Goal: Information Seeking & Learning: Compare options

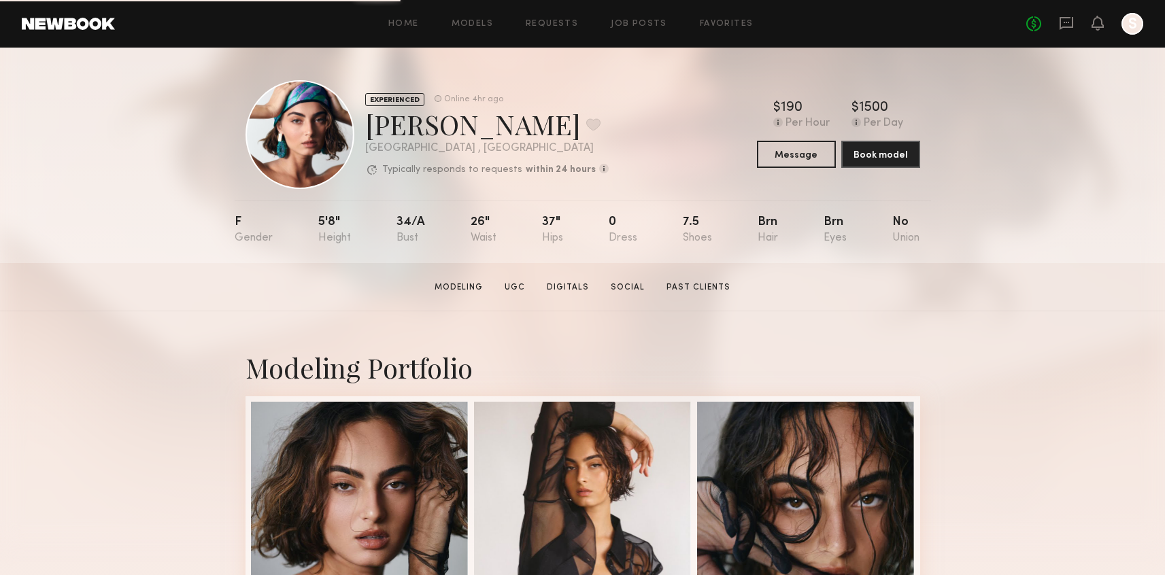
click at [1130, 26] on div at bounding box center [1132, 24] width 22 height 22
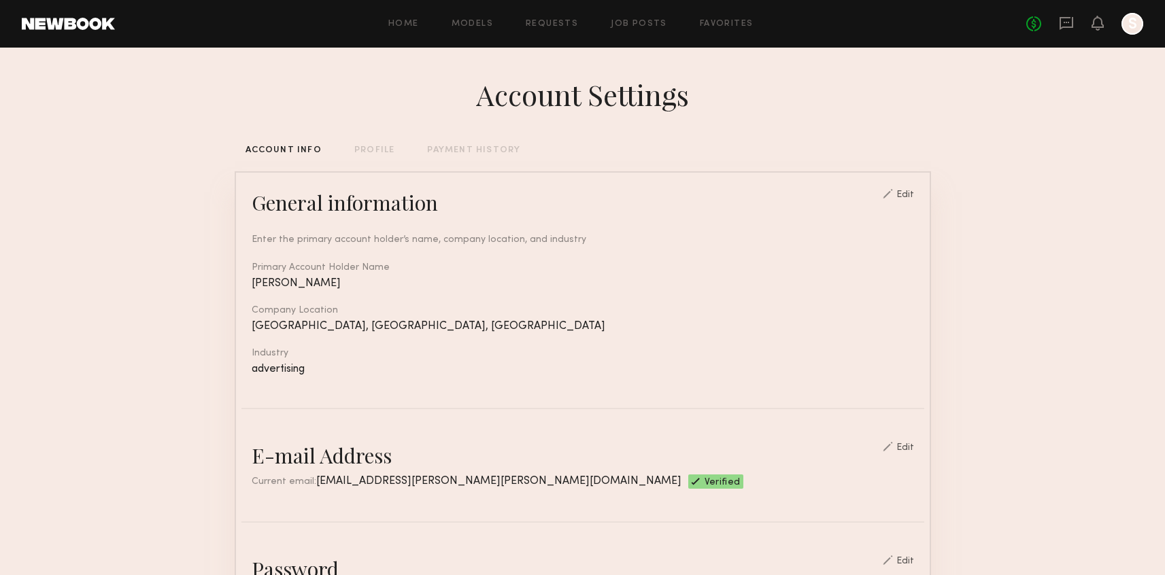
click at [728, 18] on div "Home Models Requests Job Posts Favorites Sign Out No fees up to $5,000 S" at bounding box center [629, 24] width 1028 height 22
click at [725, 26] on link "Favorites" at bounding box center [727, 24] width 54 height 9
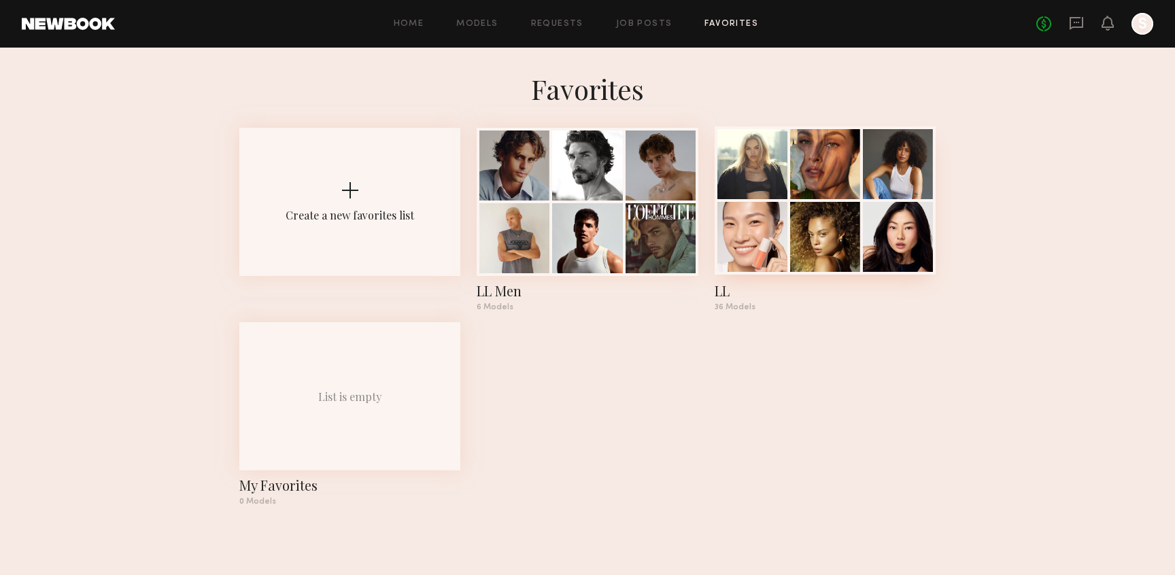
click at [724, 173] on div at bounding box center [752, 164] width 70 height 70
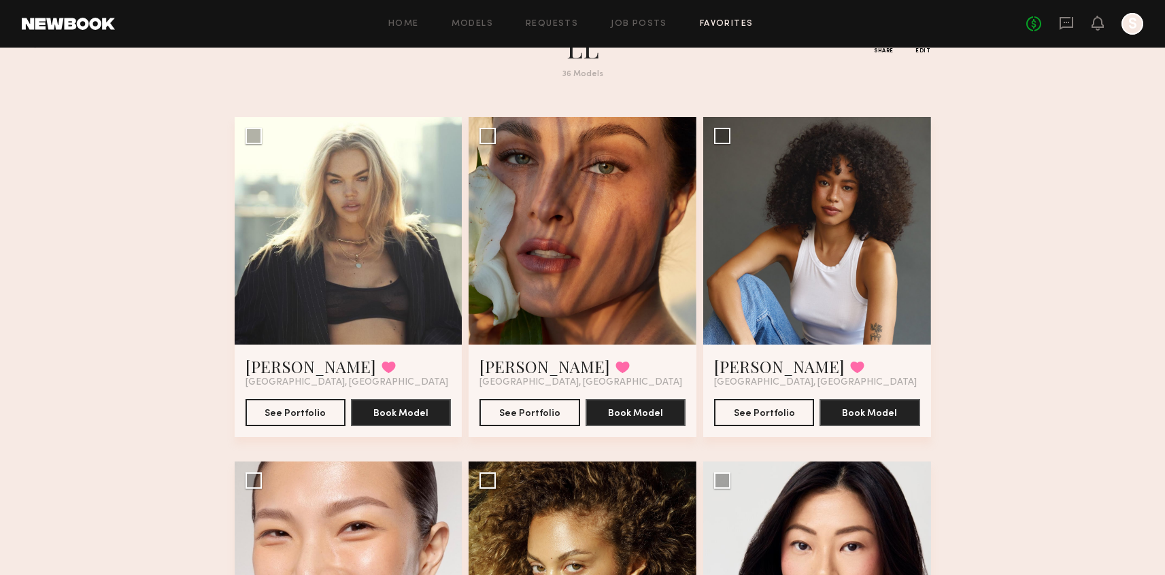
scroll to position [67, 0]
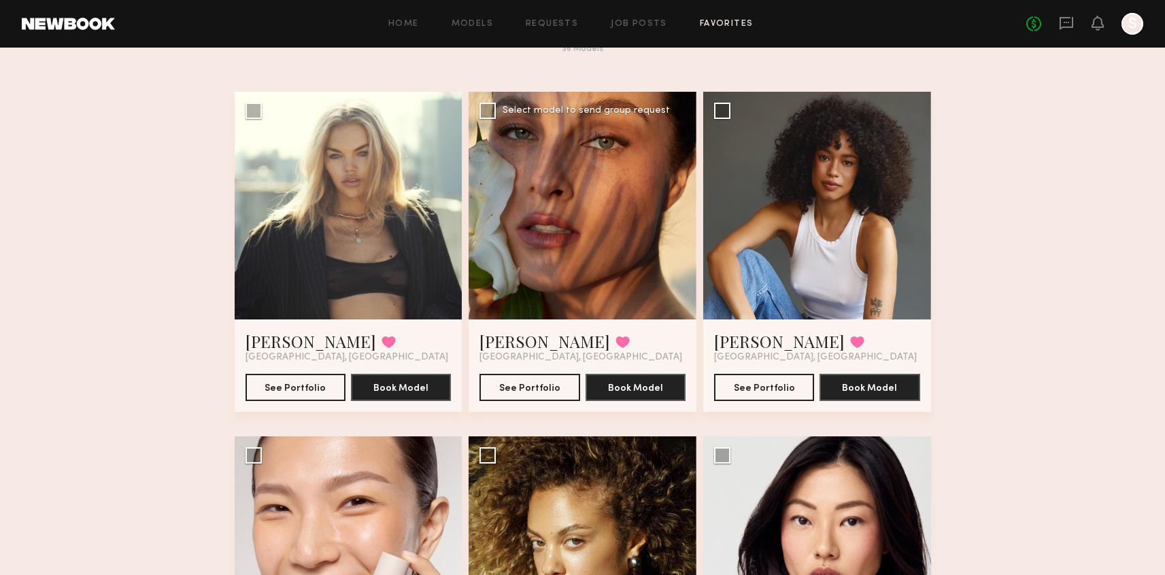
click at [639, 201] on div at bounding box center [582, 206] width 228 height 228
click at [621, 226] on div at bounding box center [582, 206] width 228 height 228
click at [541, 396] on button "See Portfolio" at bounding box center [529, 386] width 100 height 27
click at [312, 379] on button "See Portfolio" at bounding box center [295, 386] width 100 height 27
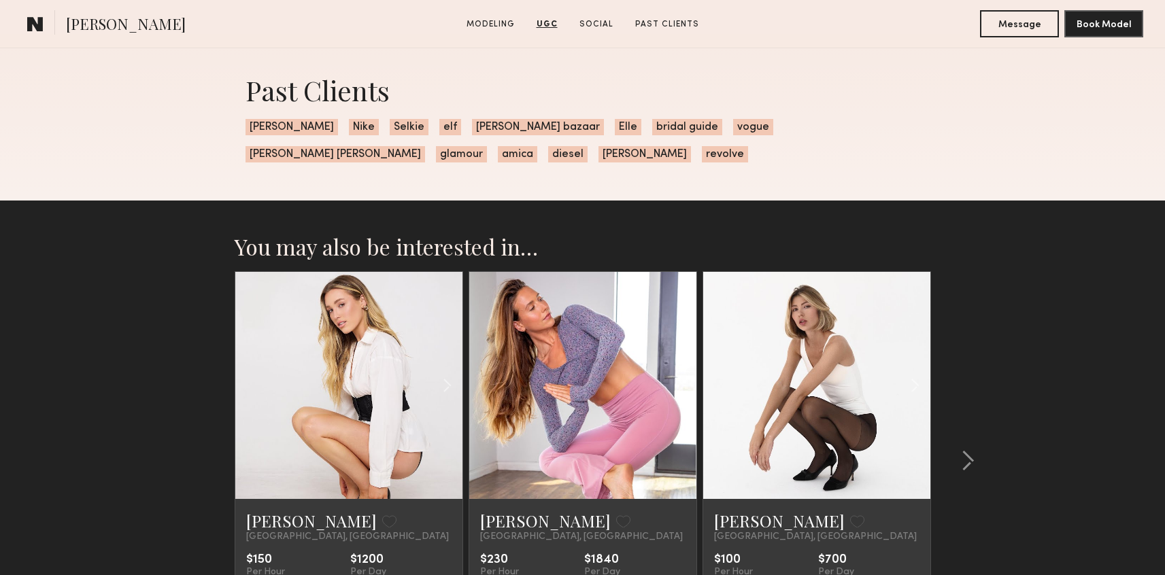
scroll to position [1864, 0]
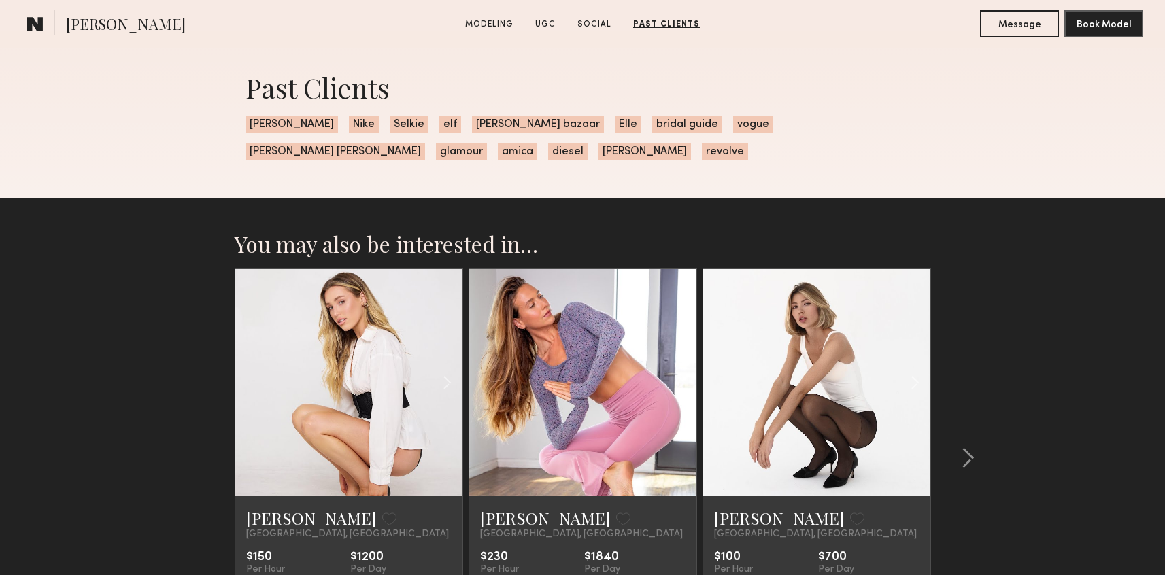
click at [833, 389] on link at bounding box center [817, 382] width 78 height 227
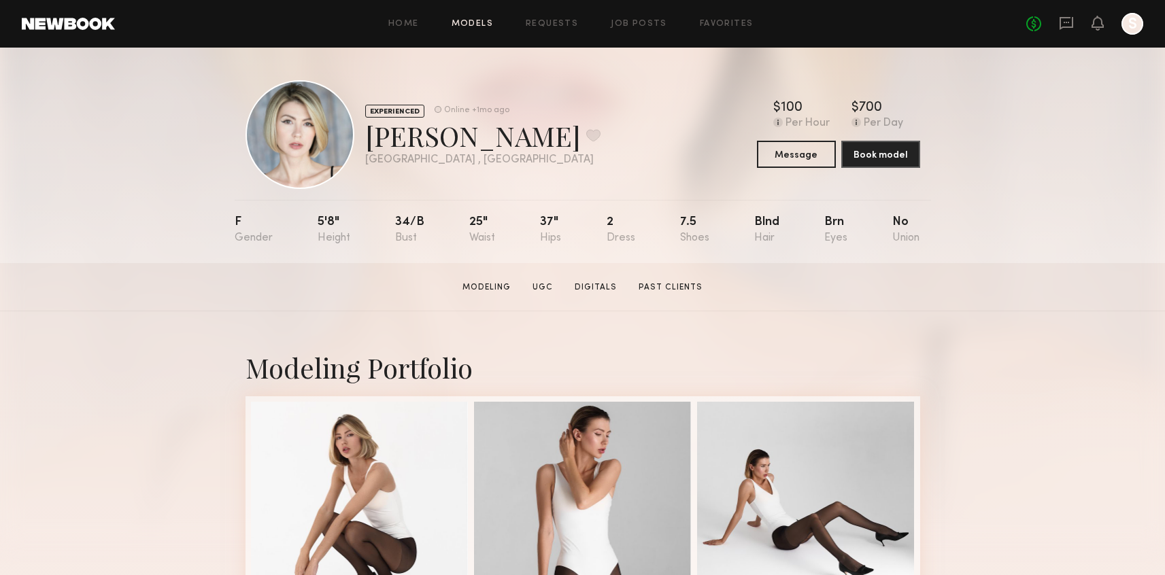
click at [464, 27] on link "Models" at bounding box center [471, 24] width 41 height 9
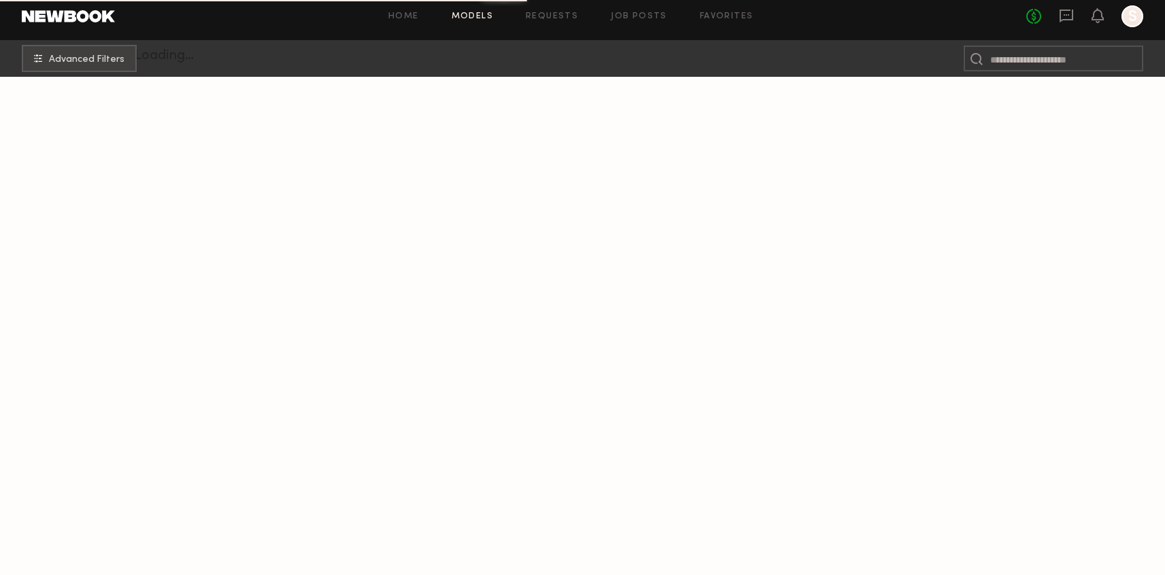
scroll to position [267, 0]
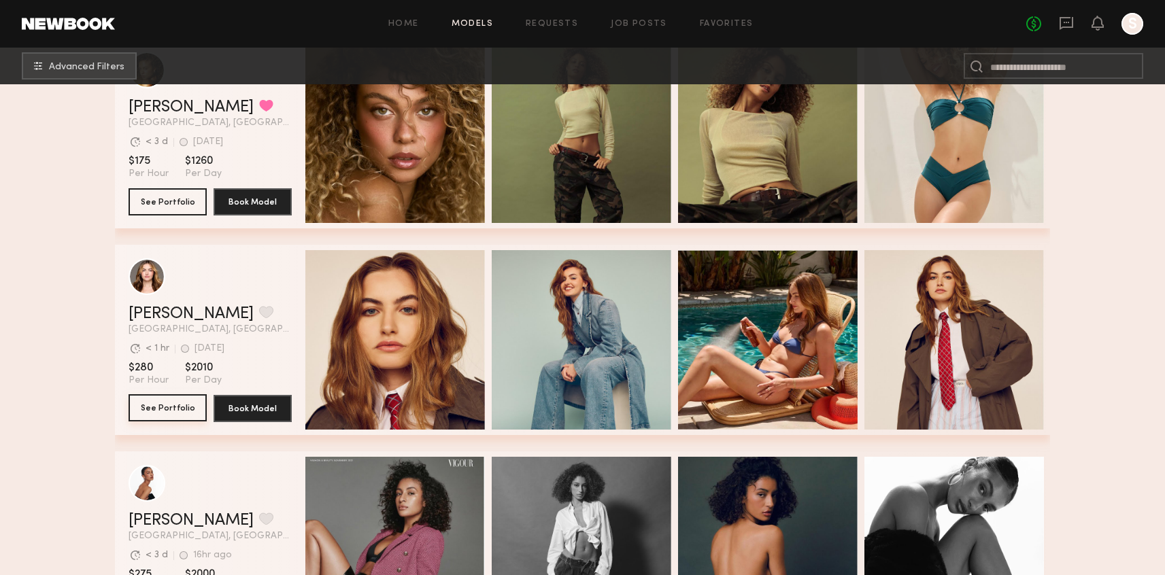
click at [194, 413] on button "See Portfolio" at bounding box center [168, 407] width 78 height 27
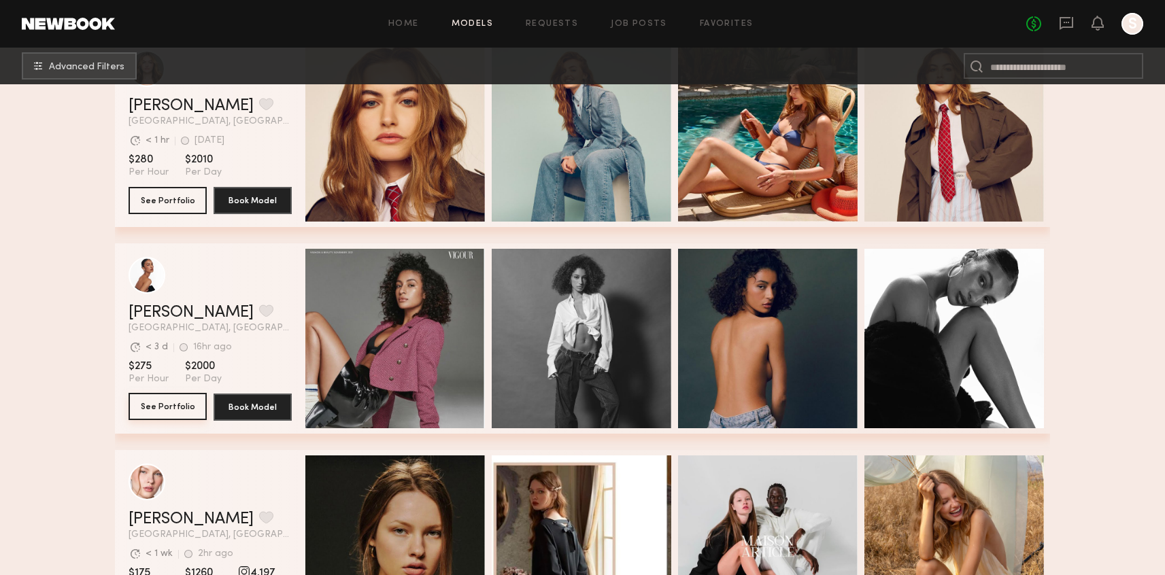
click at [169, 404] on button "See Portfolio" at bounding box center [168, 406] width 78 height 27
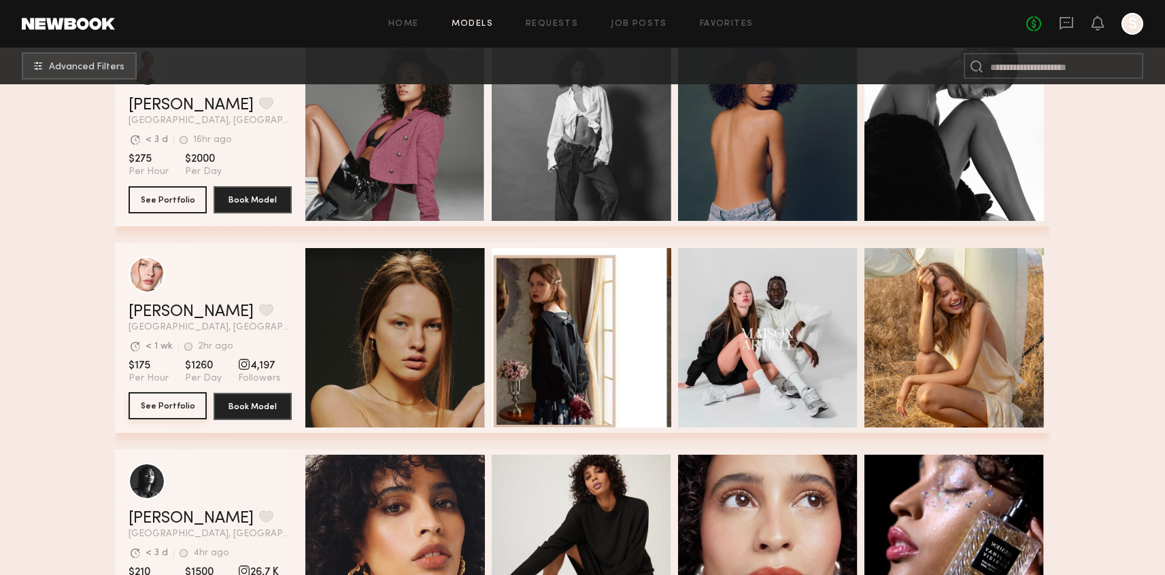
click at [188, 398] on button "See Portfolio" at bounding box center [168, 405] width 78 height 27
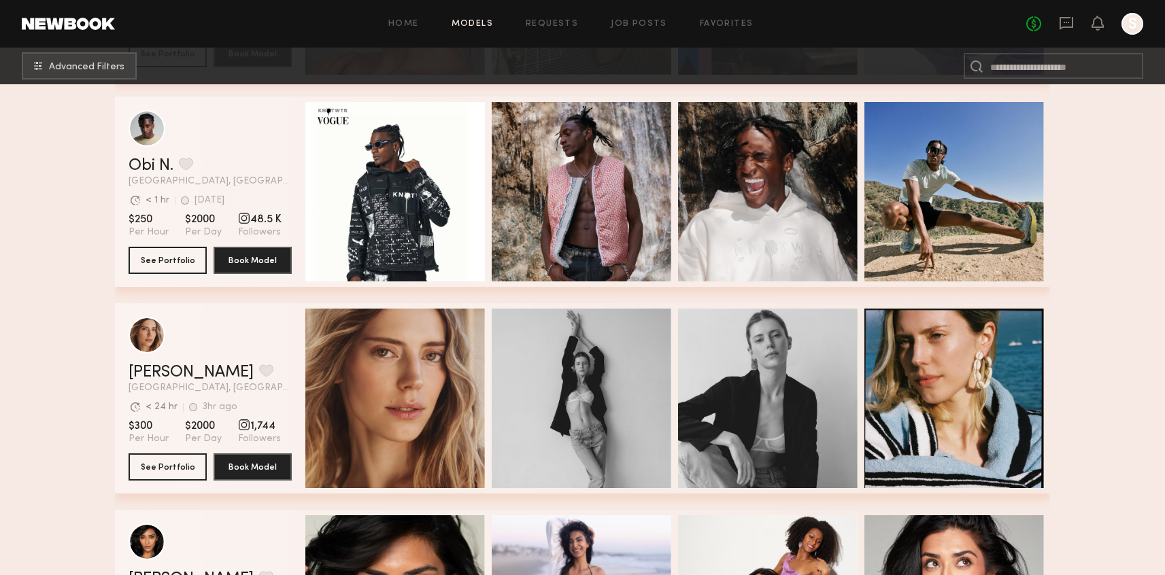
scroll to position [1464, 0]
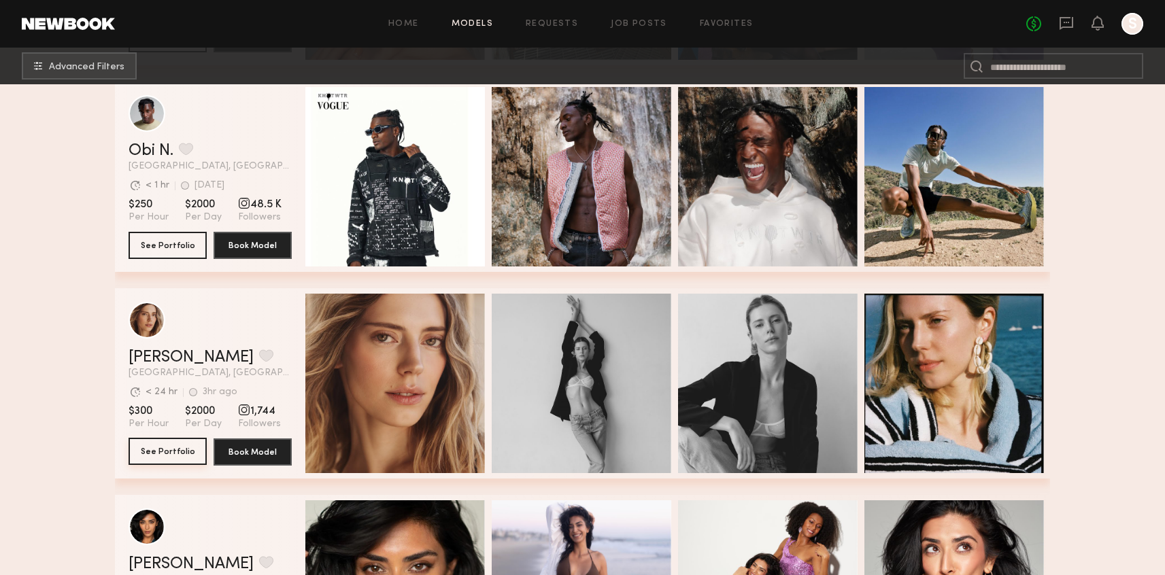
click at [179, 456] on button "See Portfolio" at bounding box center [168, 451] width 78 height 27
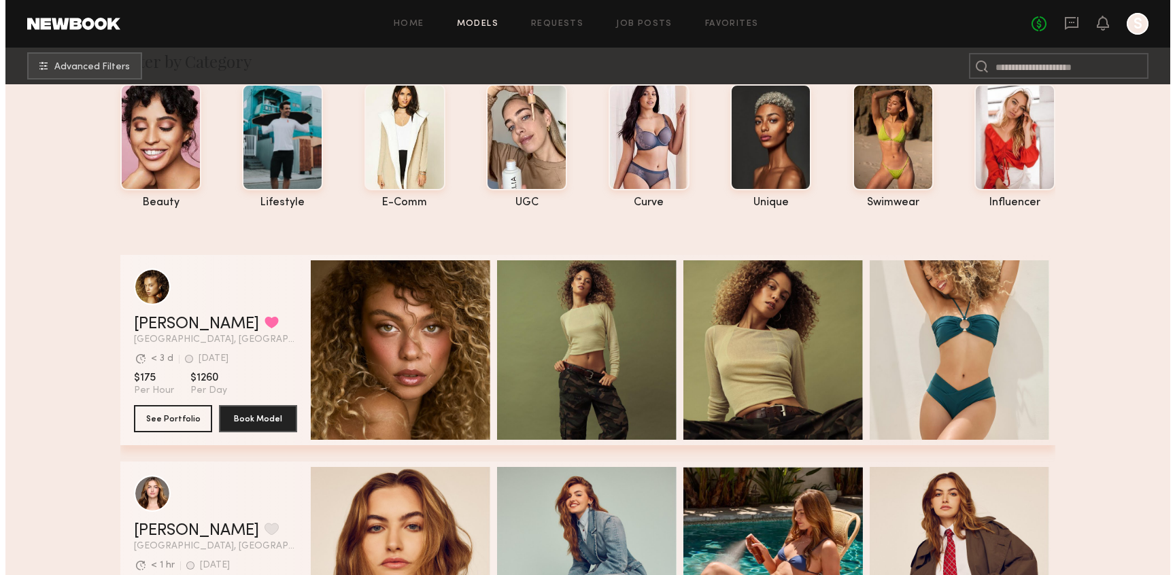
scroll to position [0, 0]
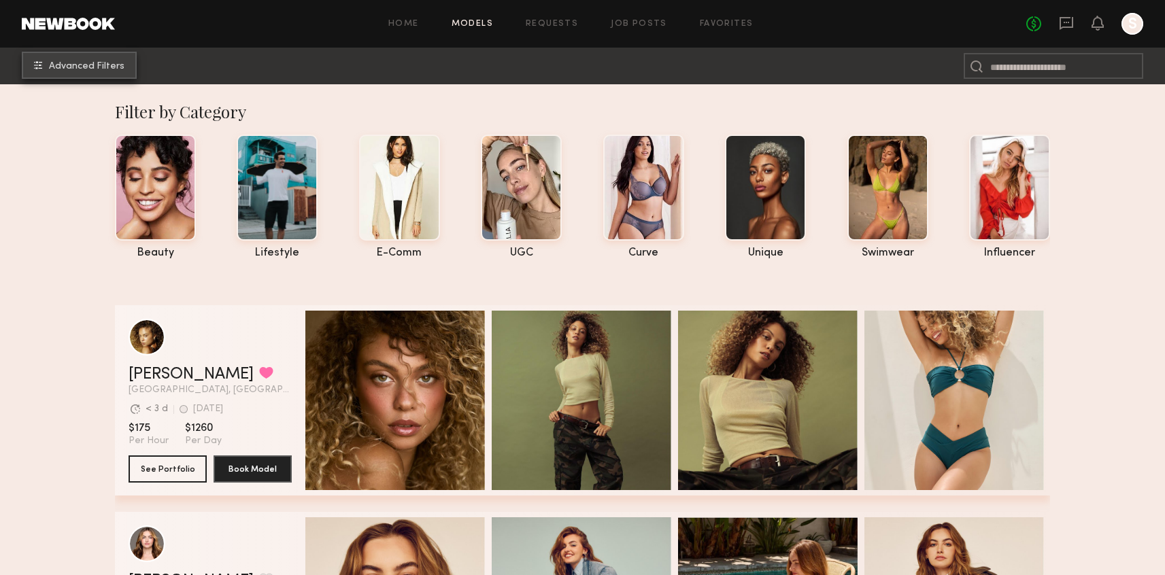
click at [80, 71] on span "Advanced Filters" at bounding box center [86, 67] width 75 height 10
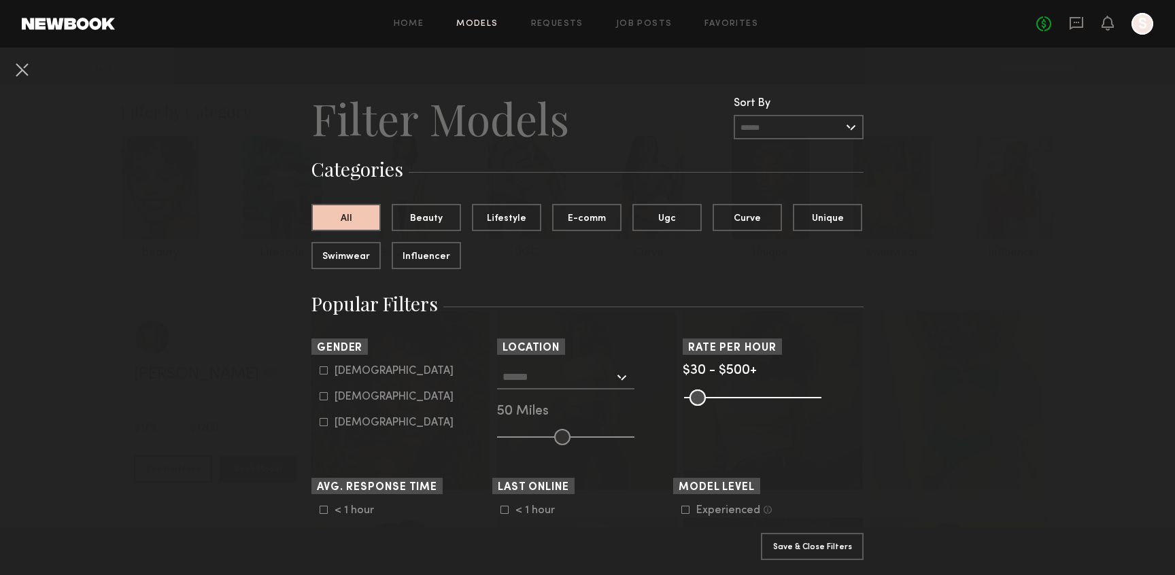
click at [341, 401] on div "Female" at bounding box center [394, 397] width 119 height 8
type input "**"
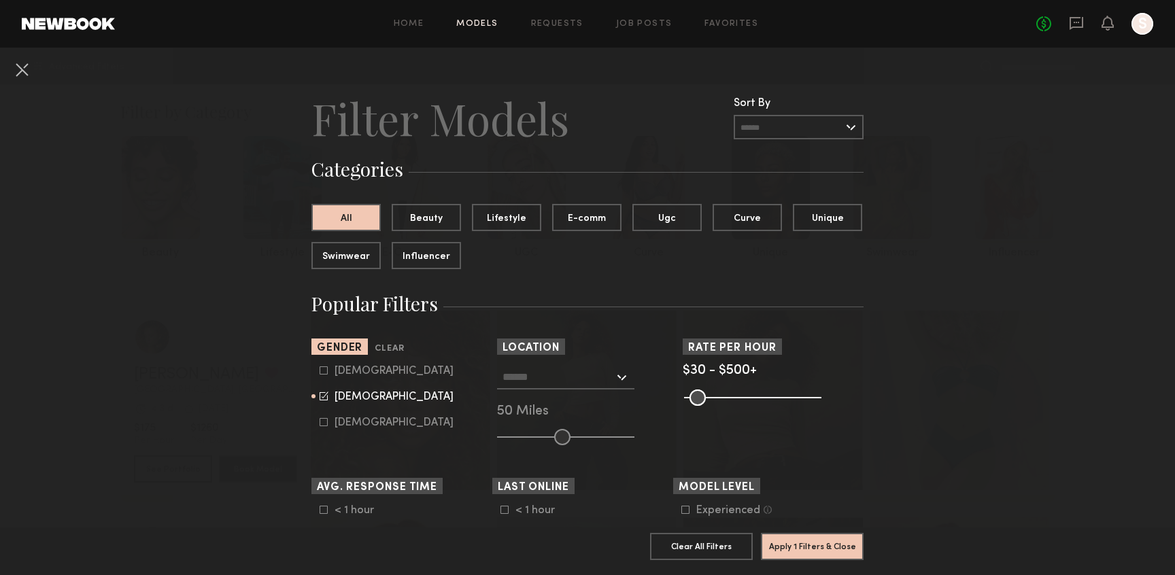
click at [602, 358] on nb-browse-filter "Location Los Angeles, CA New York City, NY Brooklyn, NY Chicago, IL 50 Miles" at bounding box center [587, 392] width 181 height 107
click at [604, 369] on input "text" at bounding box center [558, 376] width 112 height 23
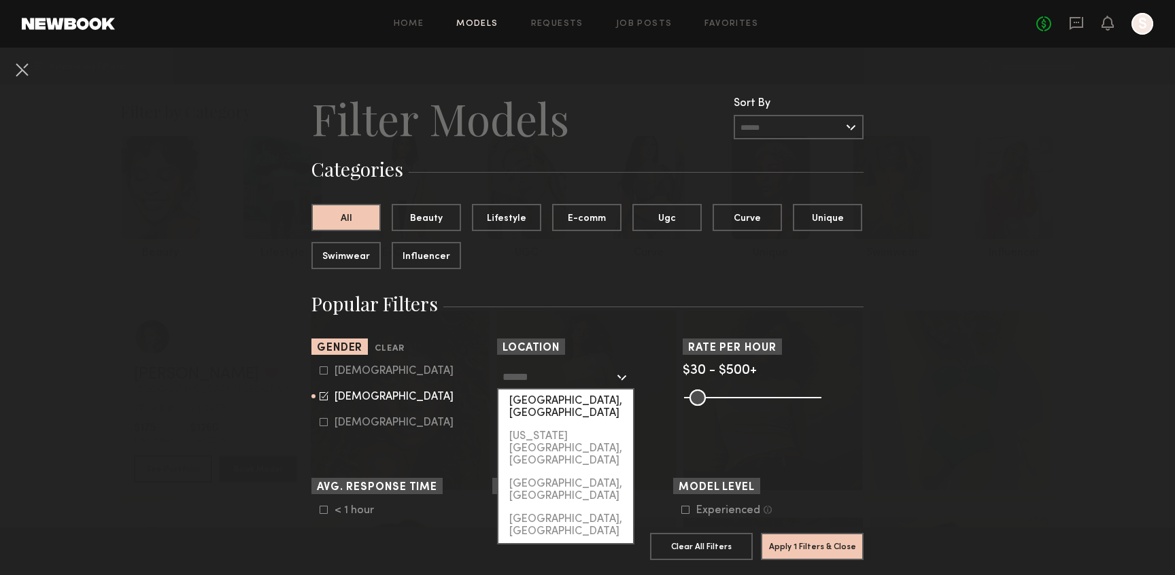
click at [592, 396] on div "[GEOGRAPHIC_DATA], [GEOGRAPHIC_DATA]" at bounding box center [565, 407] width 135 height 35
type input "**********"
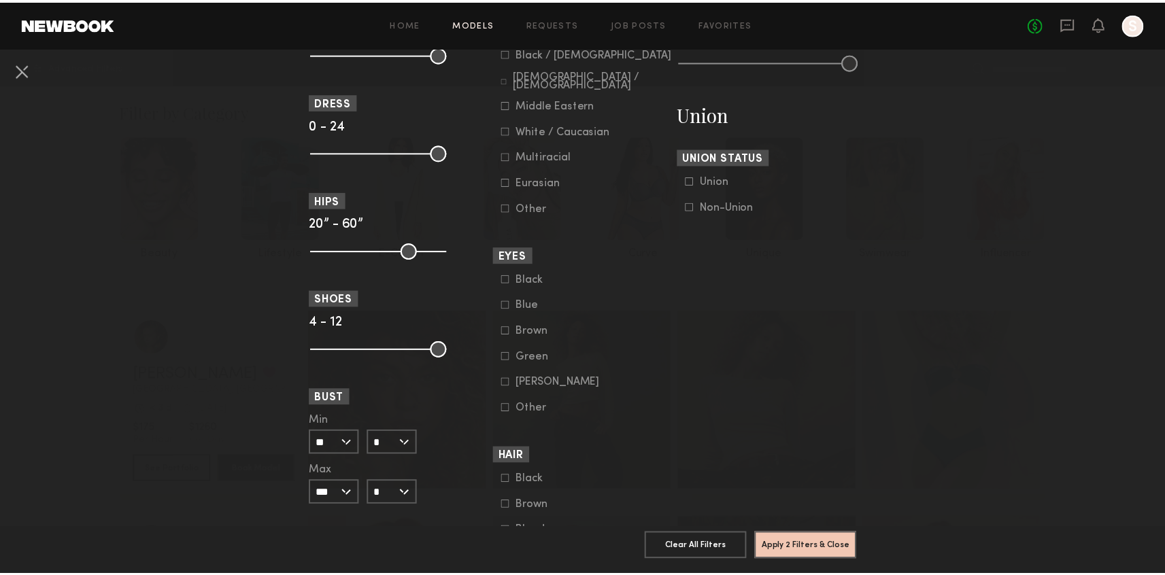
scroll to position [982, 0]
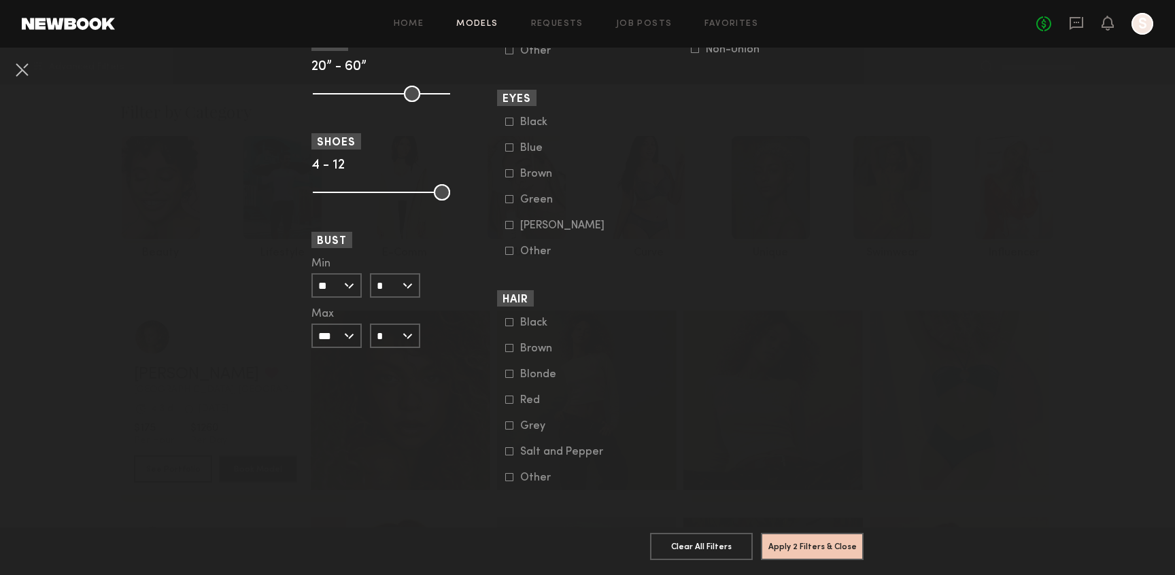
click at [527, 371] on div "Blonde" at bounding box center [546, 375] width 53 height 8
click at [813, 537] on button "Apply 3 Filters & Close" at bounding box center [812, 545] width 103 height 27
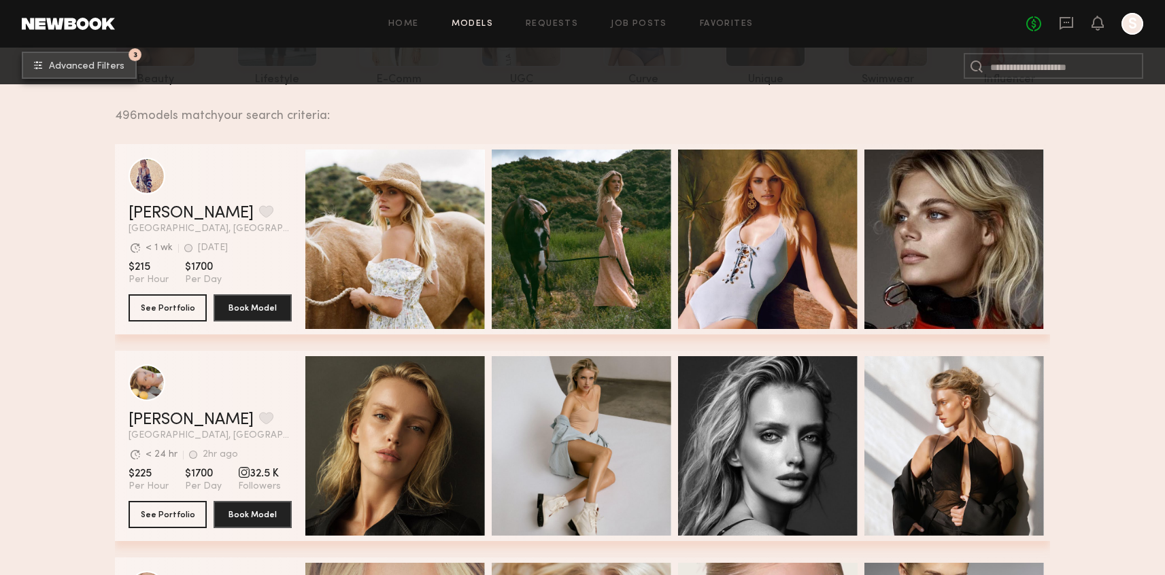
scroll to position [131, 0]
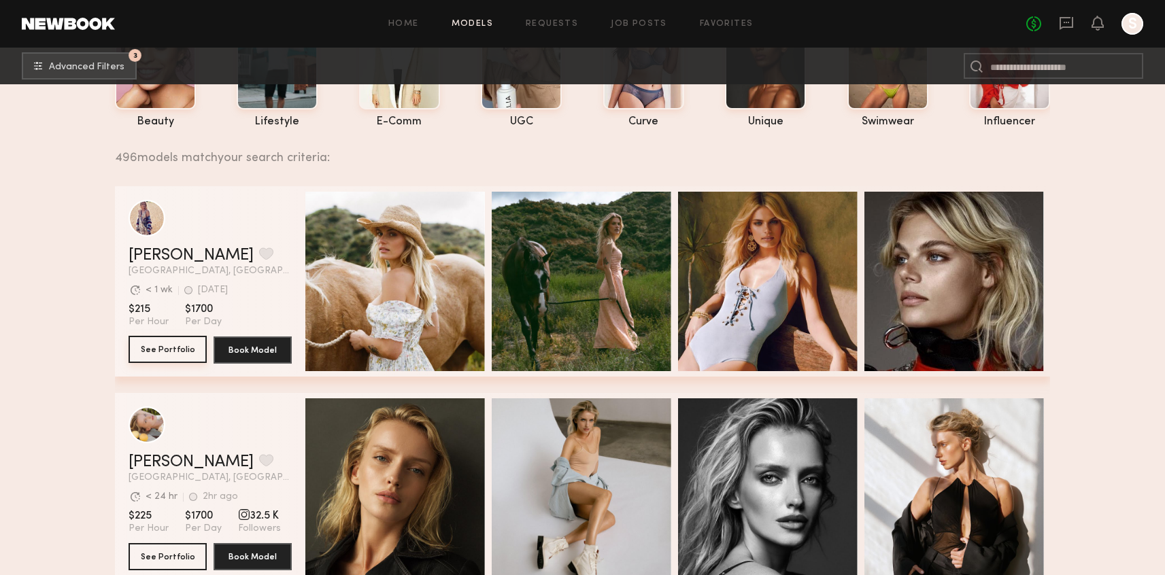
click at [186, 341] on button "See Portfolio" at bounding box center [168, 349] width 78 height 27
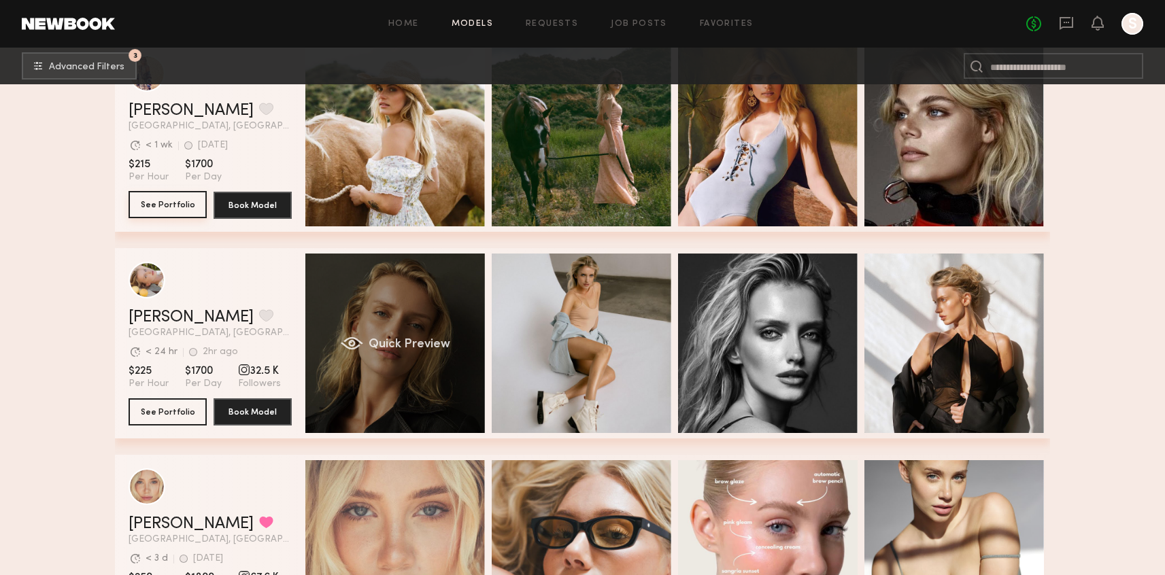
scroll to position [279, 0]
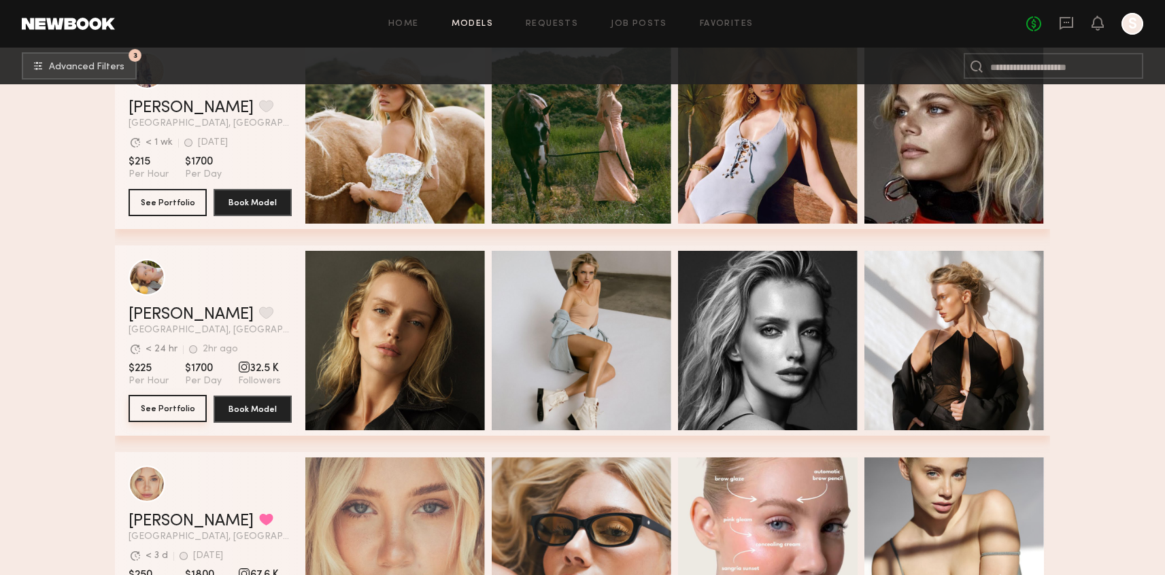
click at [185, 422] on button "See Portfolio" at bounding box center [168, 408] width 78 height 27
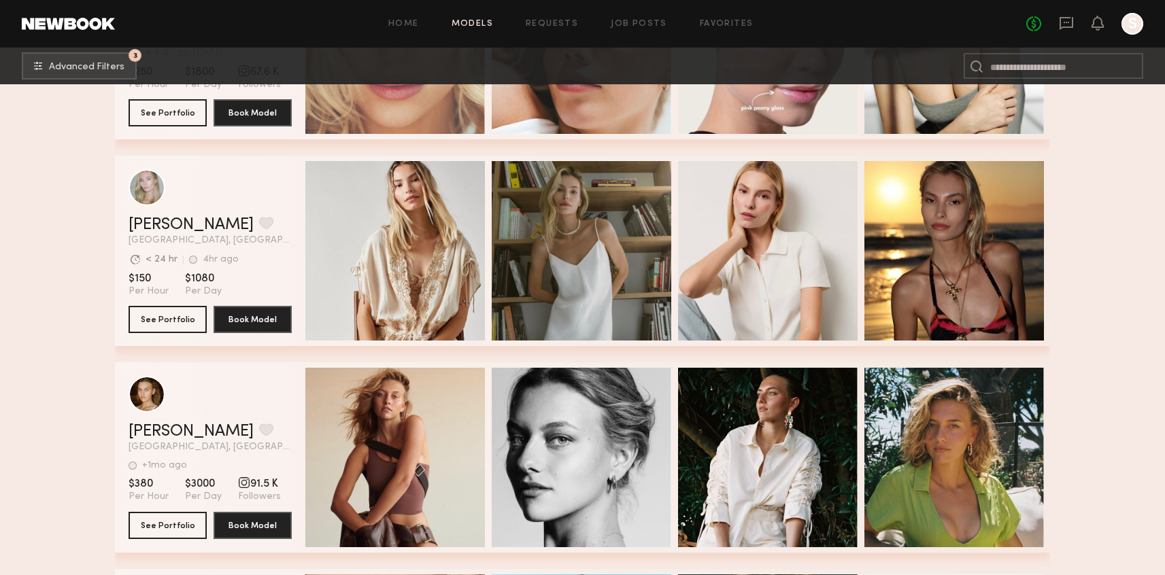
scroll to position [789, 0]
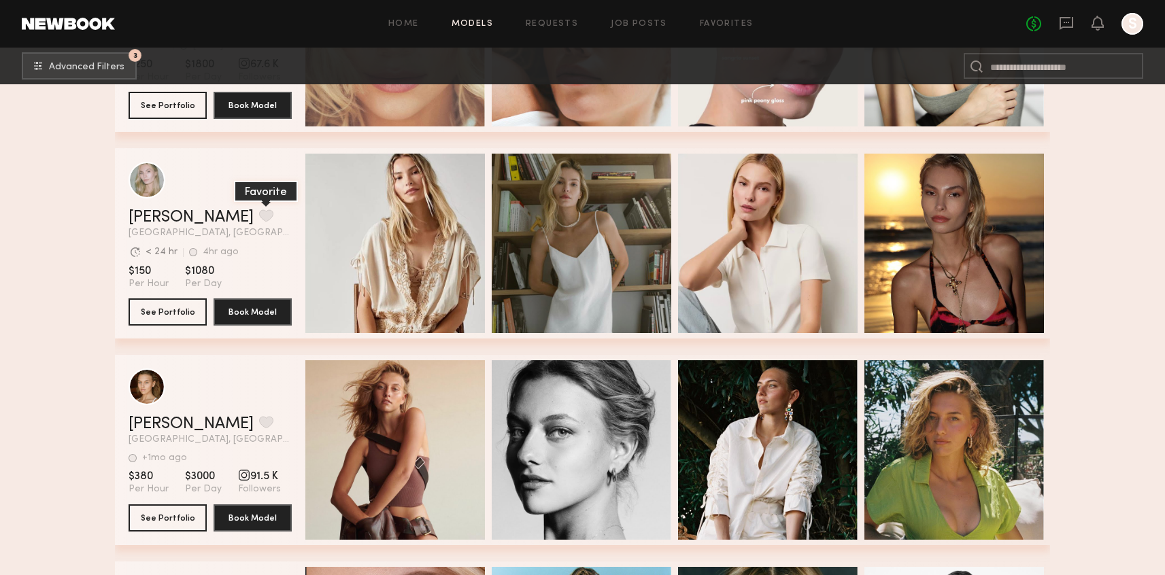
click at [259, 211] on button "grid" at bounding box center [266, 215] width 14 height 12
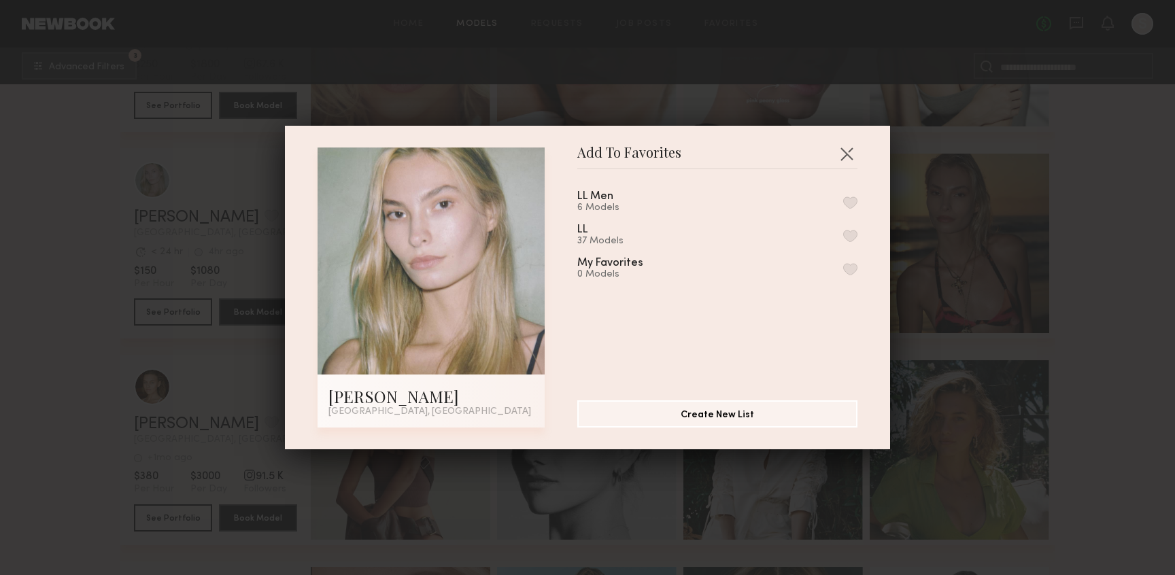
click at [843, 234] on button "button" at bounding box center [850, 236] width 14 height 12
click at [849, 147] on button "button" at bounding box center [847, 154] width 22 height 22
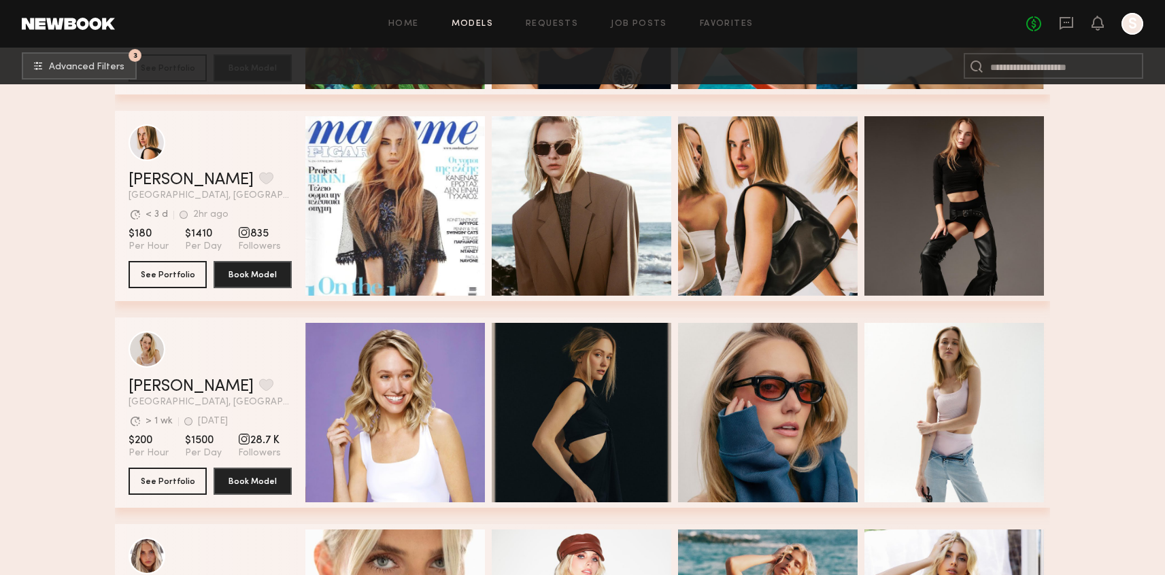
scroll to position [1862, 0]
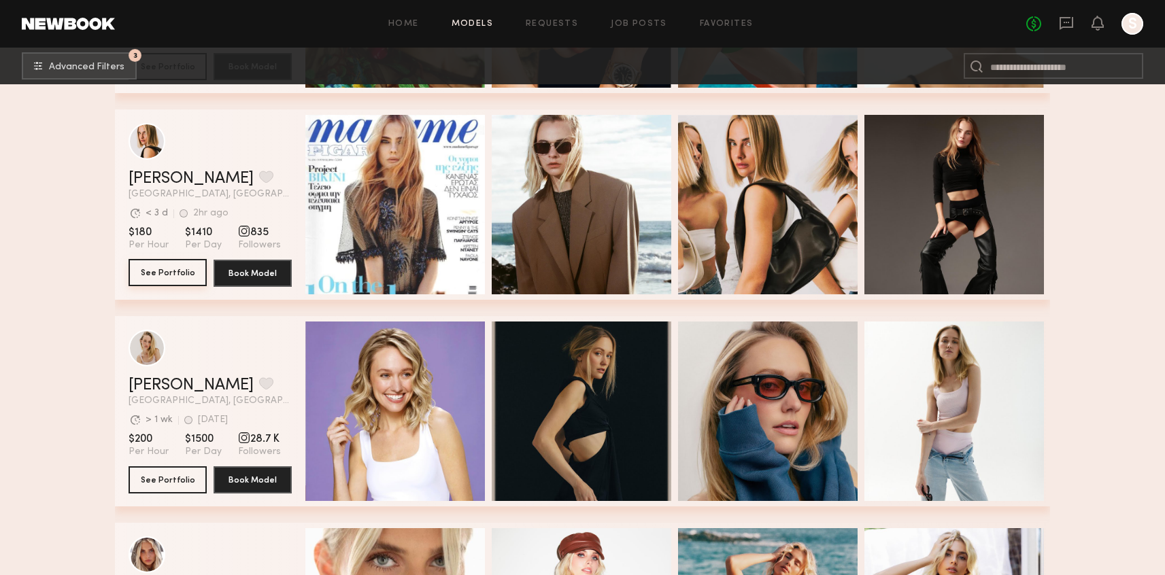
click at [177, 267] on button "See Portfolio" at bounding box center [168, 272] width 78 height 27
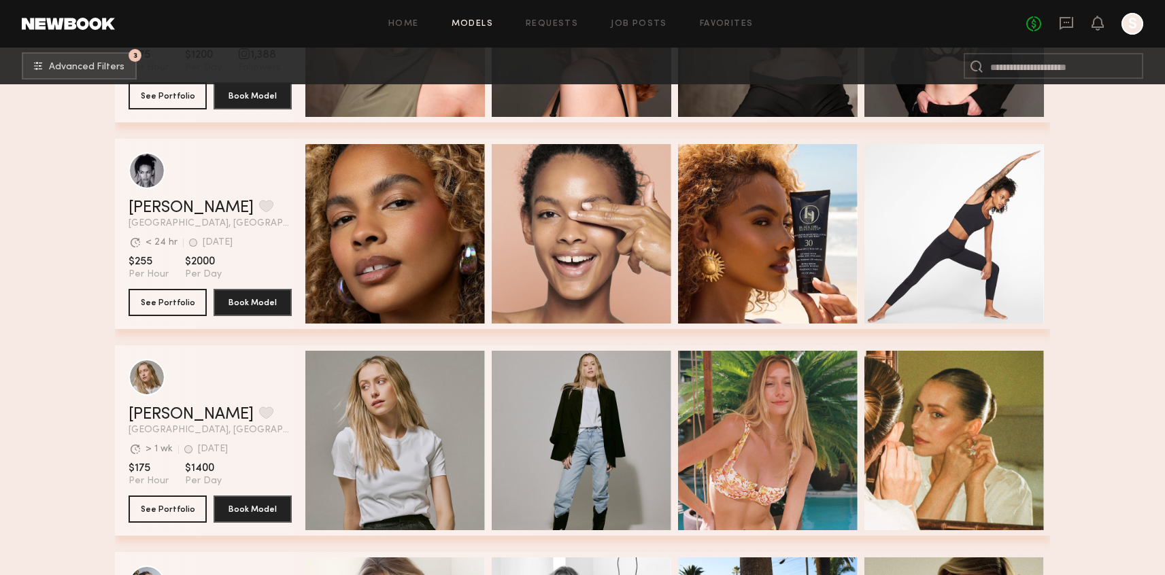
scroll to position [5761, 0]
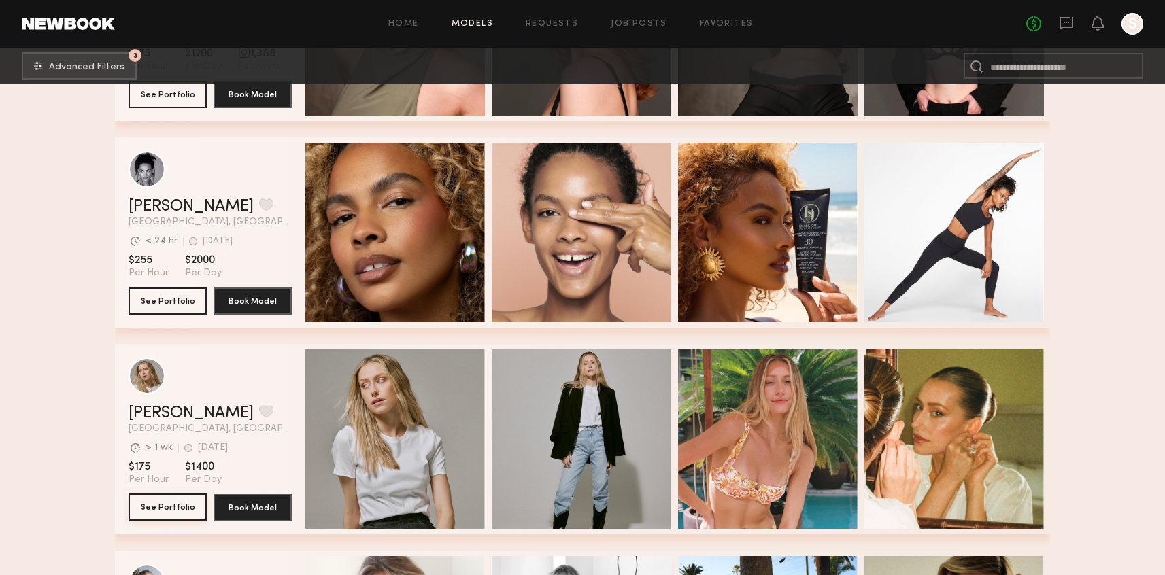
click at [197, 501] on button "See Portfolio" at bounding box center [168, 507] width 78 height 27
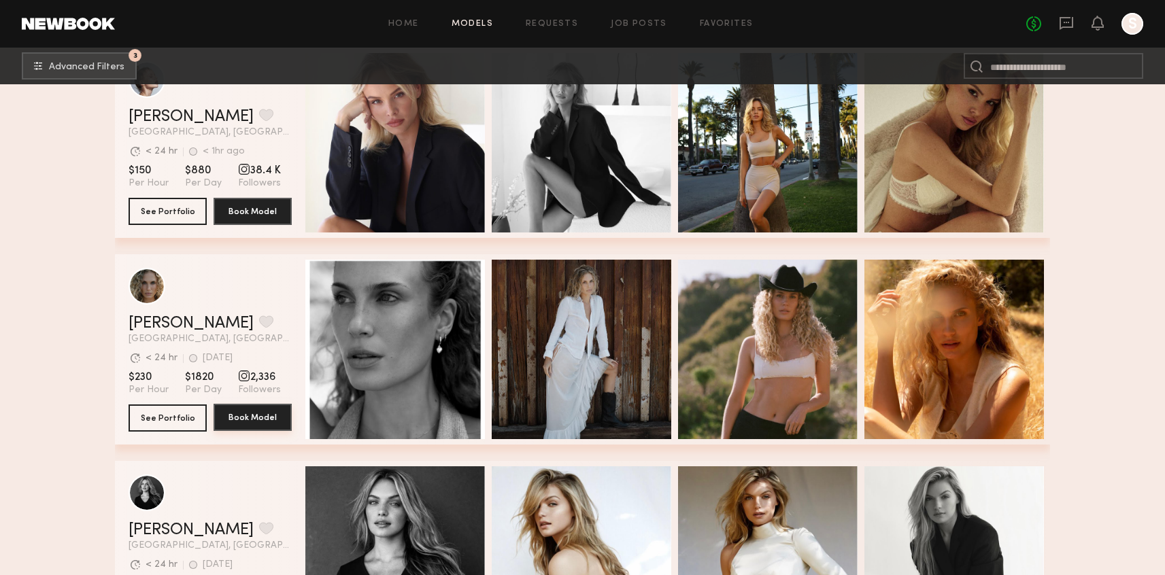
scroll to position [6529, 0]
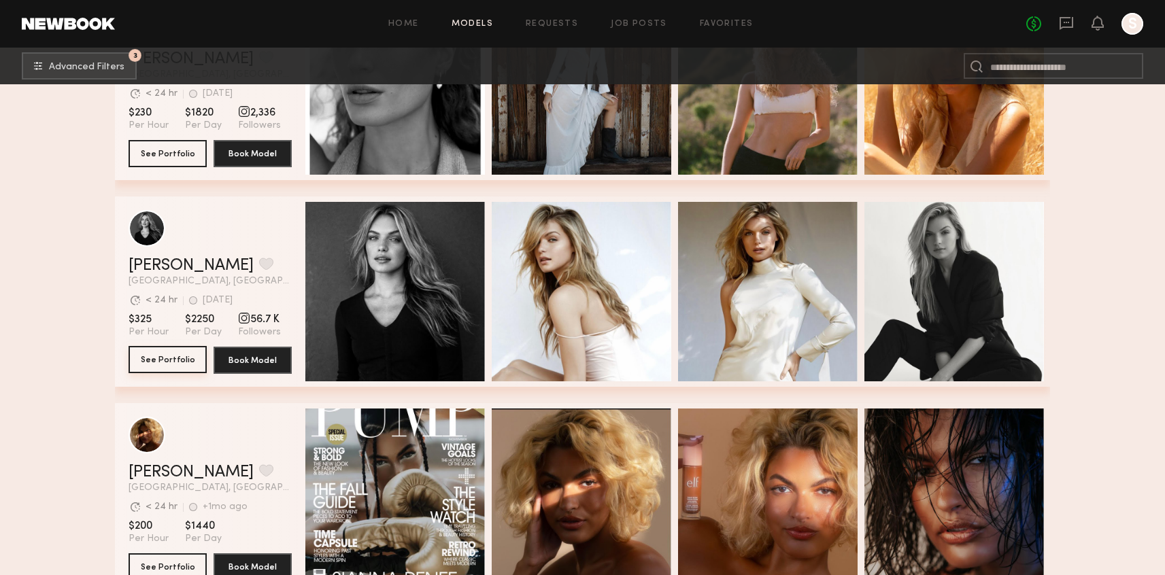
click at [155, 359] on button "See Portfolio" at bounding box center [168, 359] width 78 height 27
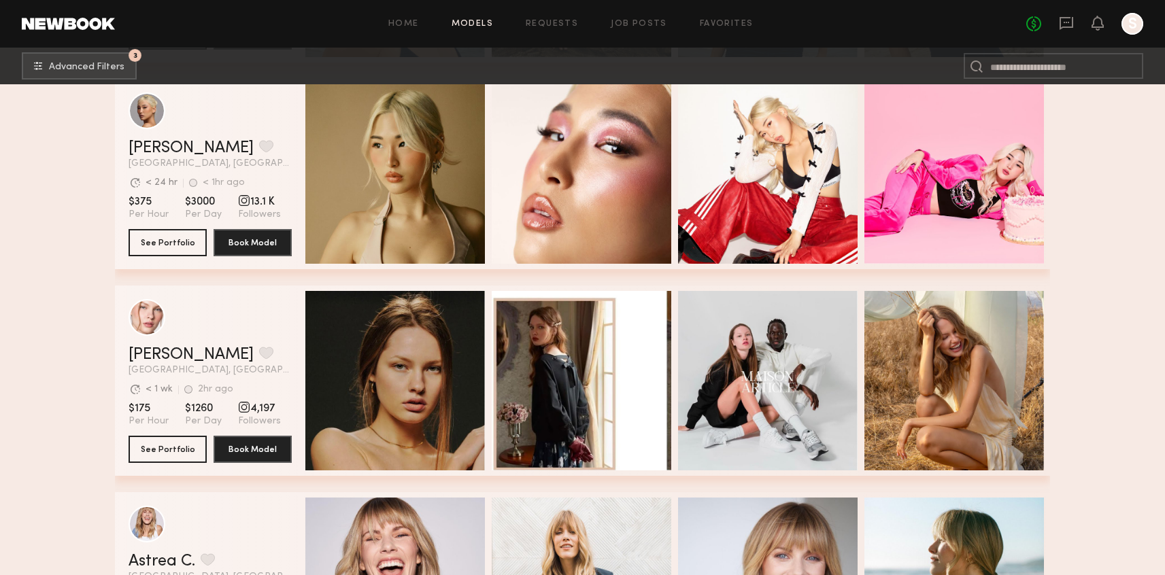
scroll to position [7417, 0]
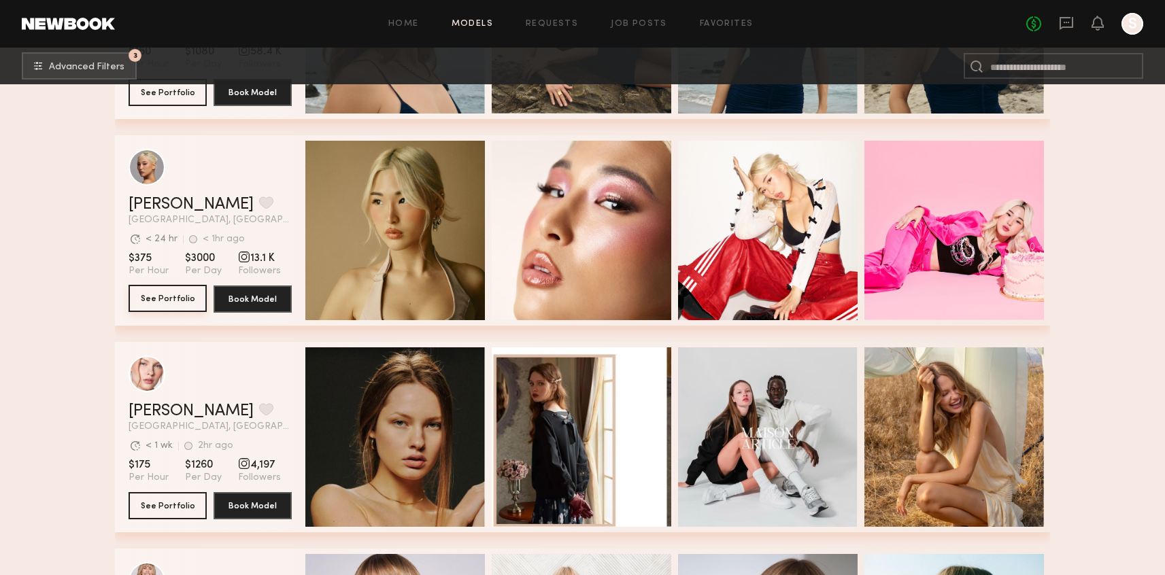
click at [161, 298] on button "See Portfolio" at bounding box center [168, 298] width 78 height 27
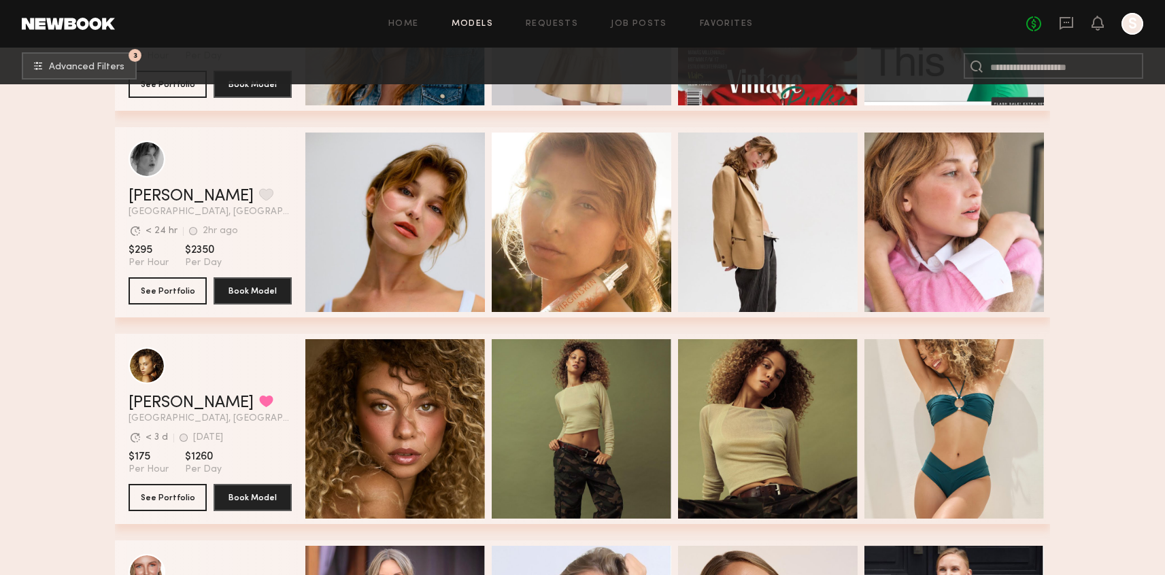
scroll to position [8208, 0]
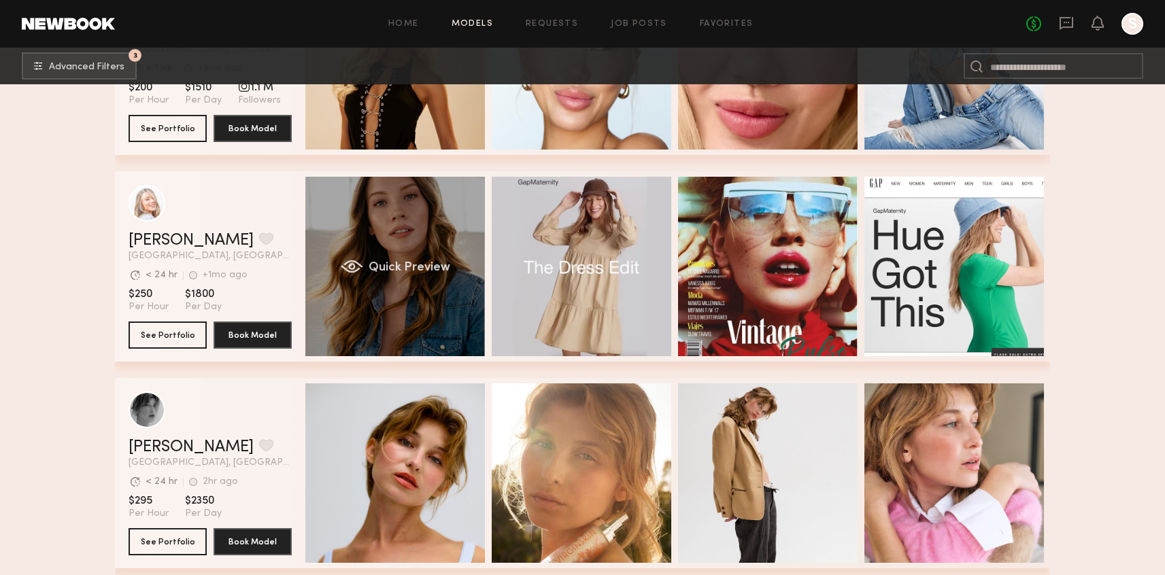
click at [445, 247] on div "Quick Preview" at bounding box center [395, 267] width 180 height 180
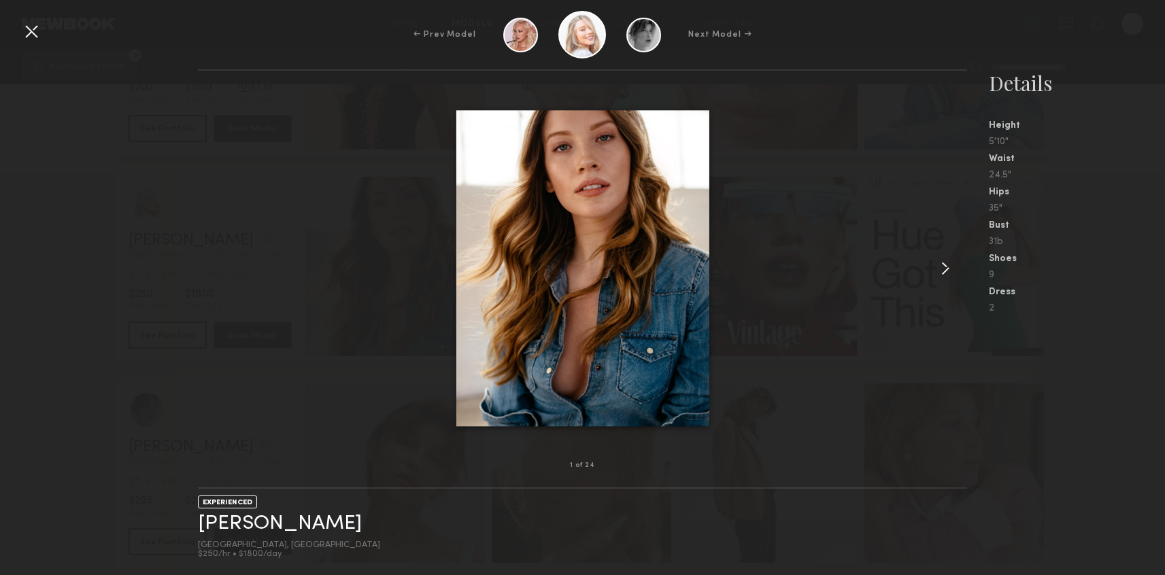
click at [960, 258] on div at bounding box center [951, 268] width 31 height 352
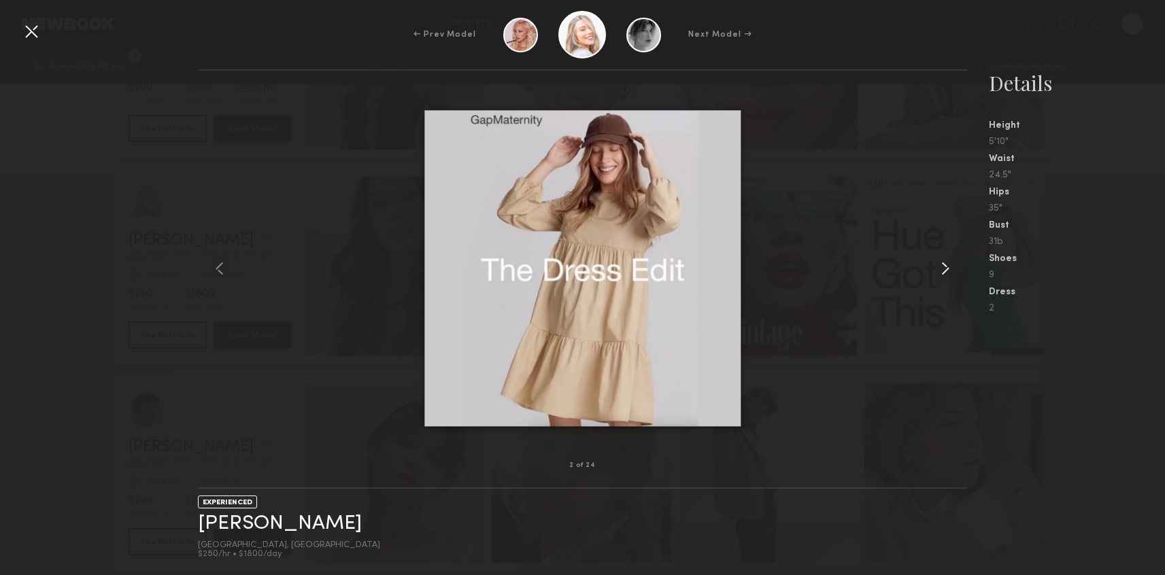
click at [960, 258] on div at bounding box center [951, 268] width 31 height 352
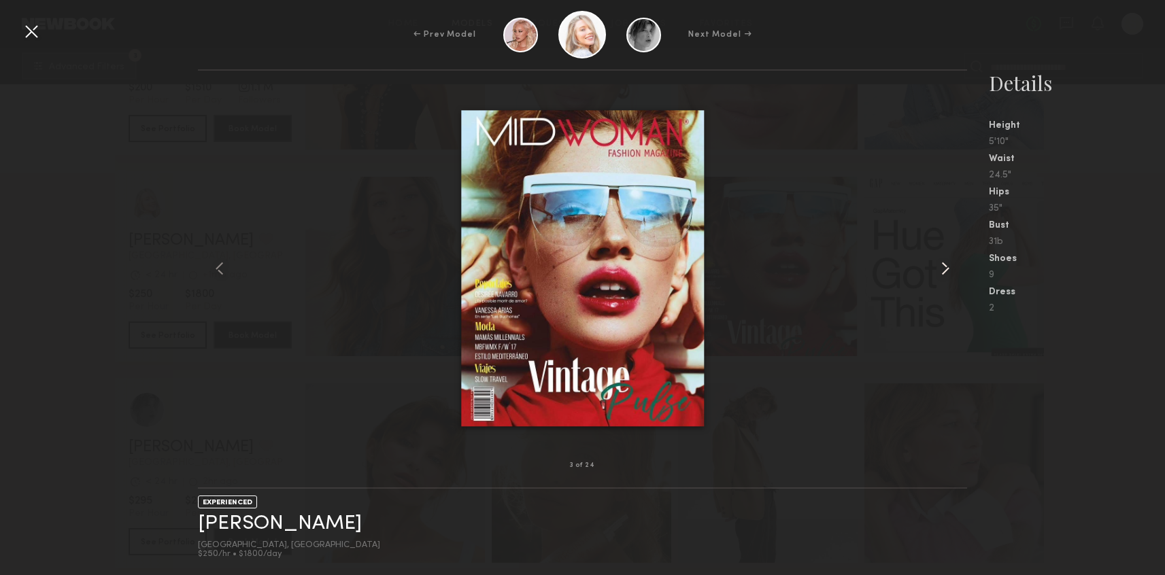
click at [960, 258] on div at bounding box center [951, 268] width 31 height 352
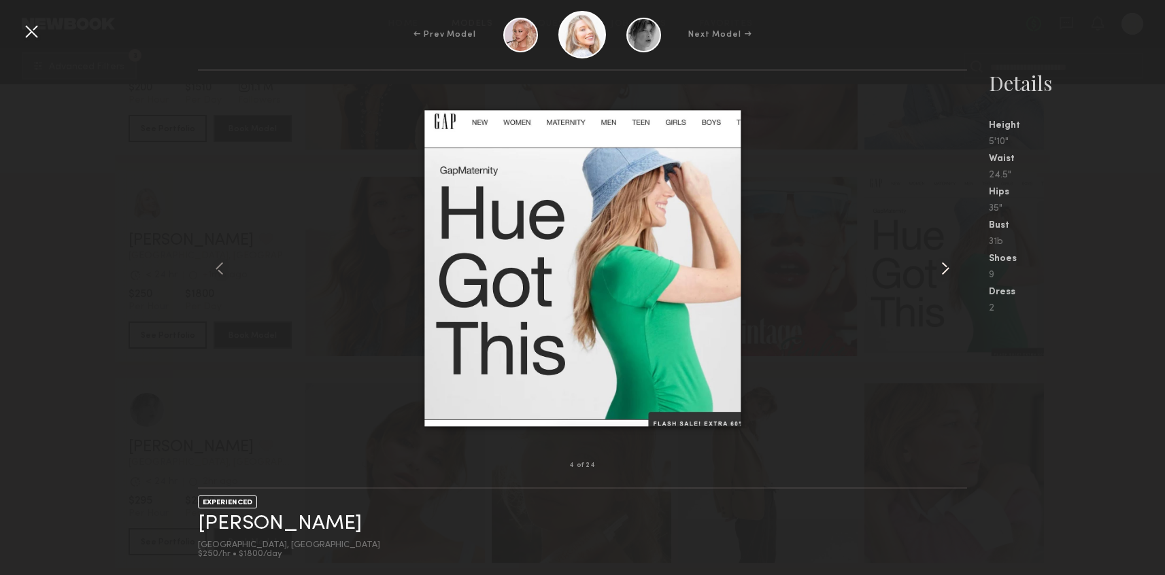
click at [960, 258] on div at bounding box center [951, 268] width 31 height 352
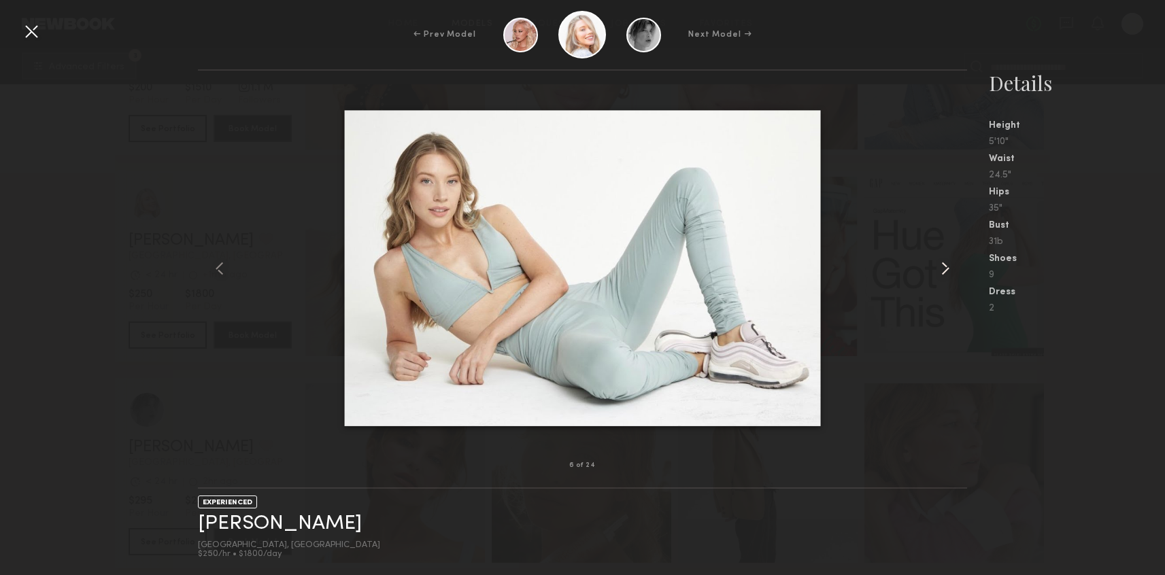
click at [960, 258] on div at bounding box center [951, 268] width 31 height 352
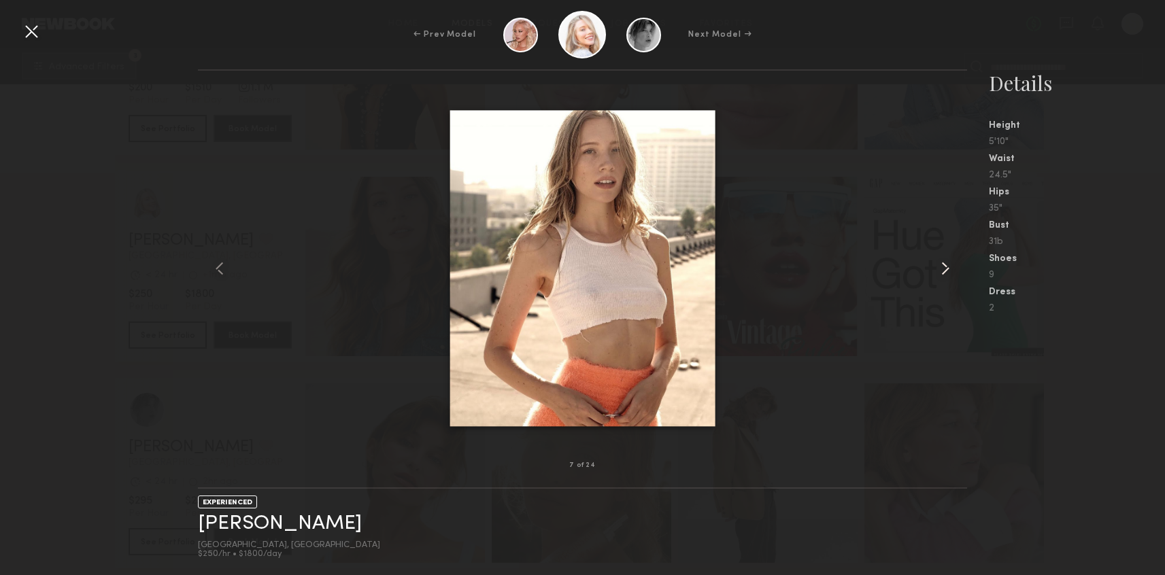
click at [960, 258] on div at bounding box center [951, 268] width 31 height 352
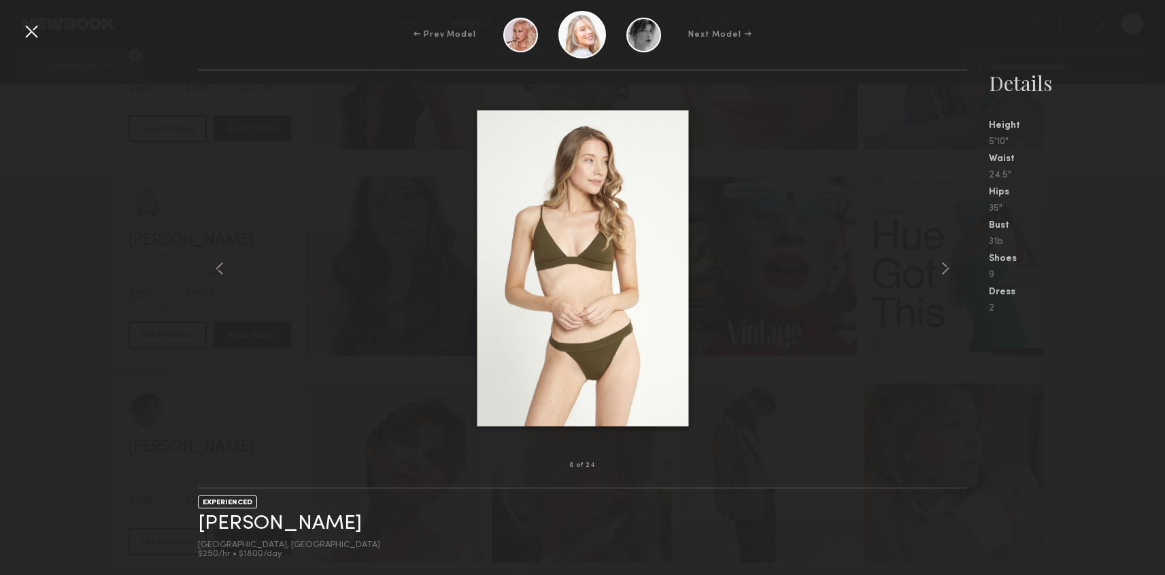
click at [45, 34] on div "← Prev Model Next Model →" at bounding box center [582, 35] width 1165 height 48
click at [39, 35] on div at bounding box center [31, 31] width 22 height 22
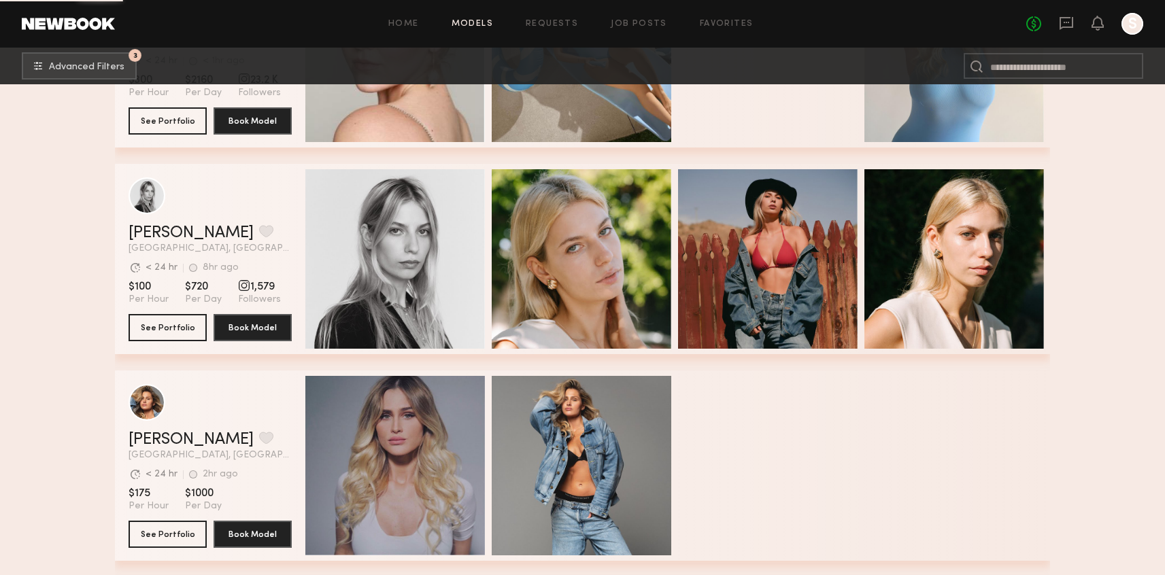
scroll to position [11523, 0]
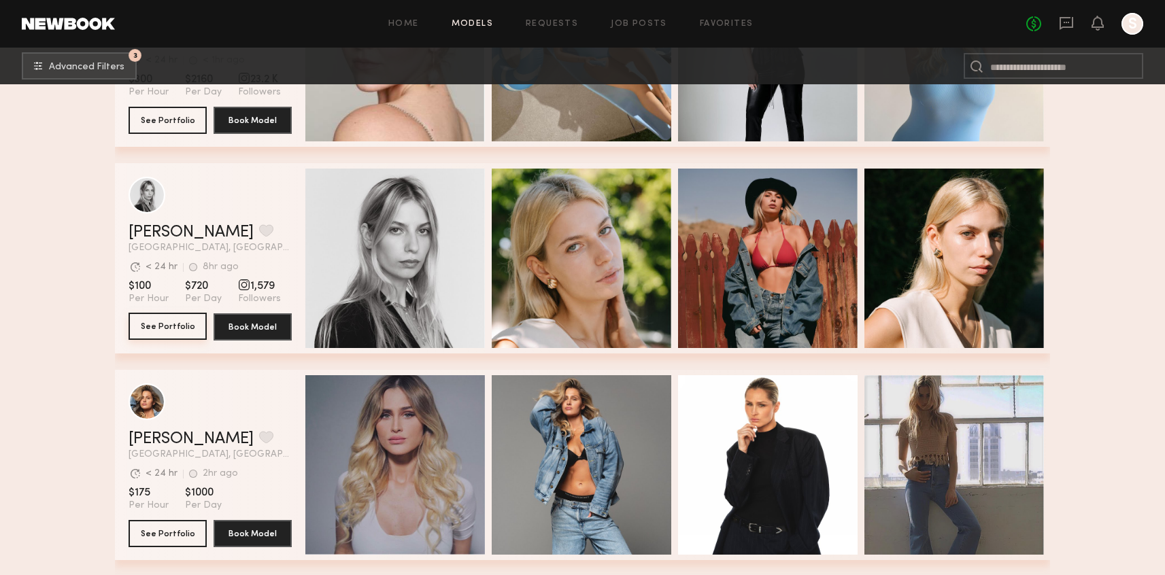
click at [158, 322] on button "See Portfolio" at bounding box center [168, 326] width 78 height 27
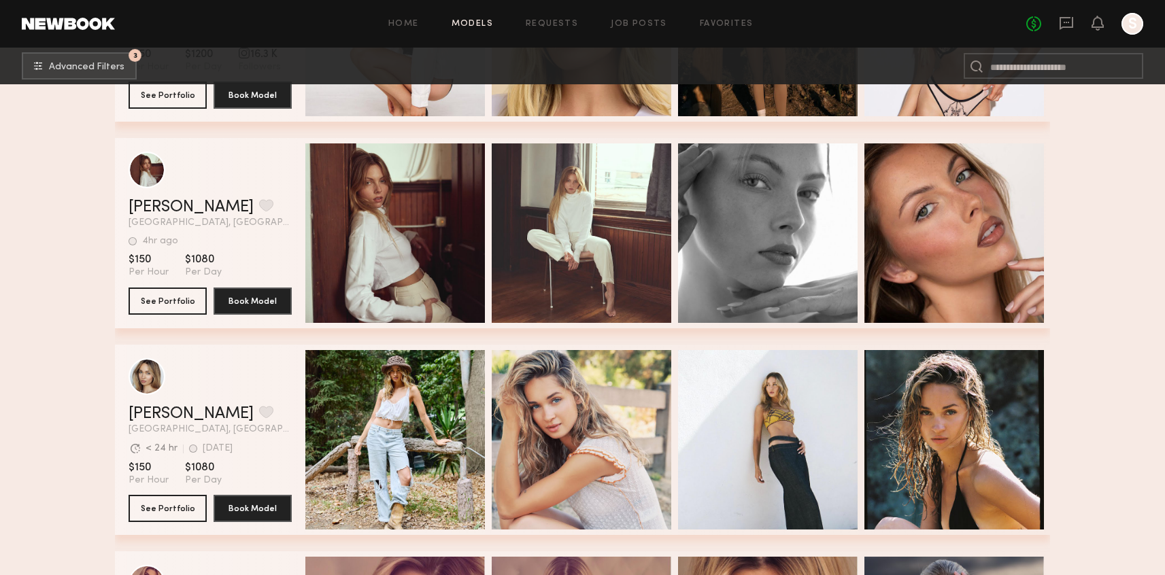
scroll to position [13198, 0]
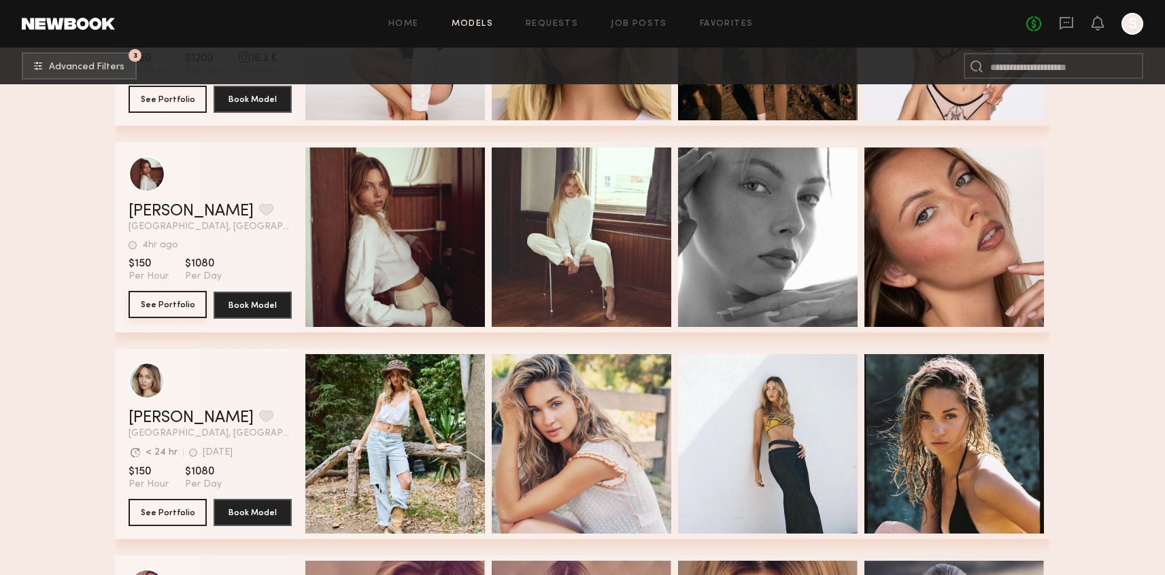
click at [180, 306] on button "See Portfolio" at bounding box center [168, 304] width 78 height 27
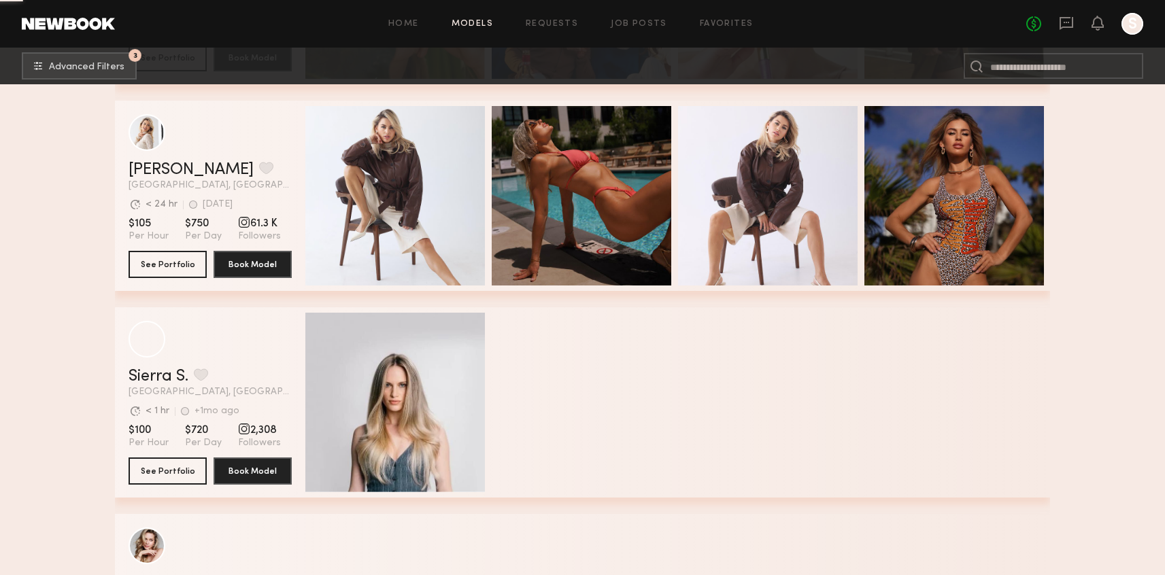
scroll to position [19339, 0]
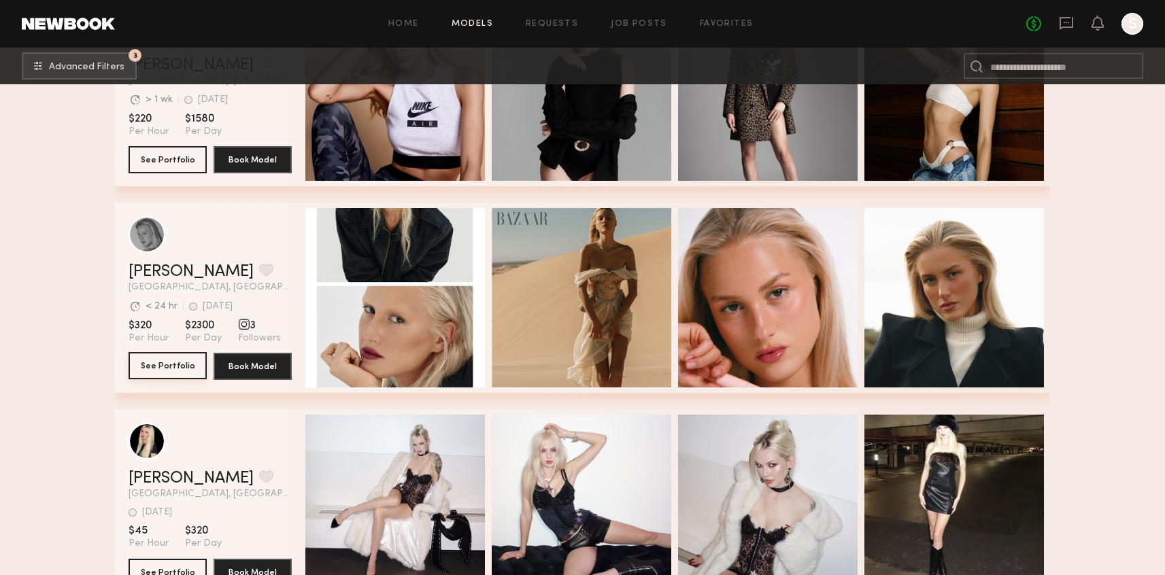
click at [181, 356] on button "See Portfolio" at bounding box center [168, 365] width 78 height 27
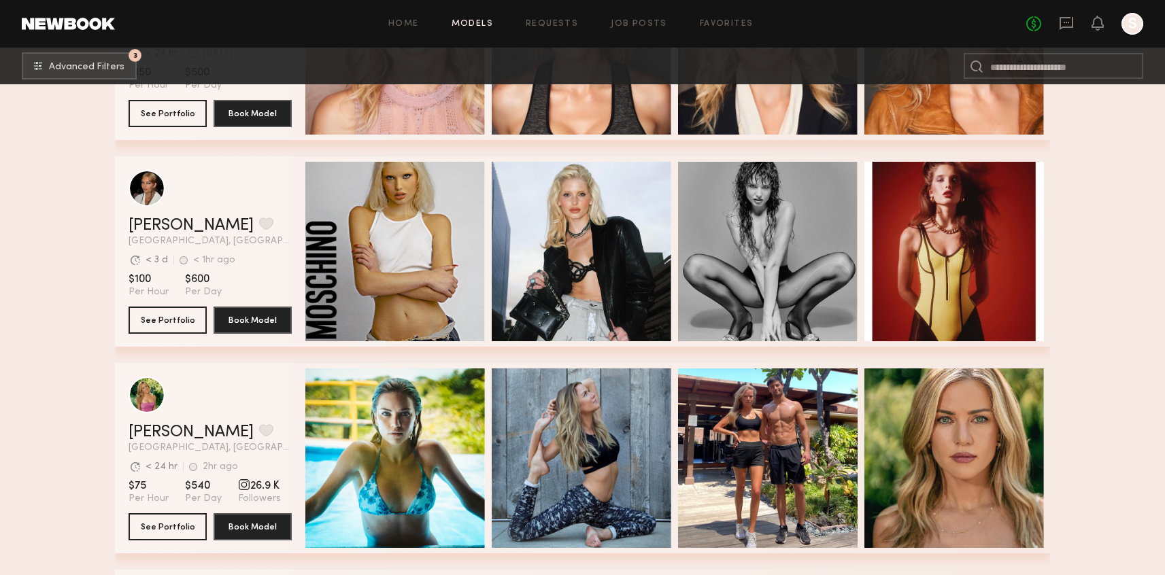
scroll to position [20633, 0]
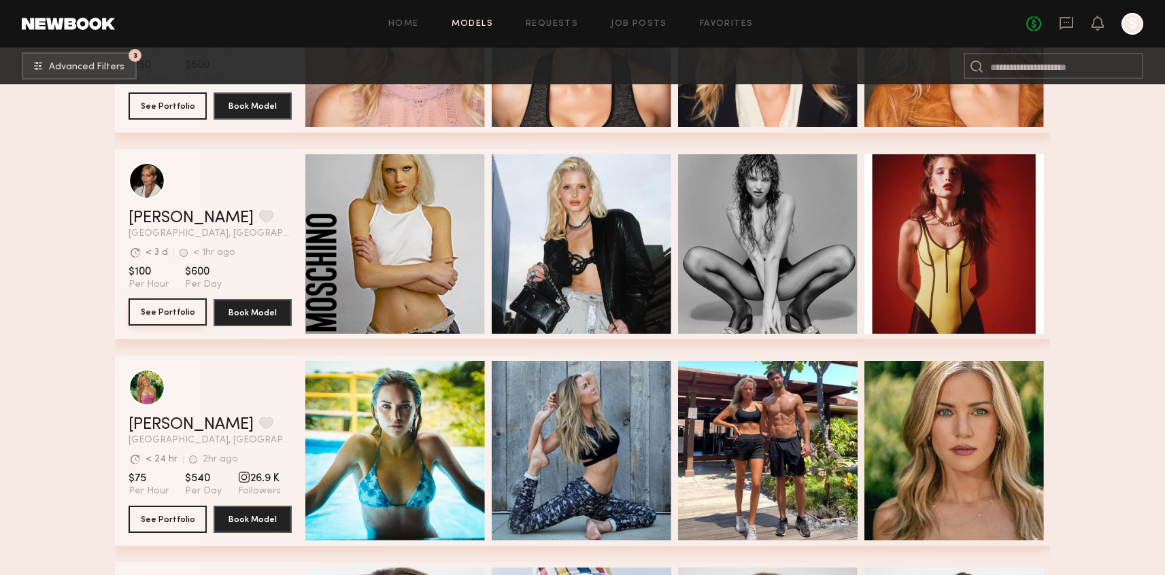
click at [141, 309] on button "See Portfolio" at bounding box center [168, 312] width 78 height 27
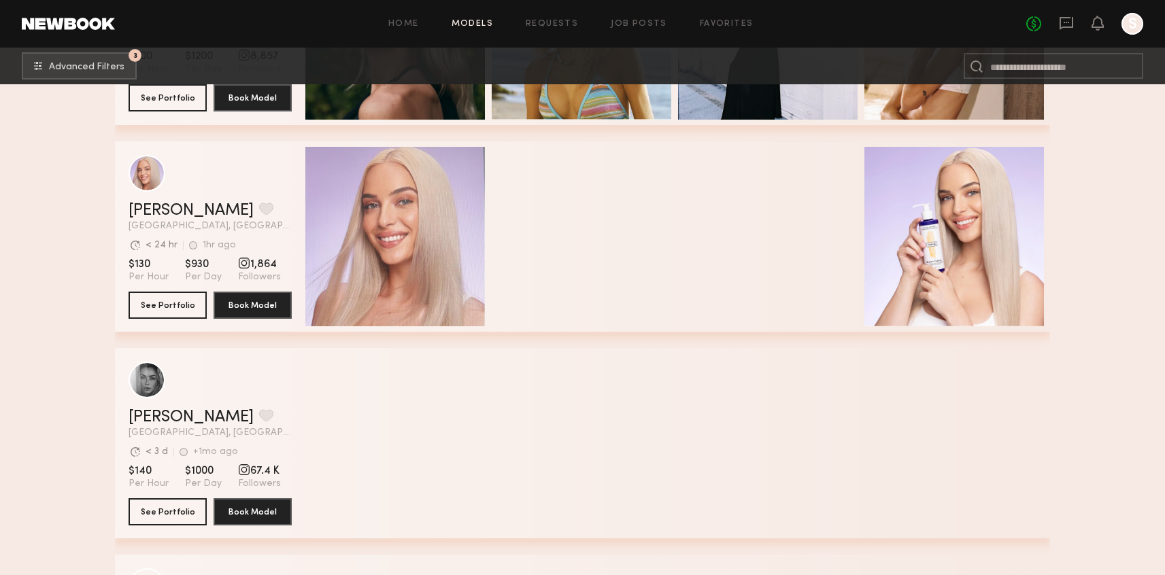
scroll to position [22915, 0]
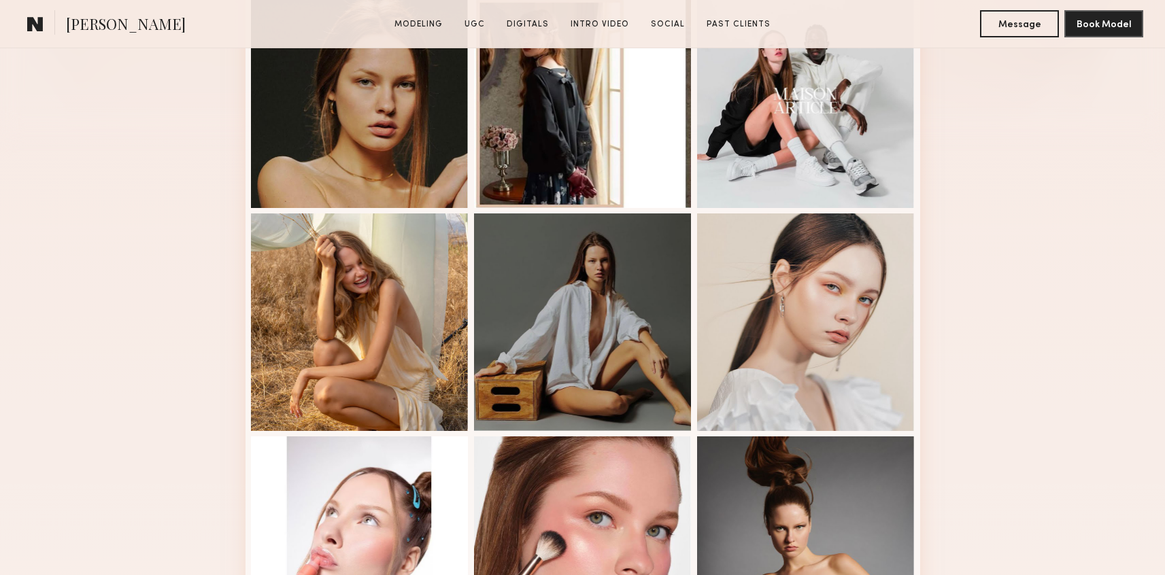
scroll to position [440, 0]
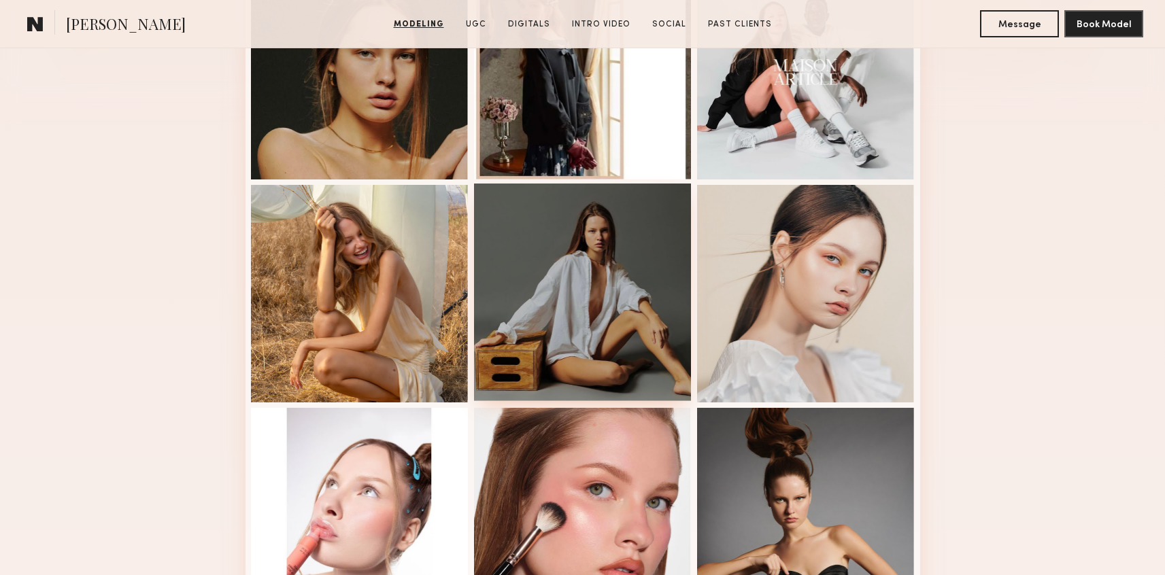
click at [534, 260] on div at bounding box center [583, 293] width 218 height 218
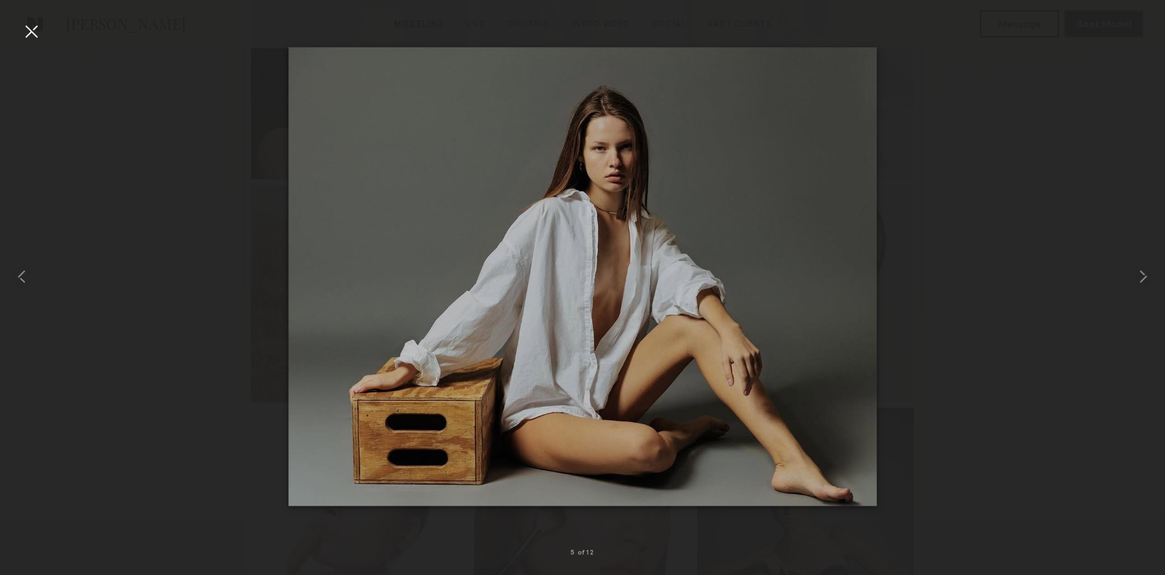
click at [978, 32] on div at bounding box center [582, 277] width 1165 height 510
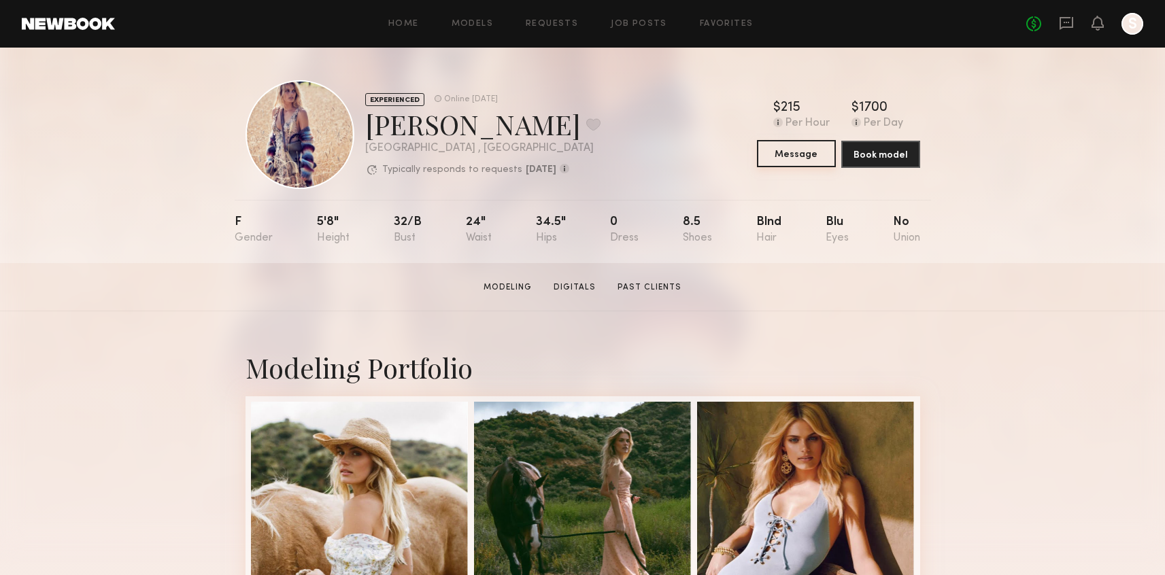
click at [800, 156] on button "Message" at bounding box center [796, 153] width 79 height 27
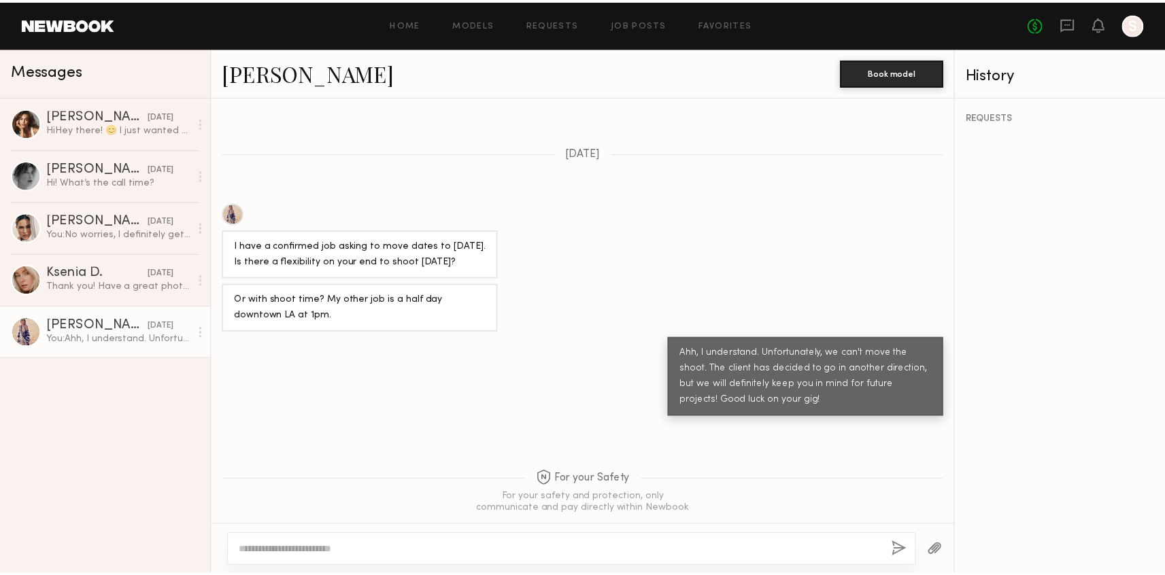
scroll to position [917, 0]
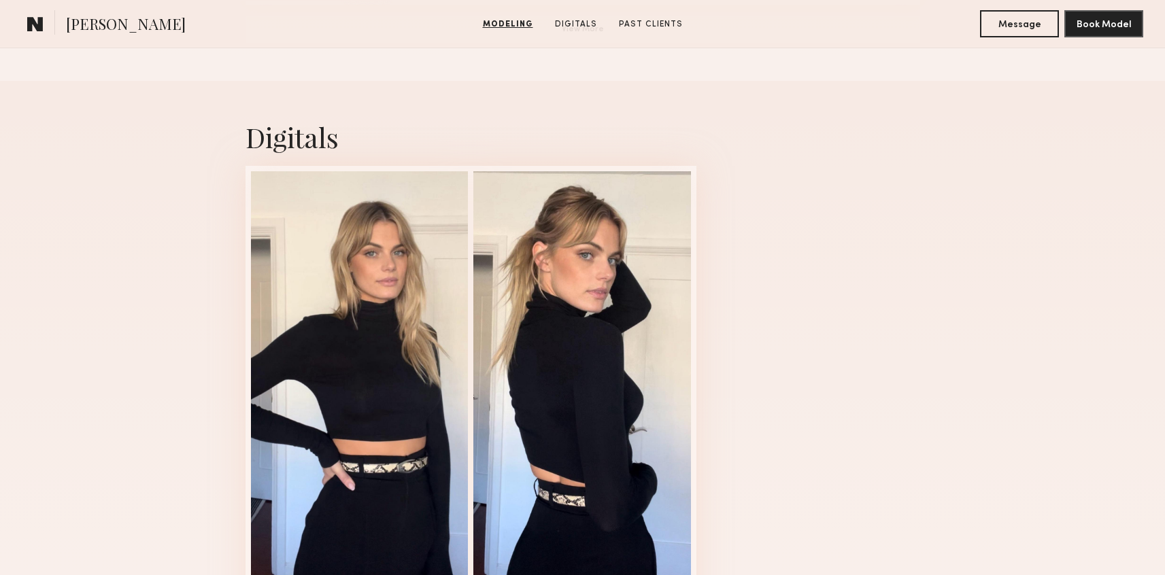
scroll to position [1300, 0]
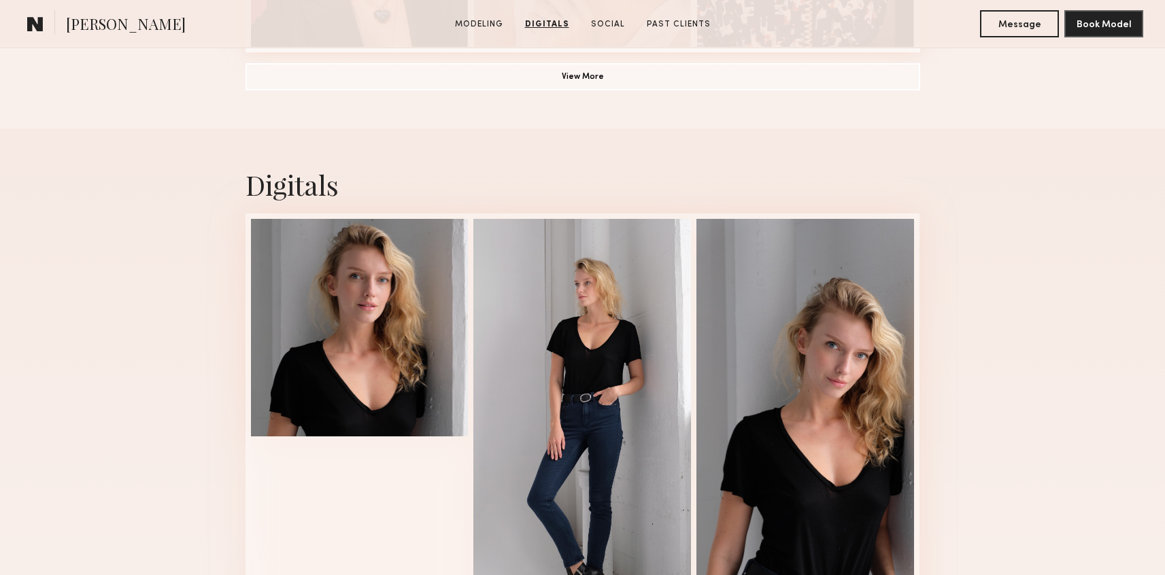
scroll to position [904, 0]
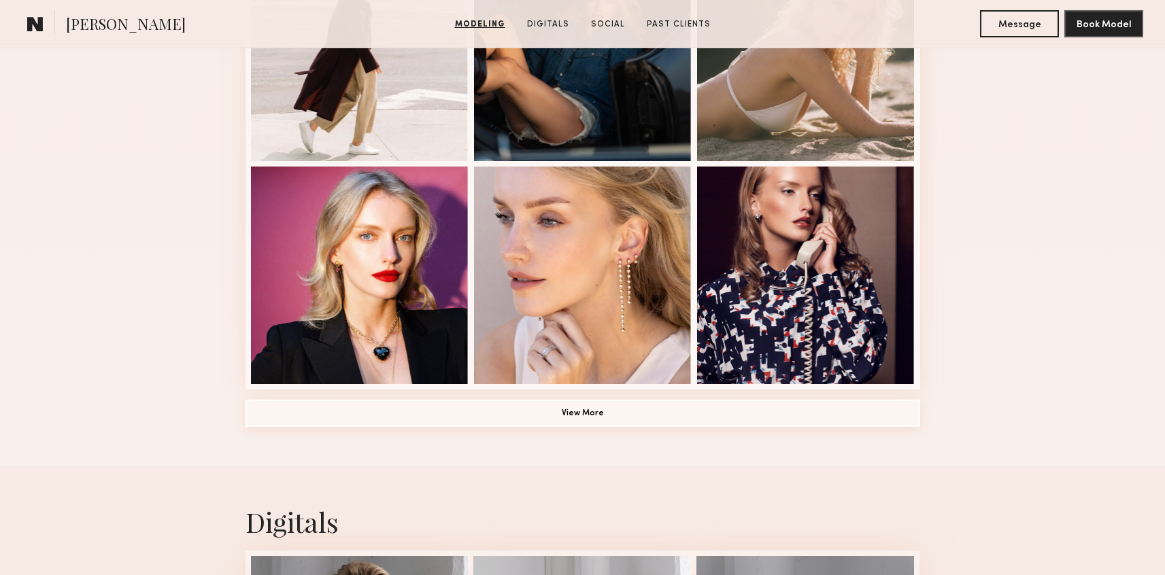
click at [442, 411] on button "View More" at bounding box center [582, 413] width 675 height 27
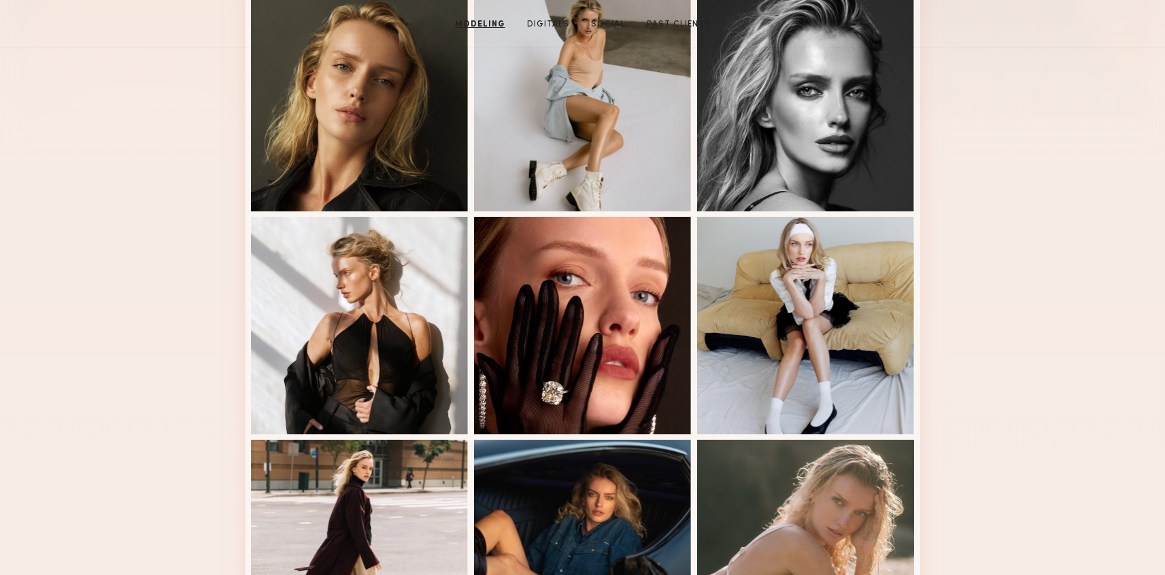
scroll to position [411, 0]
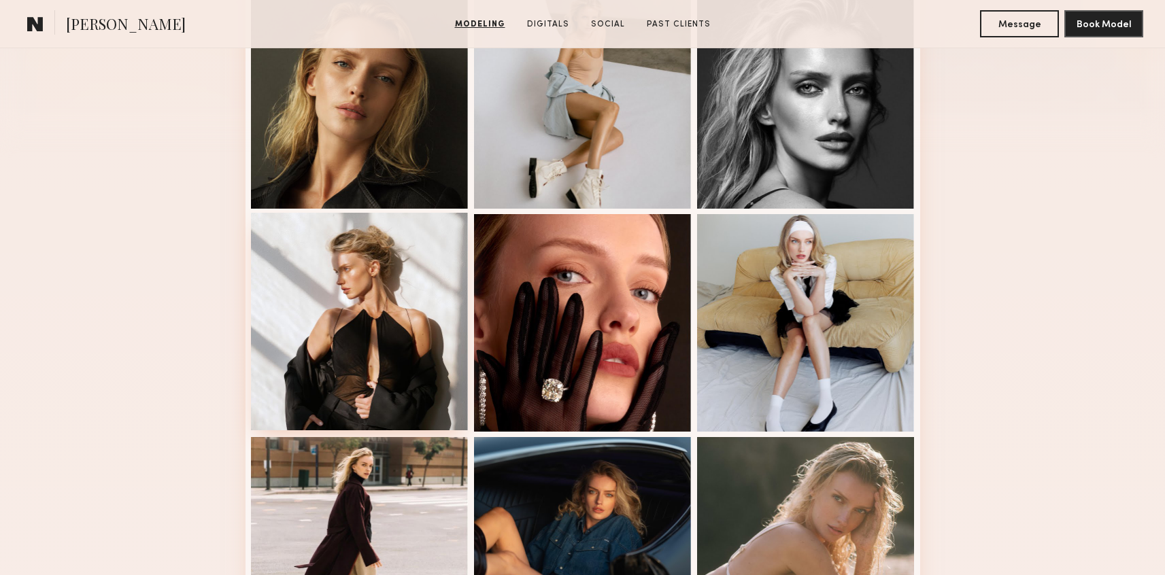
click at [356, 350] on div at bounding box center [360, 322] width 218 height 218
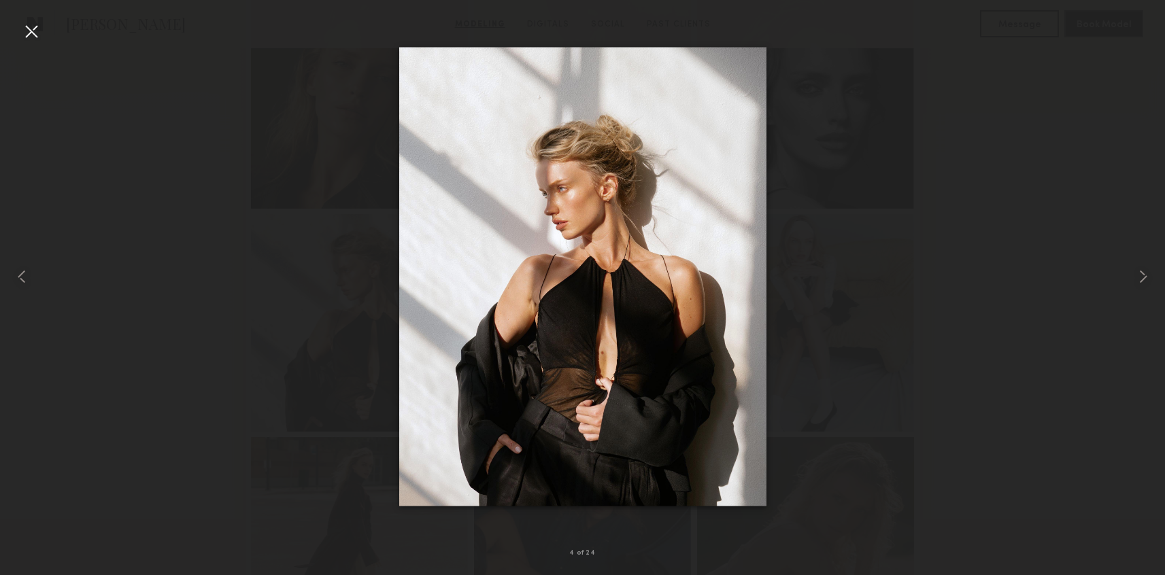
click at [152, 236] on div at bounding box center [582, 277] width 1165 height 510
click at [50, 31] on div at bounding box center [582, 277] width 1165 height 510
click at [37, 31] on div at bounding box center [31, 31] width 22 height 22
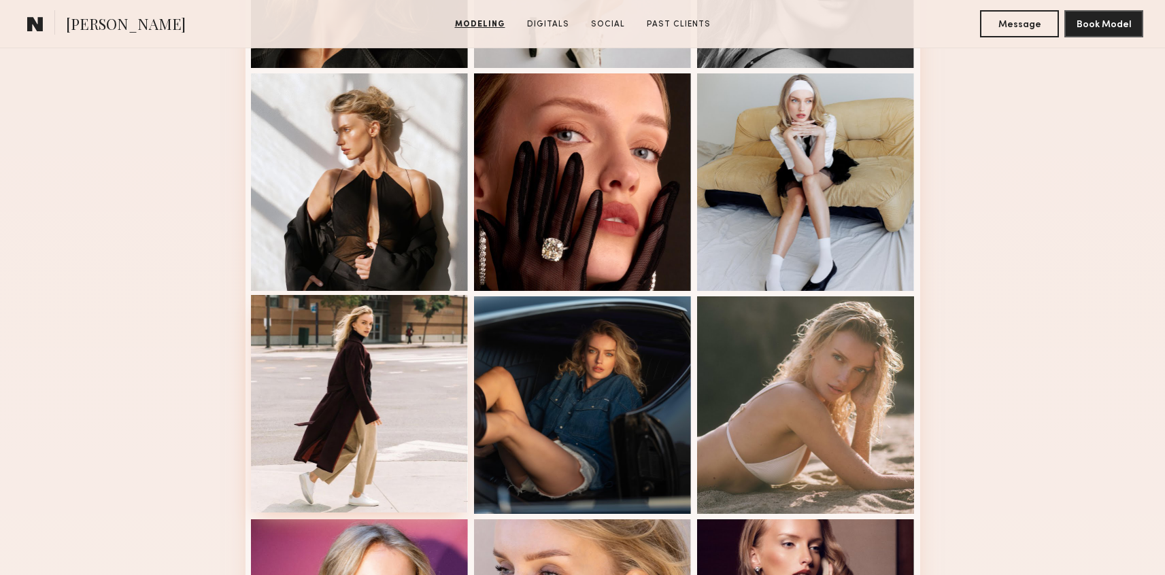
scroll to position [552, 0]
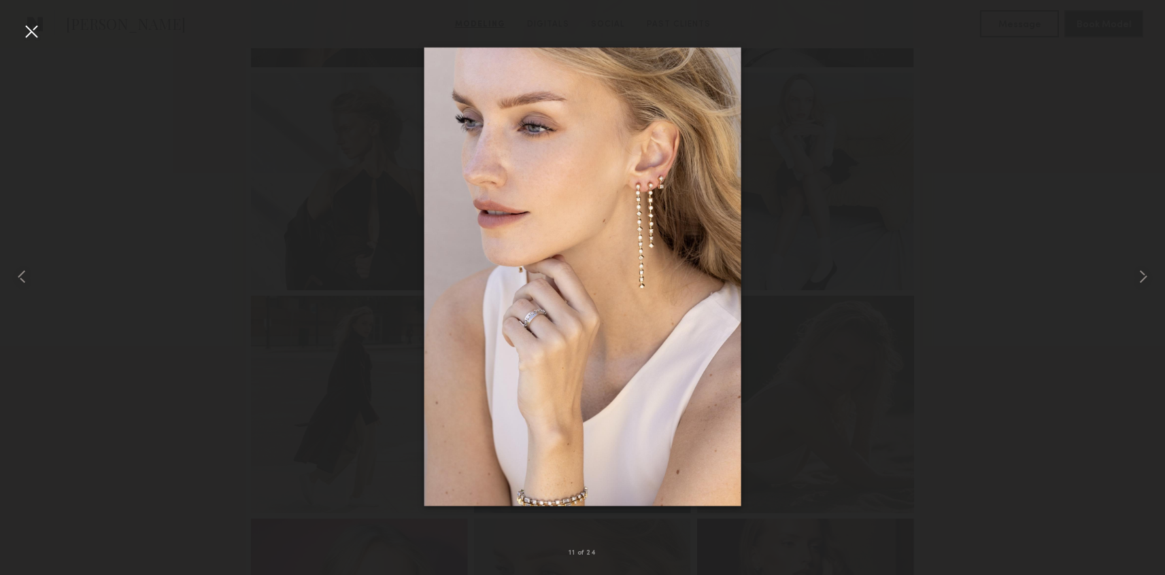
click at [33, 39] on div at bounding box center [31, 31] width 22 height 22
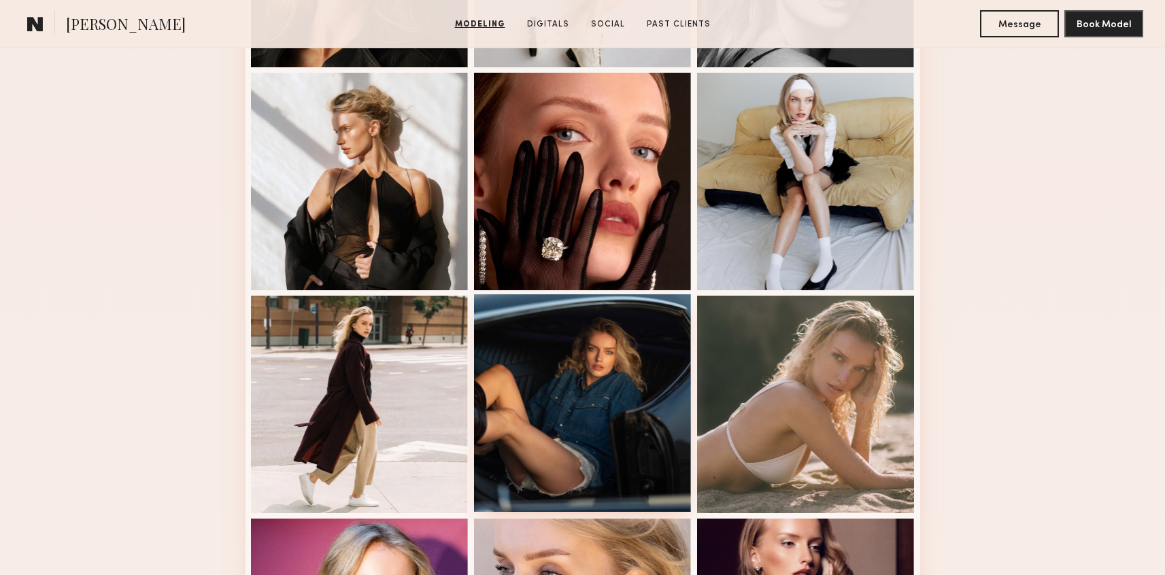
click at [579, 425] on div at bounding box center [583, 403] width 218 height 218
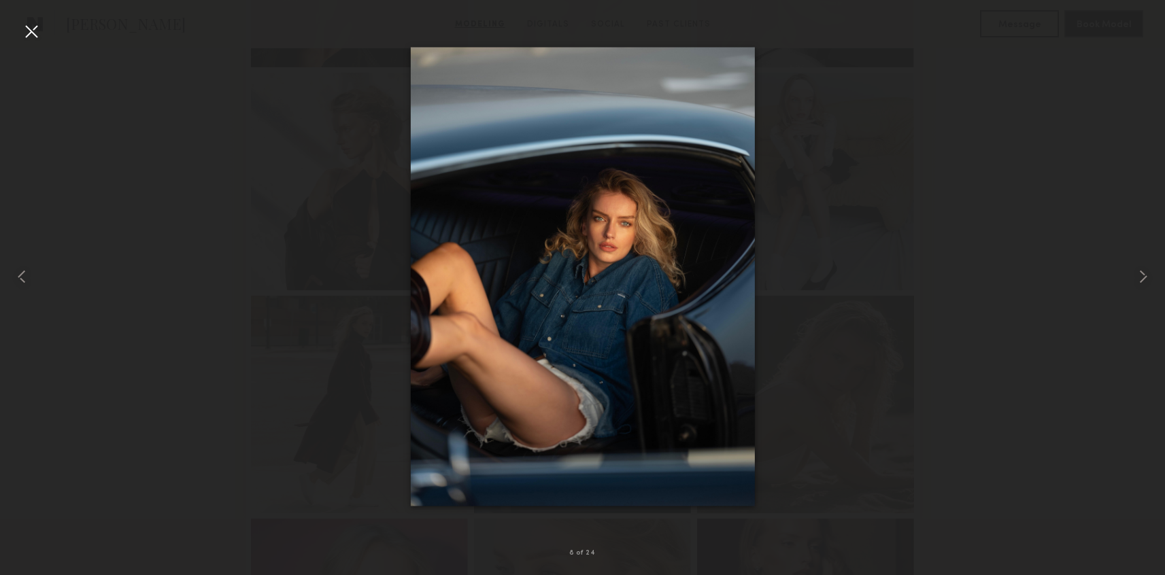
click at [1013, 262] on div at bounding box center [582, 277] width 1165 height 510
click at [926, 188] on div at bounding box center [582, 277] width 1165 height 510
click at [29, 31] on div at bounding box center [31, 31] width 22 height 22
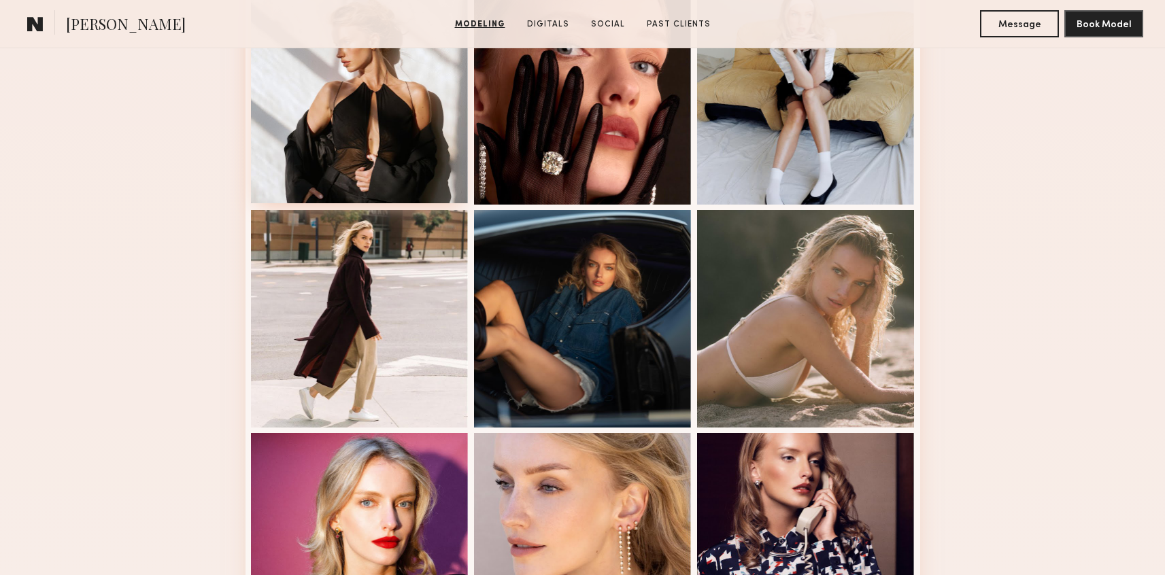
scroll to position [645, 0]
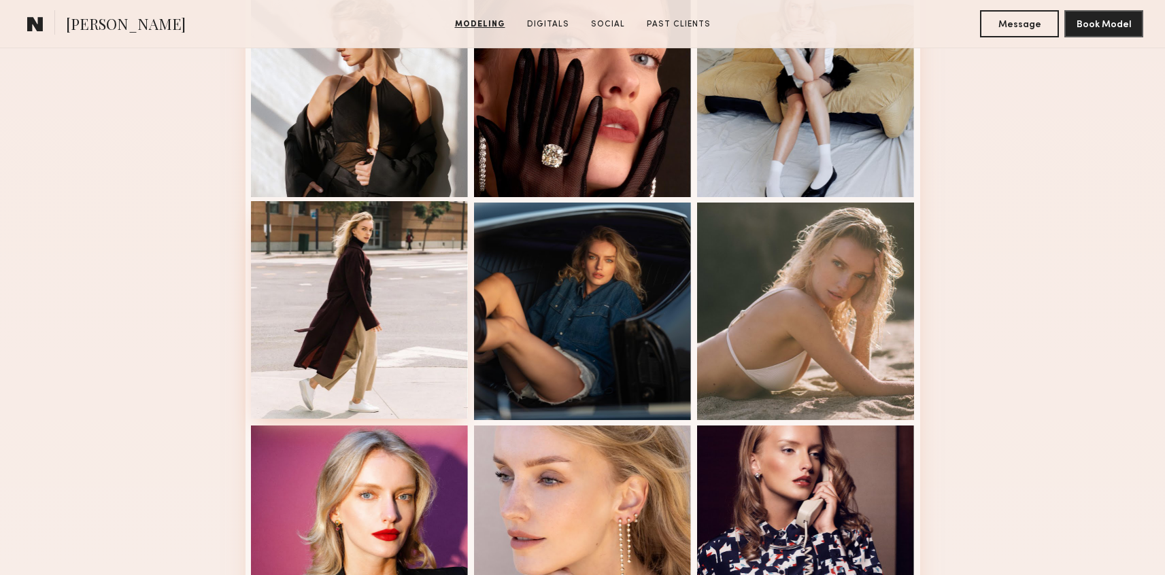
click at [324, 286] on div at bounding box center [360, 310] width 218 height 218
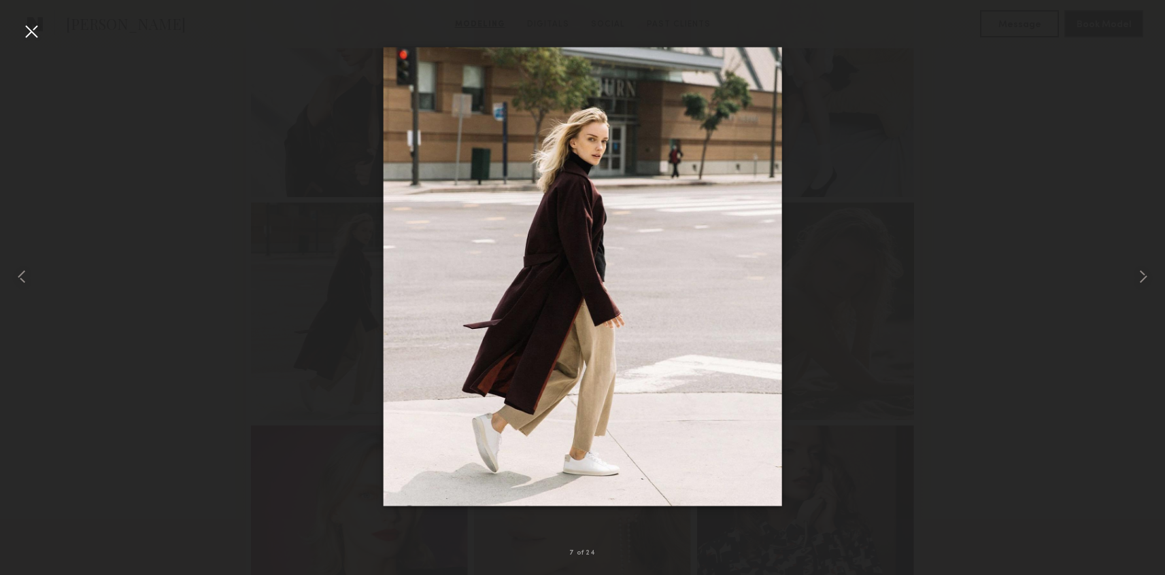
click at [37, 35] on div at bounding box center [31, 31] width 22 height 22
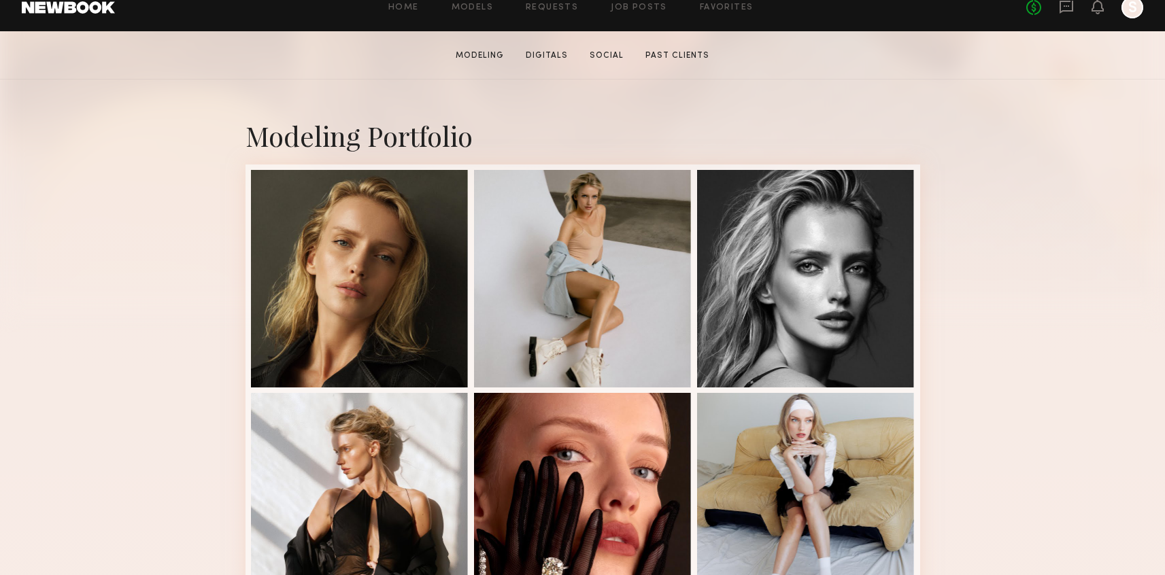
scroll to position [233, 0]
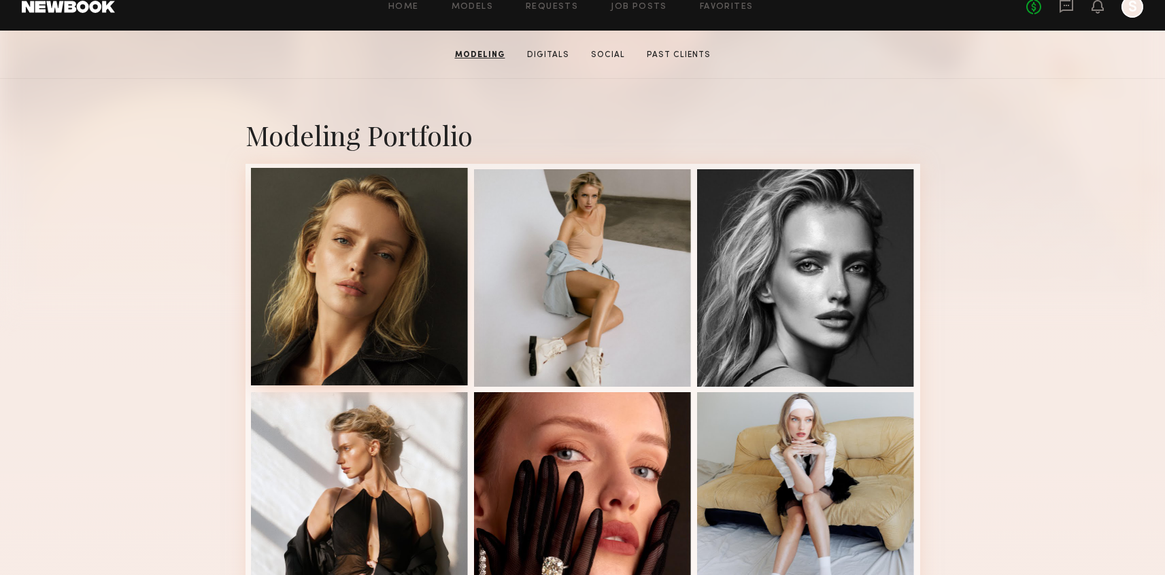
click at [381, 287] on div at bounding box center [360, 277] width 218 height 218
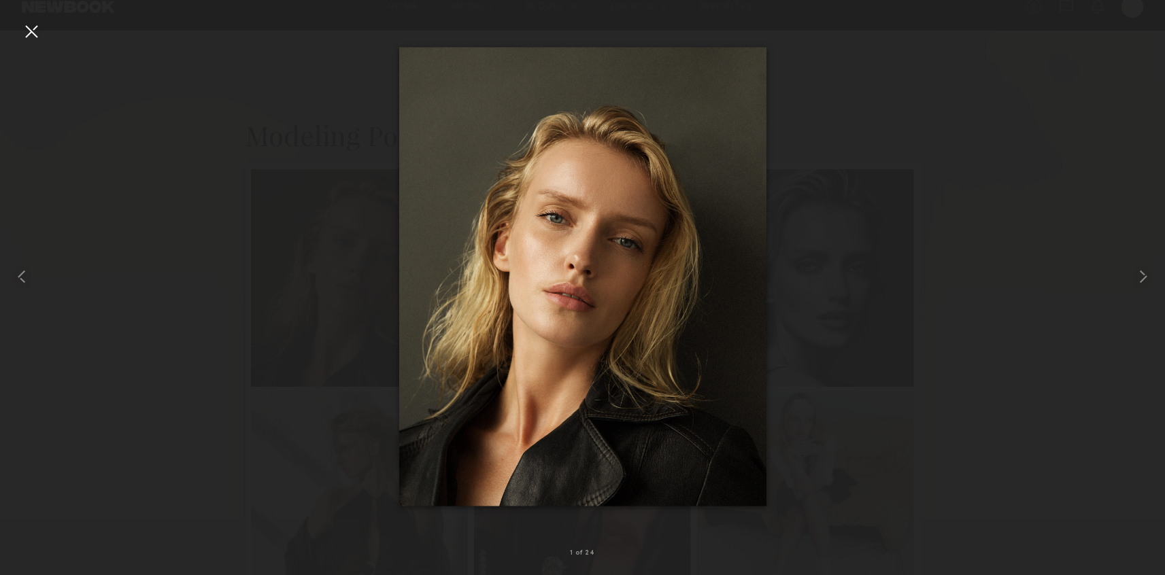
click at [35, 35] on div at bounding box center [31, 31] width 22 height 22
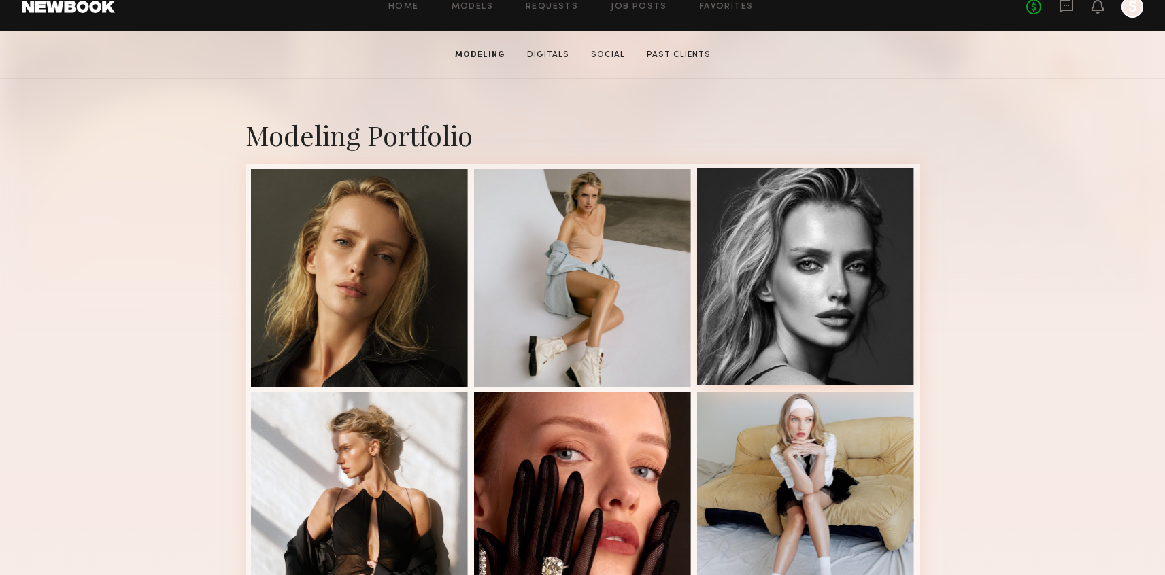
scroll to position [0, 0]
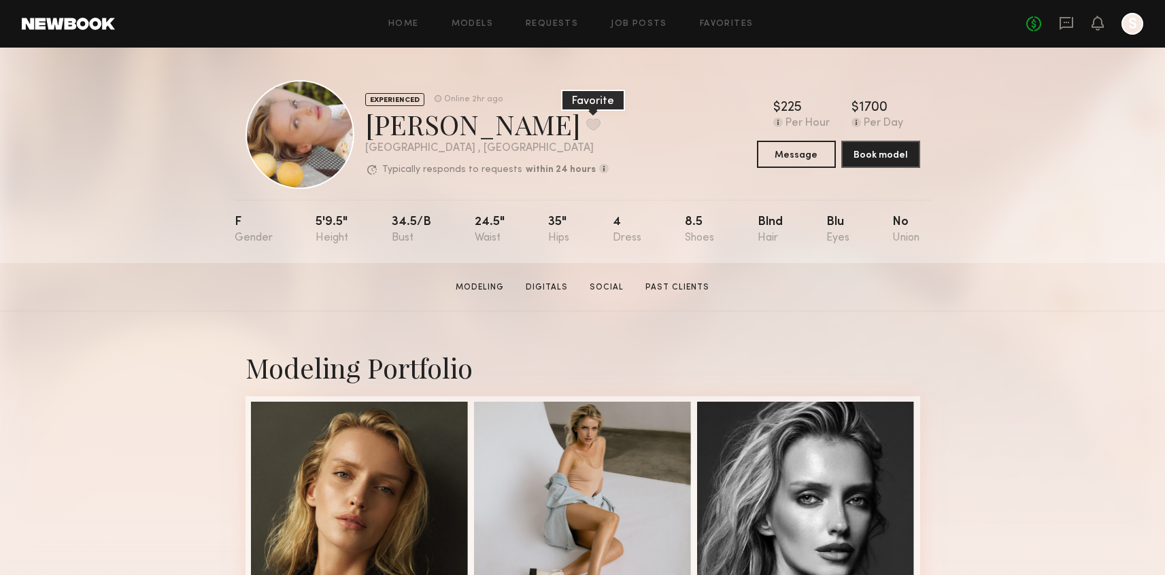
click at [586, 123] on button at bounding box center [593, 124] width 14 height 12
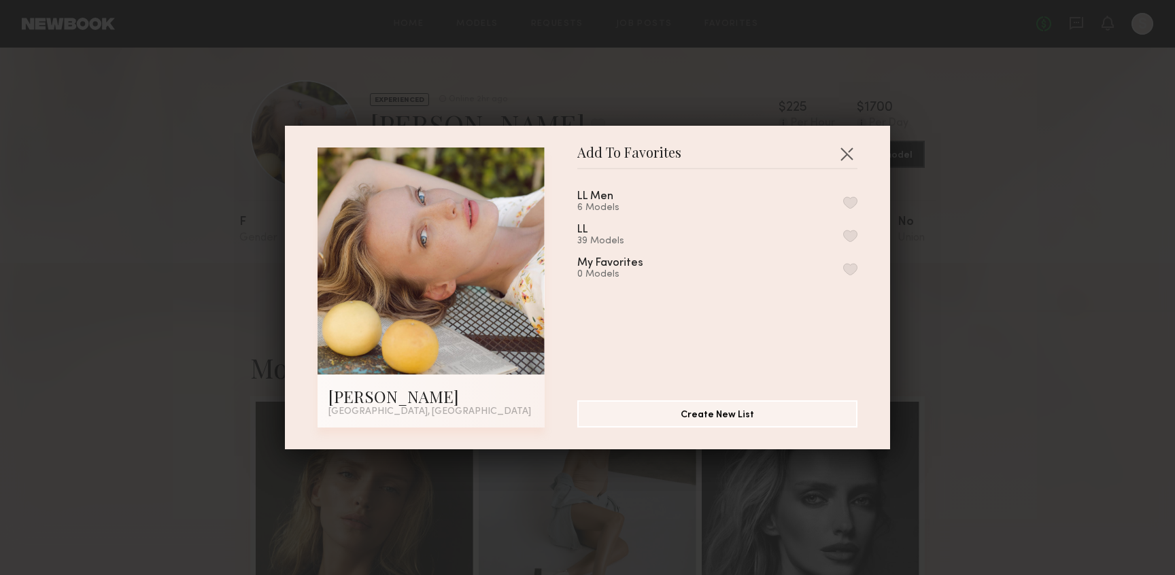
click at [838, 228] on div "LL 39 Models" at bounding box center [717, 235] width 280 height 22
click at [843, 235] on button "button" at bounding box center [850, 236] width 14 height 12
click at [845, 154] on button "button" at bounding box center [847, 154] width 22 height 22
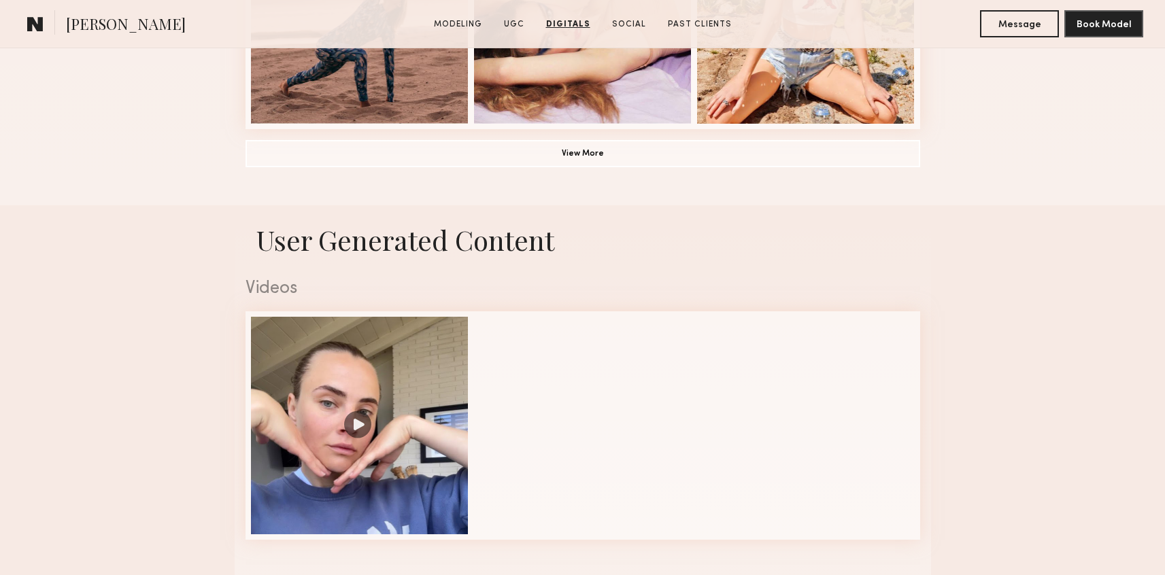
scroll to position [1140, 0]
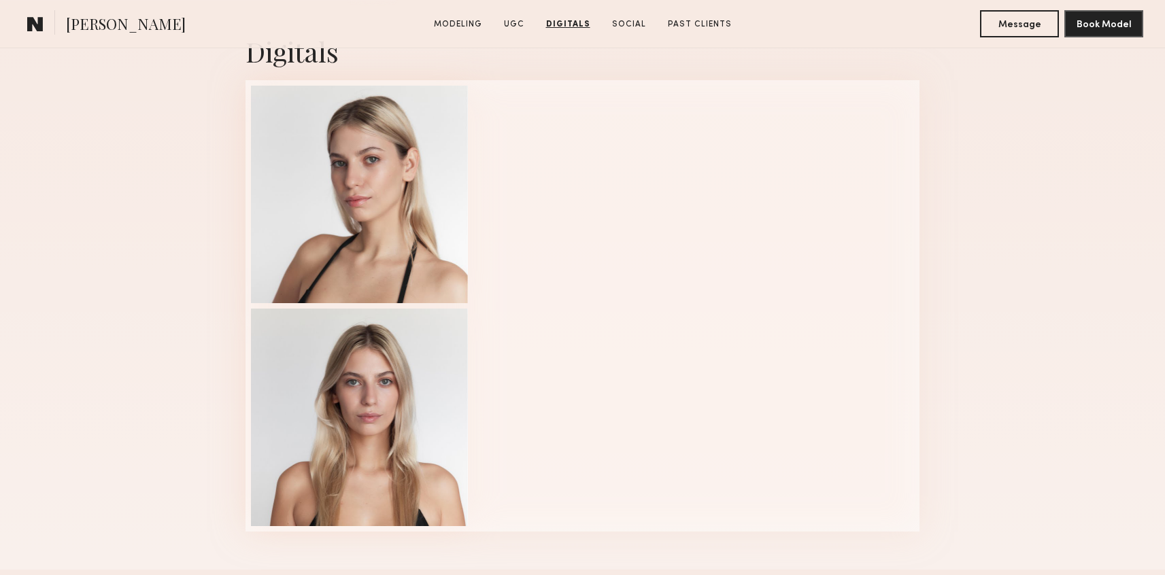
scroll to position [1764, 0]
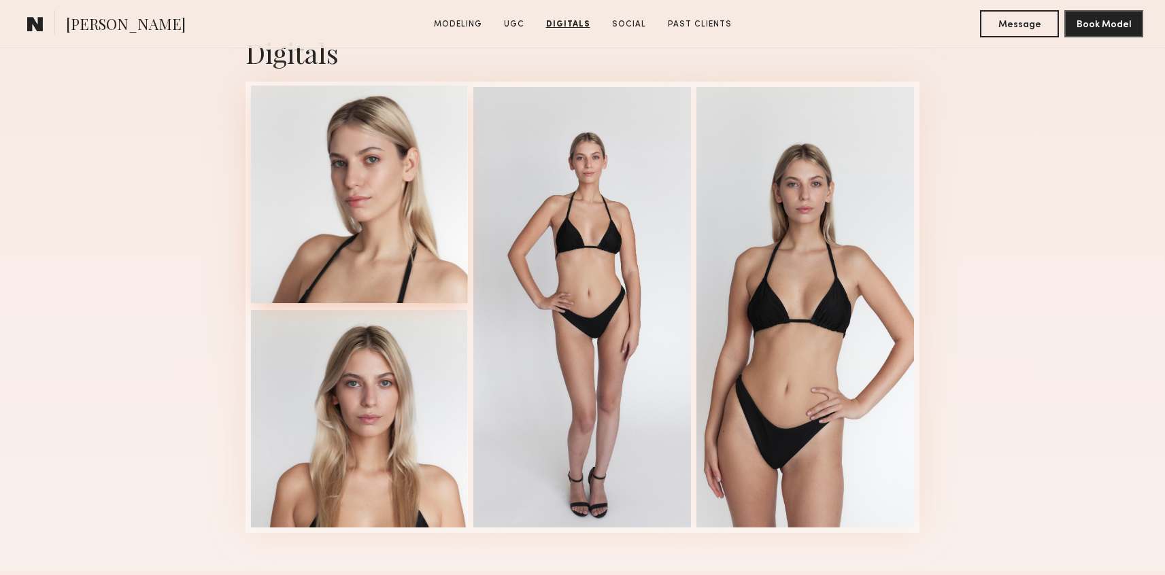
click at [353, 210] on div at bounding box center [360, 195] width 218 height 218
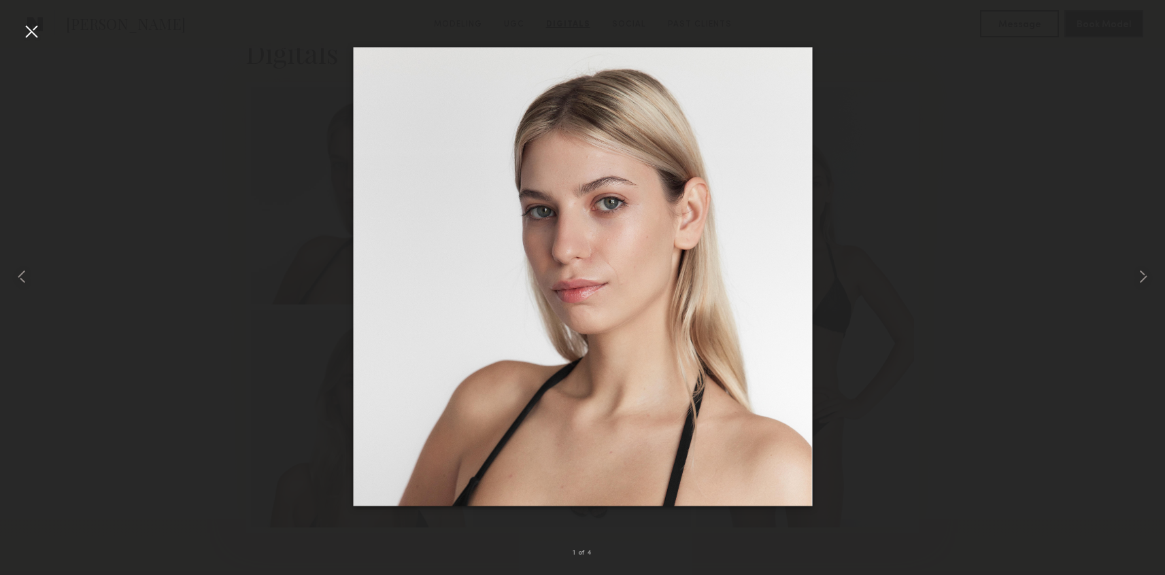
click at [1015, 313] on div at bounding box center [582, 277] width 1165 height 510
click at [33, 39] on div at bounding box center [31, 31] width 22 height 22
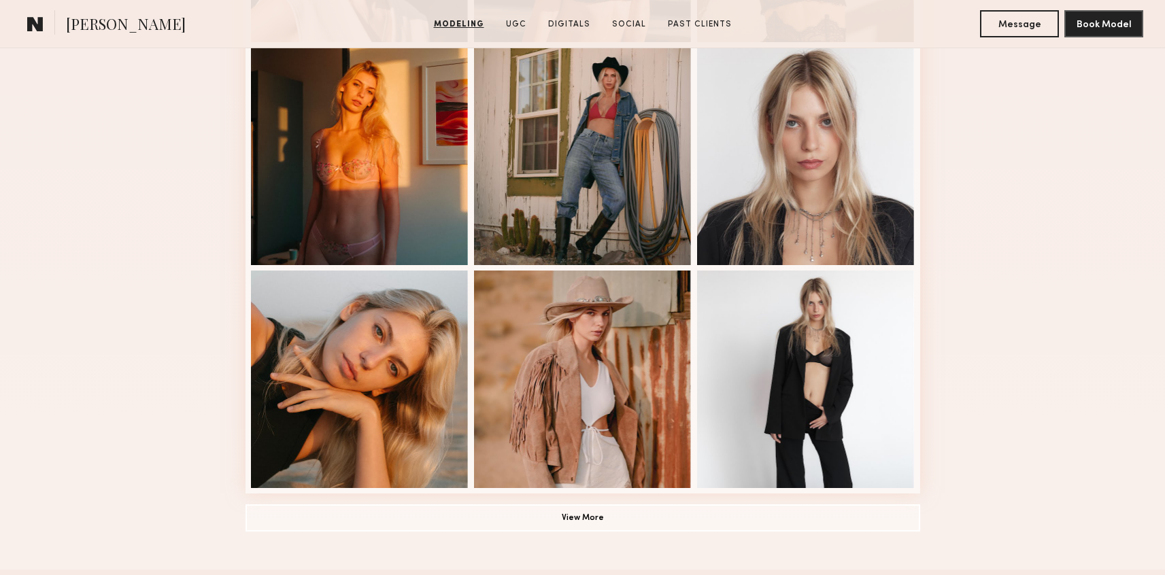
scroll to position [804, 0]
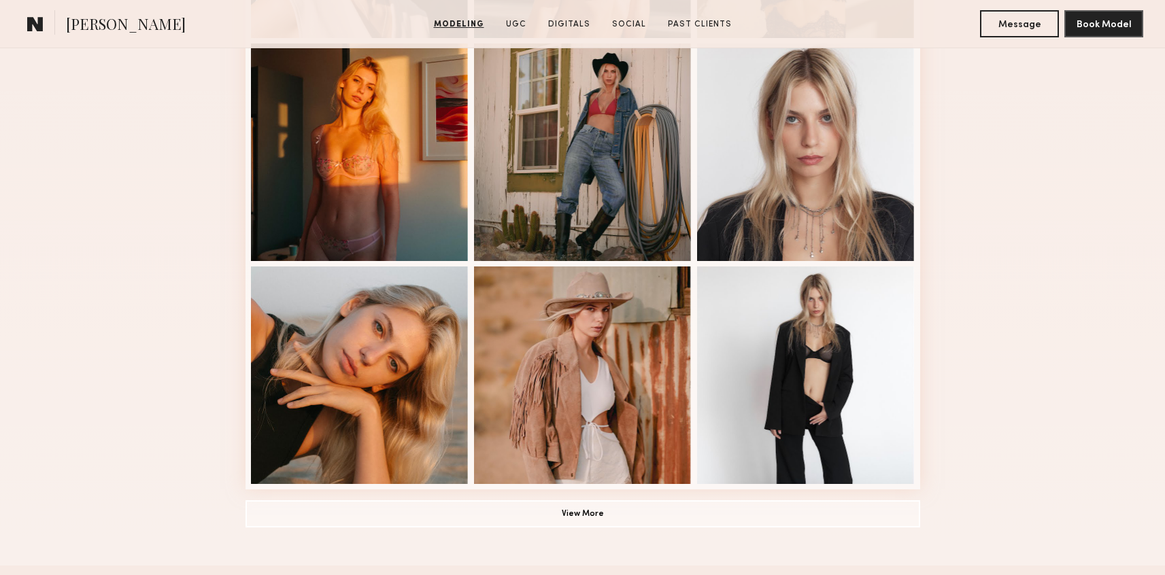
click at [373, 499] on div "Modeling Portfolio View More" at bounding box center [582, 36] width 675 height 1059
click at [388, 513] on button "View More" at bounding box center [582, 513] width 675 height 27
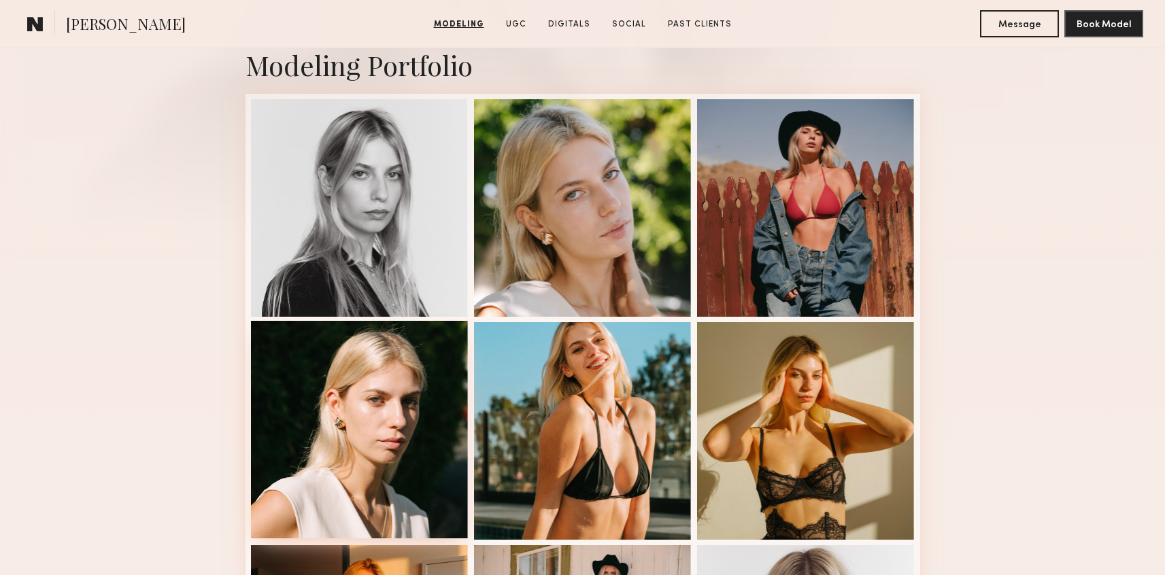
scroll to position [313, 0]
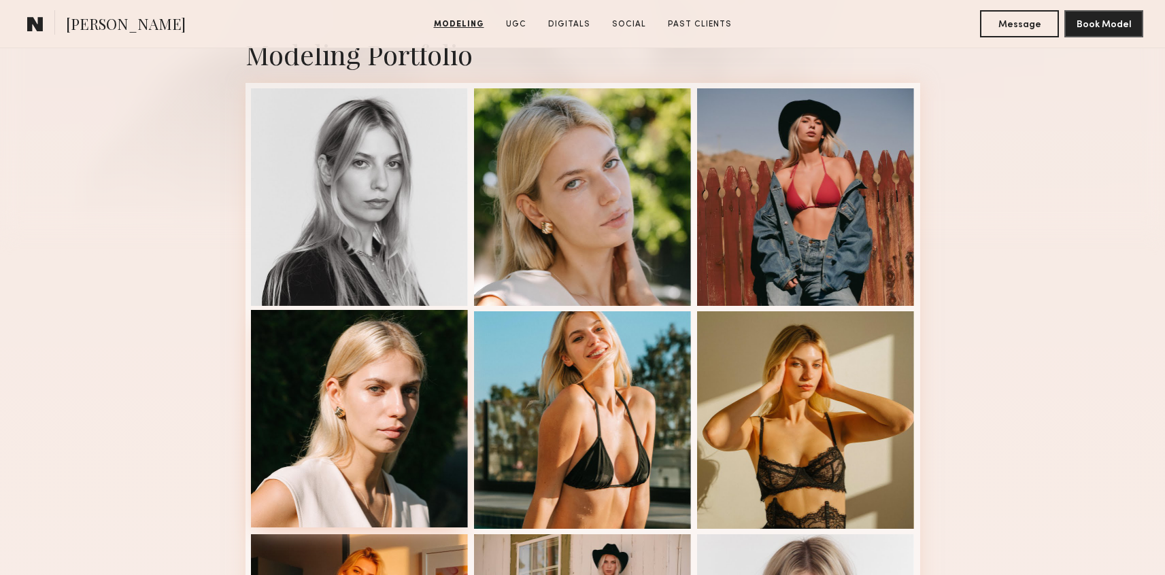
click at [401, 439] on div at bounding box center [360, 419] width 218 height 218
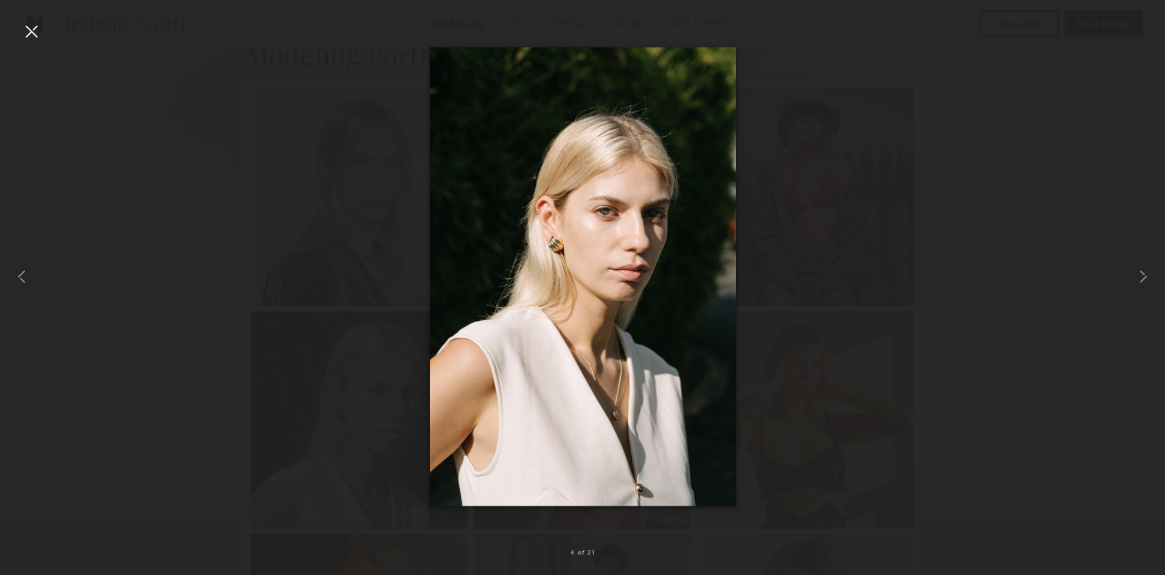
click at [917, 317] on div at bounding box center [582, 277] width 1165 height 510
click at [23, 23] on div at bounding box center [31, 31] width 22 height 22
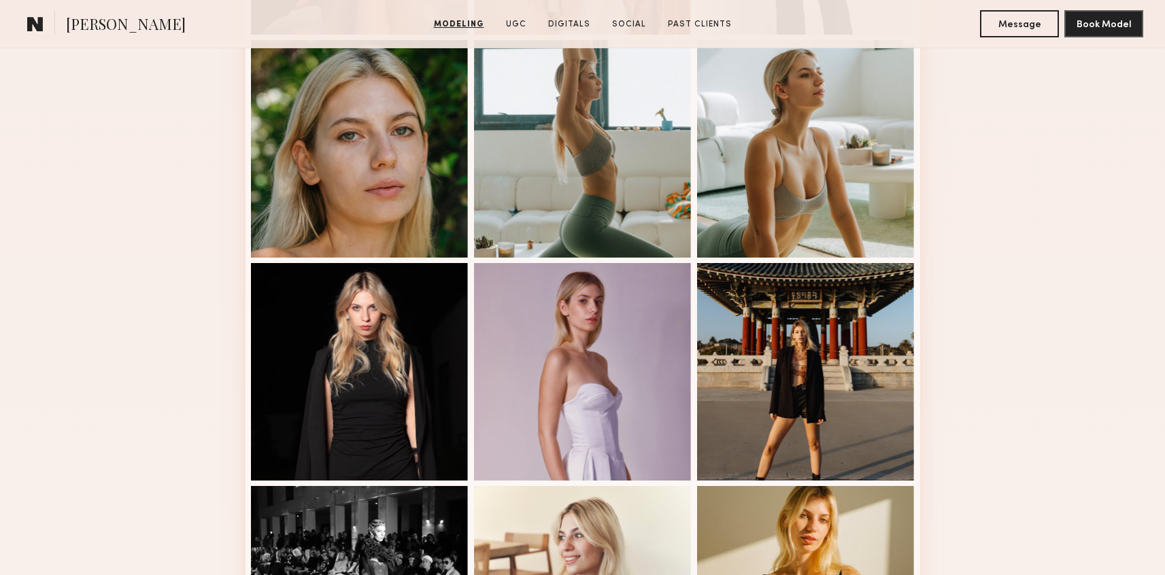
scroll to position [0, 0]
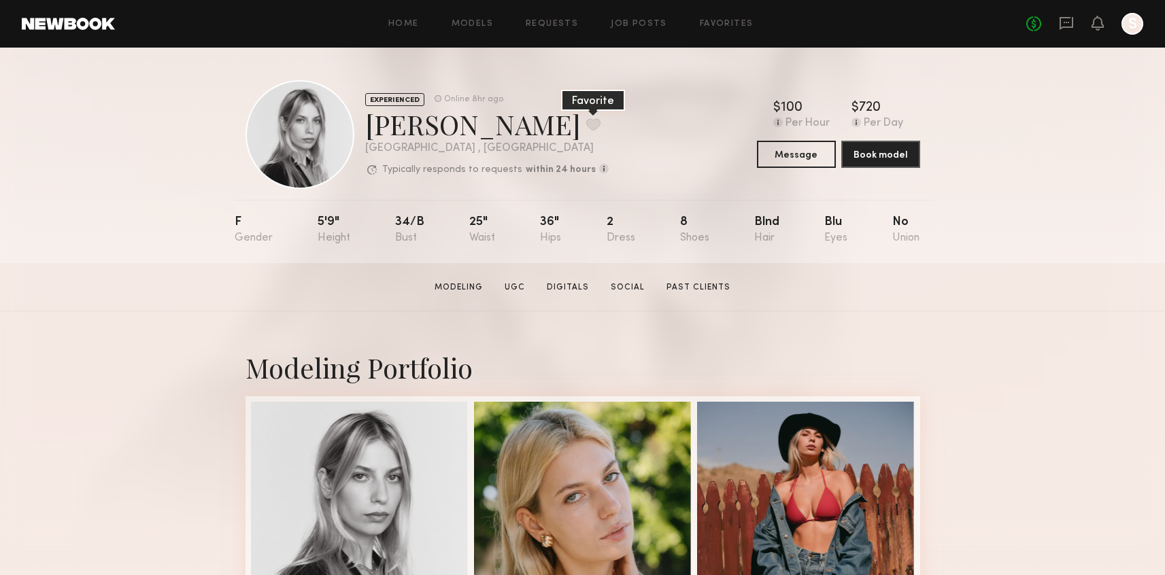
click at [586, 119] on button at bounding box center [593, 124] width 14 height 12
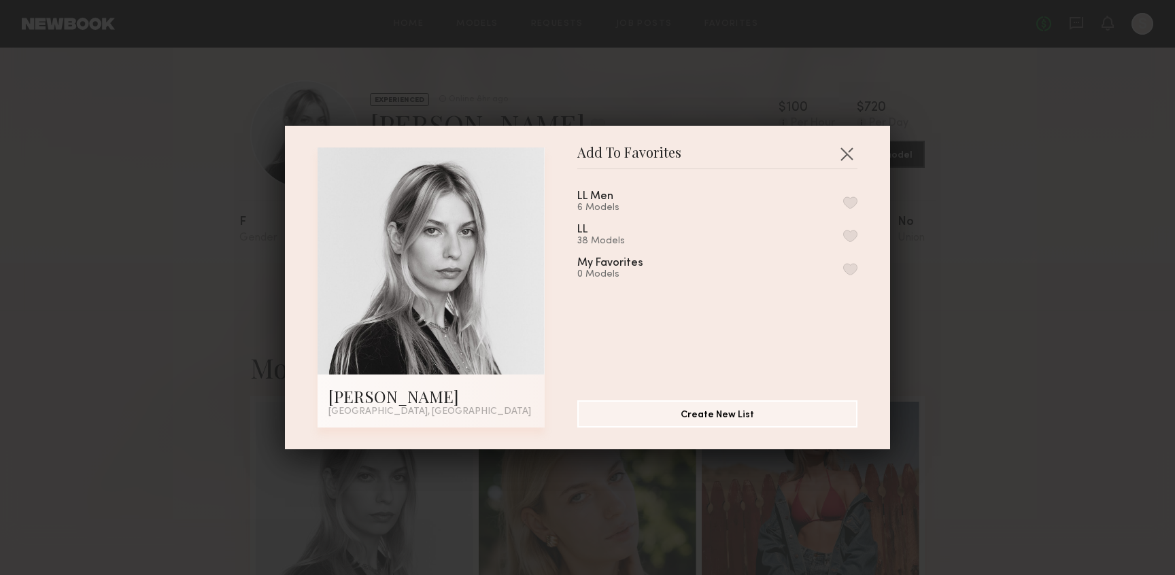
click at [832, 226] on div "LL 38 Models" at bounding box center [717, 235] width 280 height 22
click at [843, 235] on button "button" at bounding box center [850, 236] width 14 height 12
click at [844, 146] on button "button" at bounding box center [847, 154] width 22 height 22
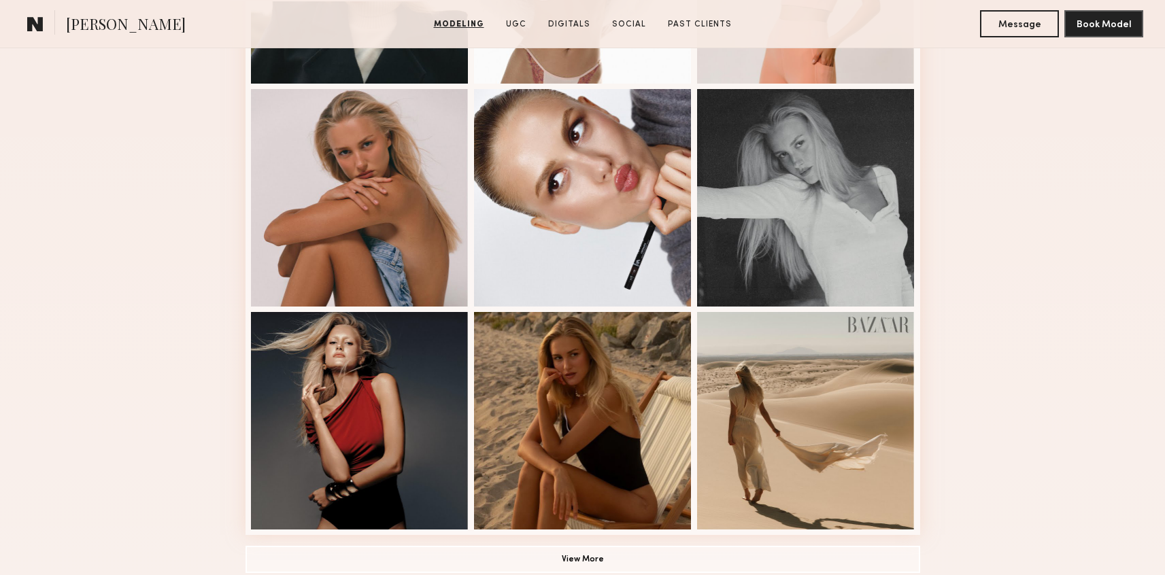
scroll to position [765, 0]
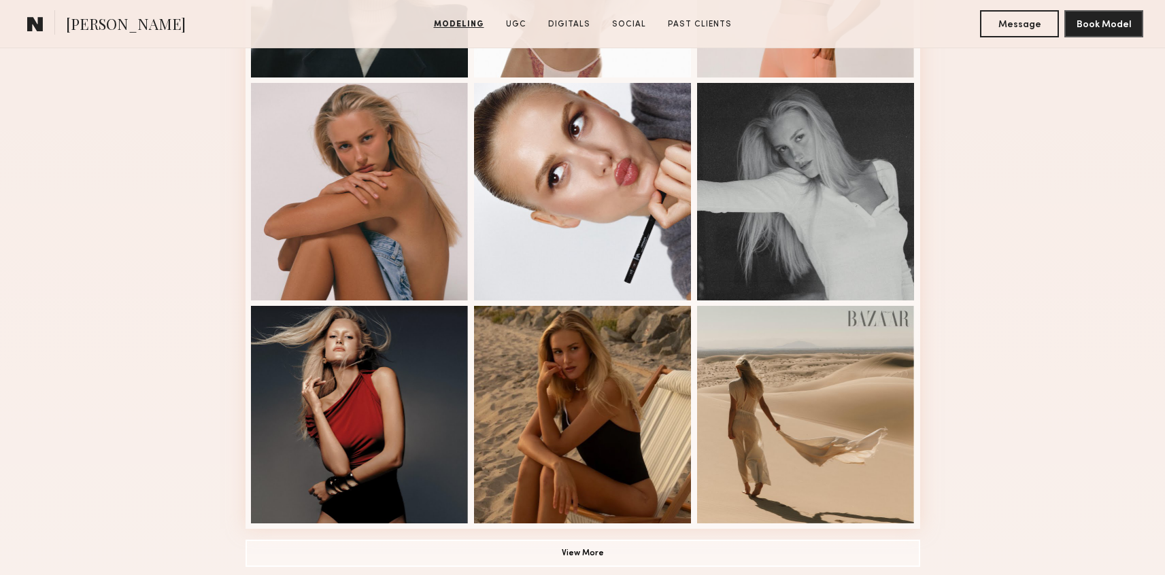
click at [691, 535] on div "Modeling Portfolio View More" at bounding box center [582, 75] width 675 height 1059
click at [685, 545] on button "View More" at bounding box center [582, 552] width 675 height 27
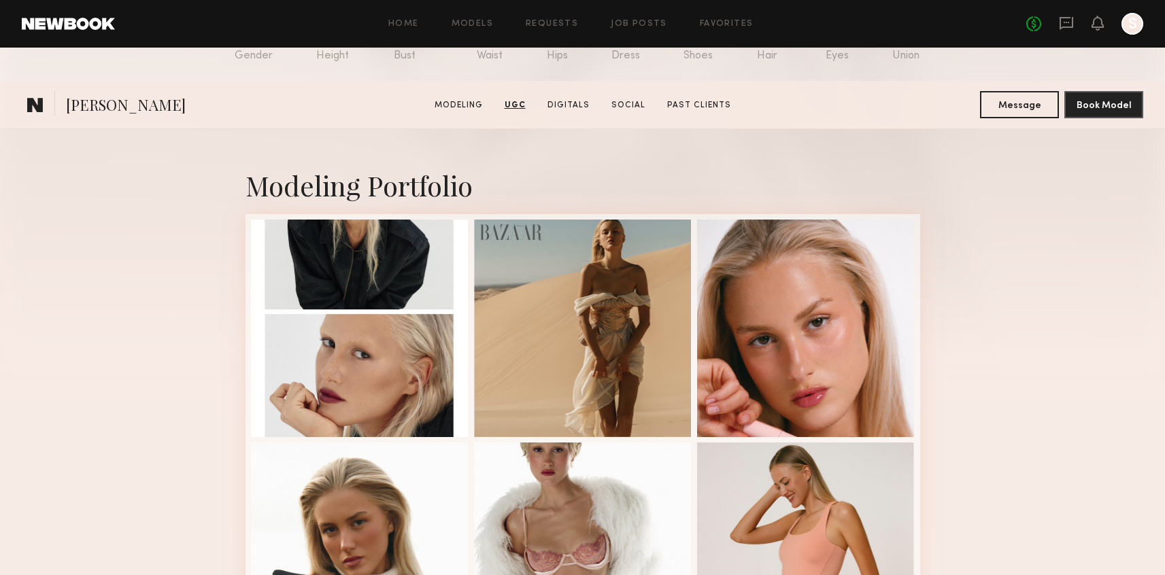
scroll to position [0, 0]
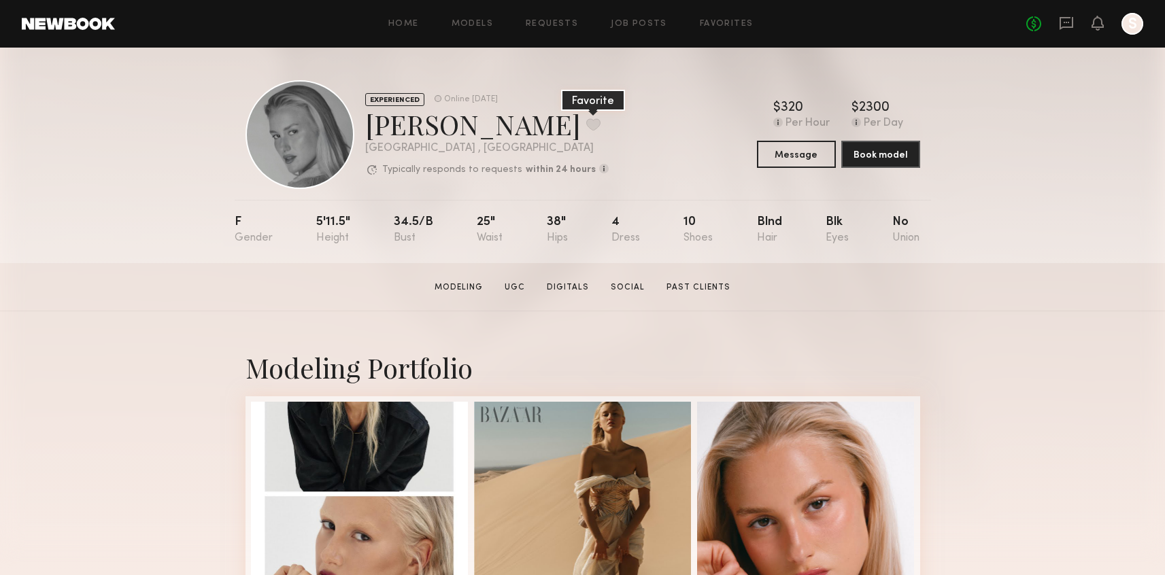
click at [600, 123] on button at bounding box center [593, 124] width 14 height 12
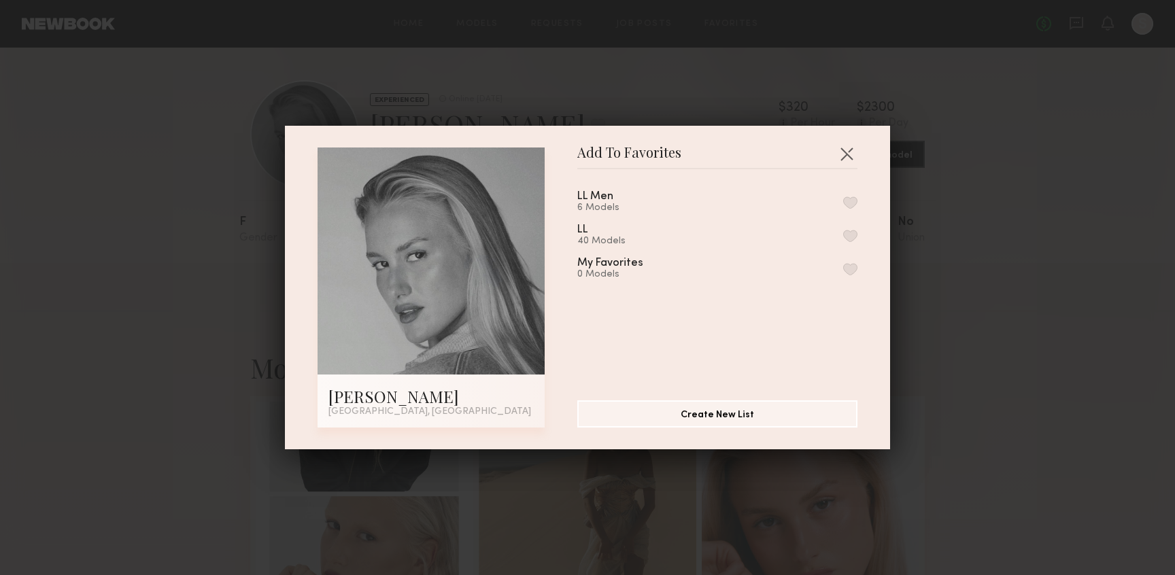
click at [843, 230] on button "button" at bounding box center [850, 236] width 14 height 12
click at [853, 151] on div "Add To Favorites [PERSON_NAME] [GEOGRAPHIC_DATA], [GEOGRAPHIC_DATA] Add To Favo…" at bounding box center [587, 288] width 605 height 324
click at [845, 150] on button "button" at bounding box center [847, 154] width 22 height 22
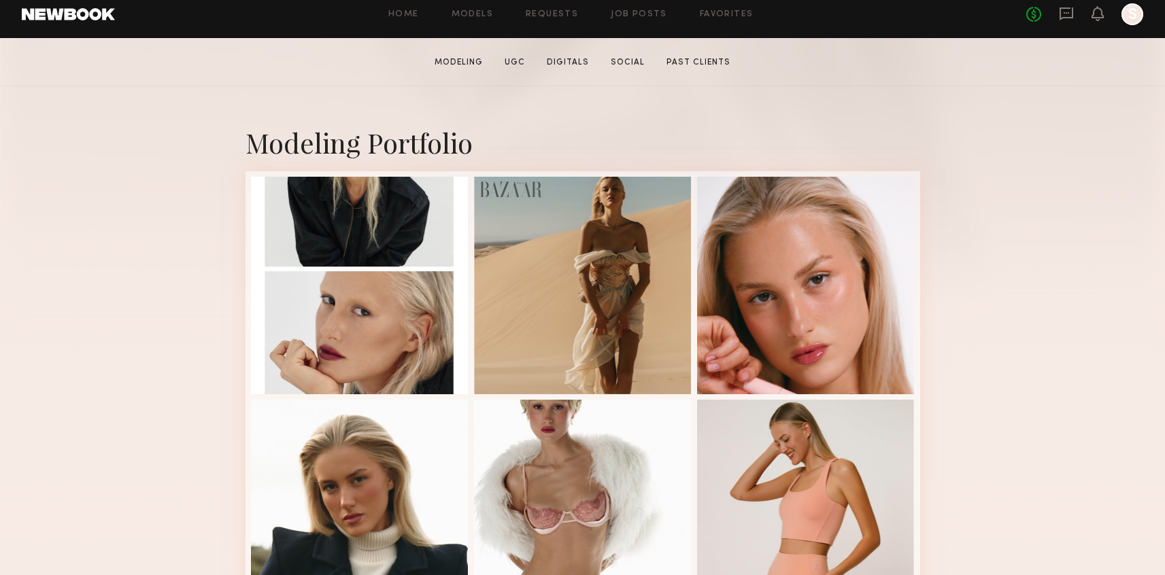
scroll to position [451, 0]
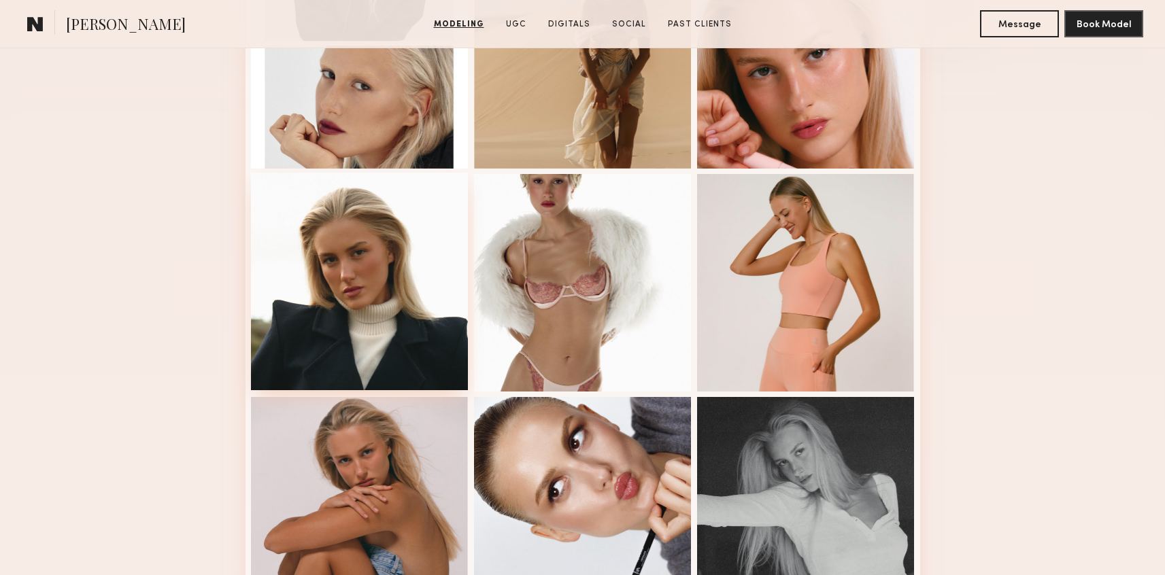
click at [361, 320] on div at bounding box center [360, 282] width 218 height 218
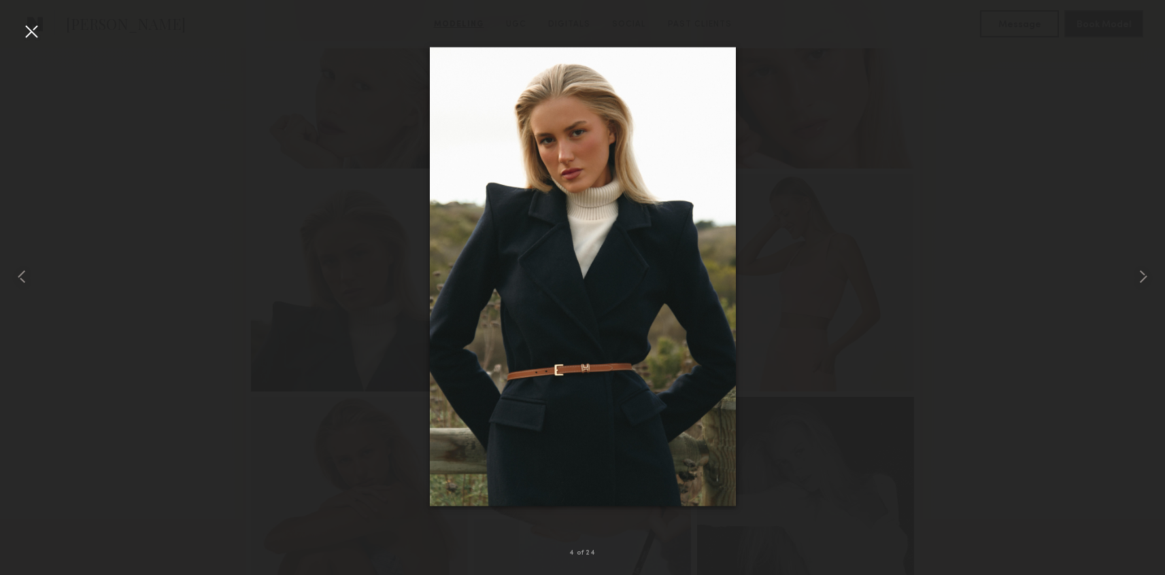
click at [34, 24] on div at bounding box center [31, 31] width 22 height 22
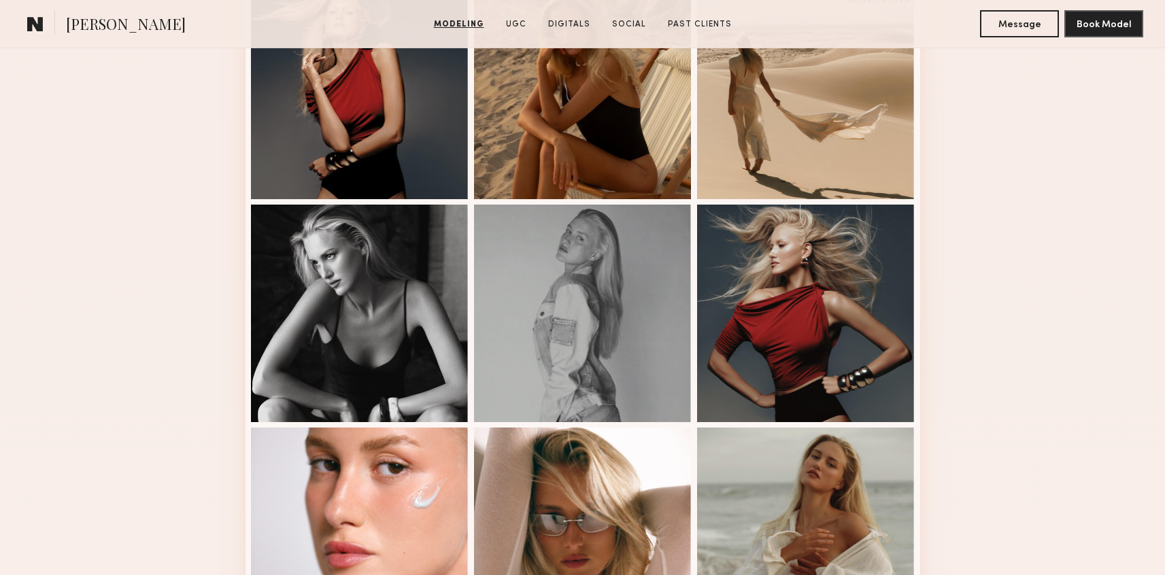
scroll to position [1092, 0]
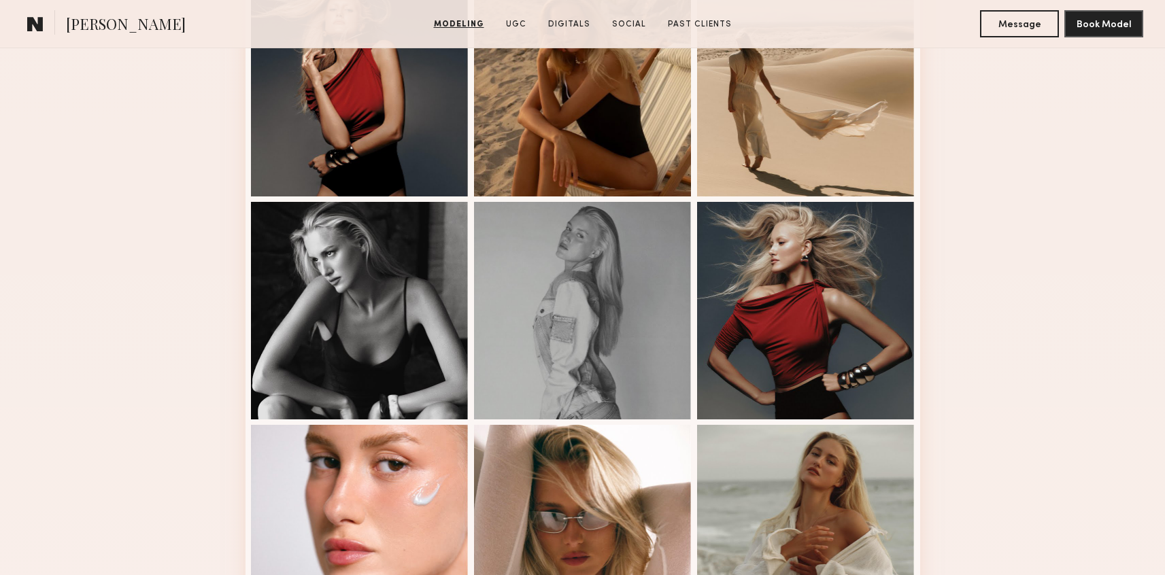
click at [923, 324] on nb-model-profile-portfolio "Modeling Portfolio" at bounding box center [583, 175] width 696 height 1913
click at [871, 324] on div at bounding box center [806, 310] width 218 height 218
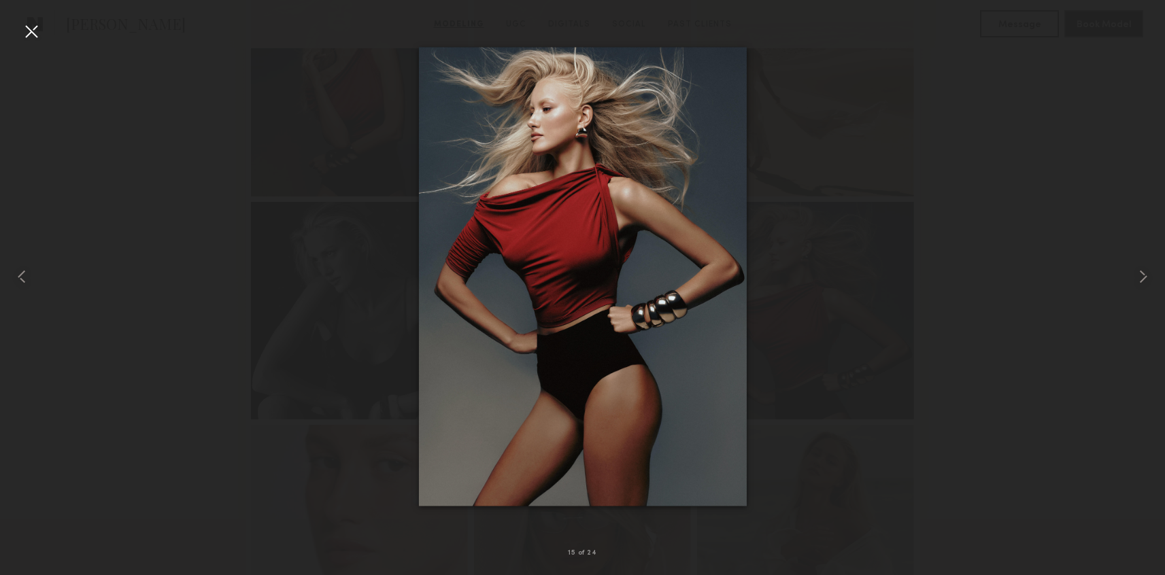
click at [22, 30] on div at bounding box center [31, 31] width 22 height 22
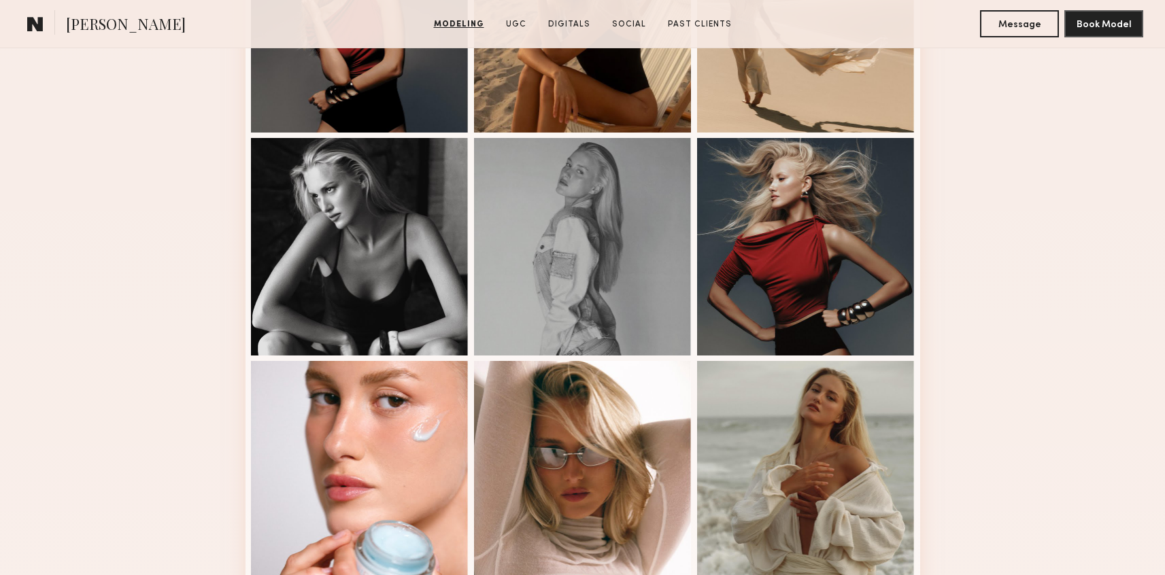
scroll to position [1159, 0]
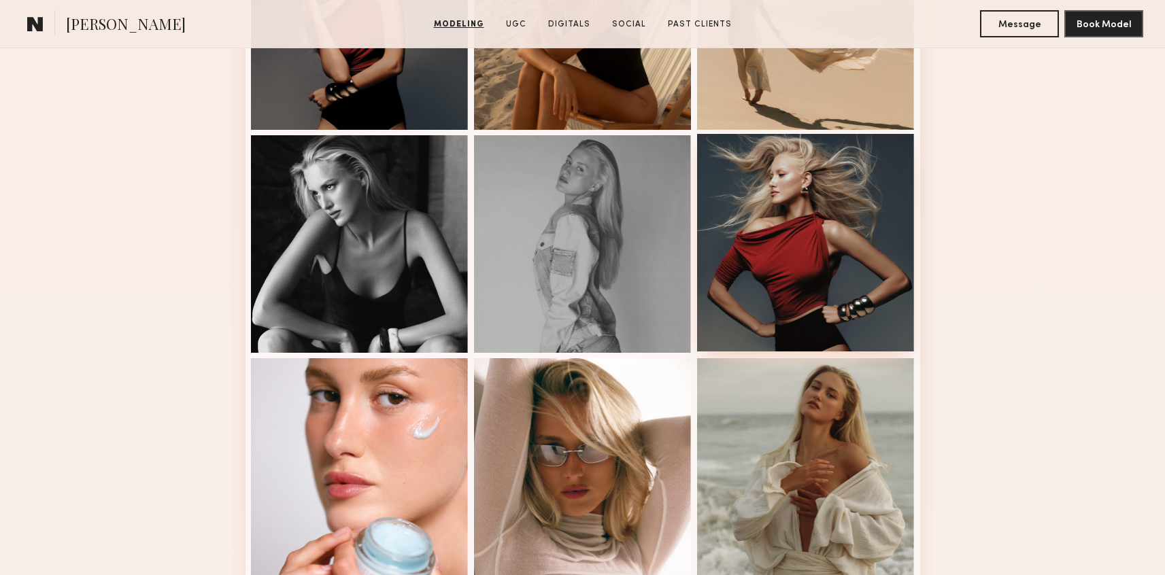
click at [829, 211] on div at bounding box center [806, 243] width 218 height 218
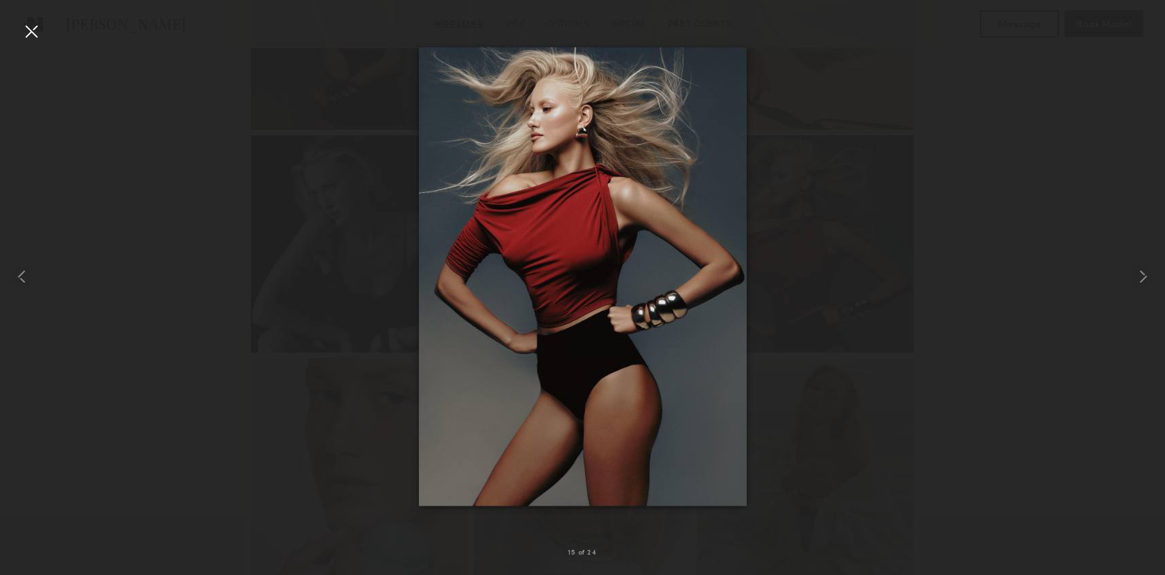
click at [28, 24] on div at bounding box center [31, 31] width 22 height 22
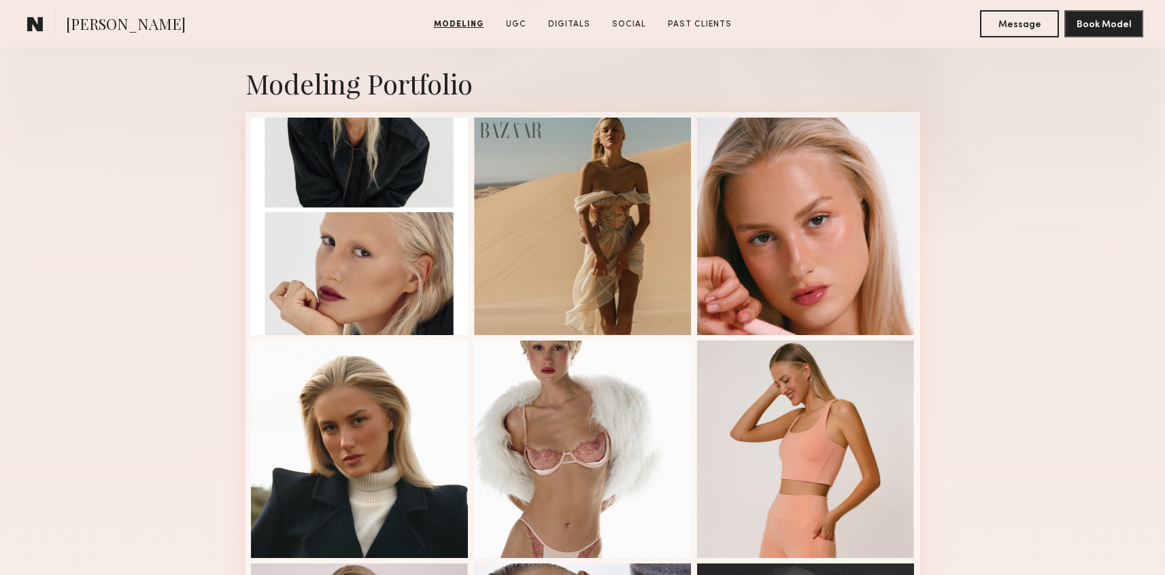
scroll to position [286, 0]
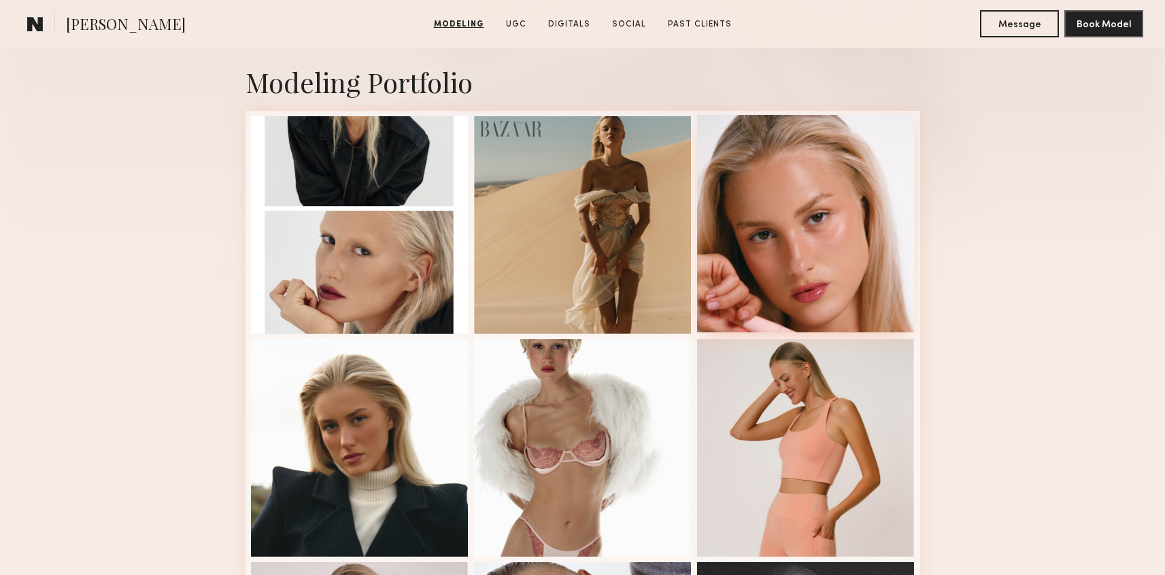
click at [814, 251] on div at bounding box center [806, 224] width 218 height 218
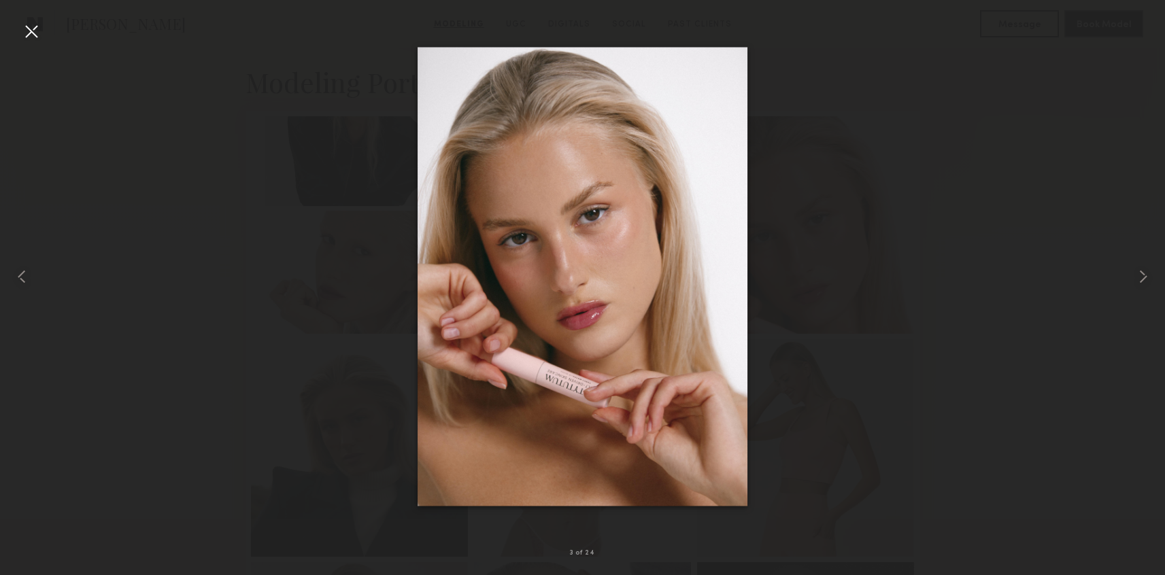
click at [815, 252] on div at bounding box center [582, 277] width 1165 height 510
click at [30, 28] on div at bounding box center [31, 31] width 22 height 22
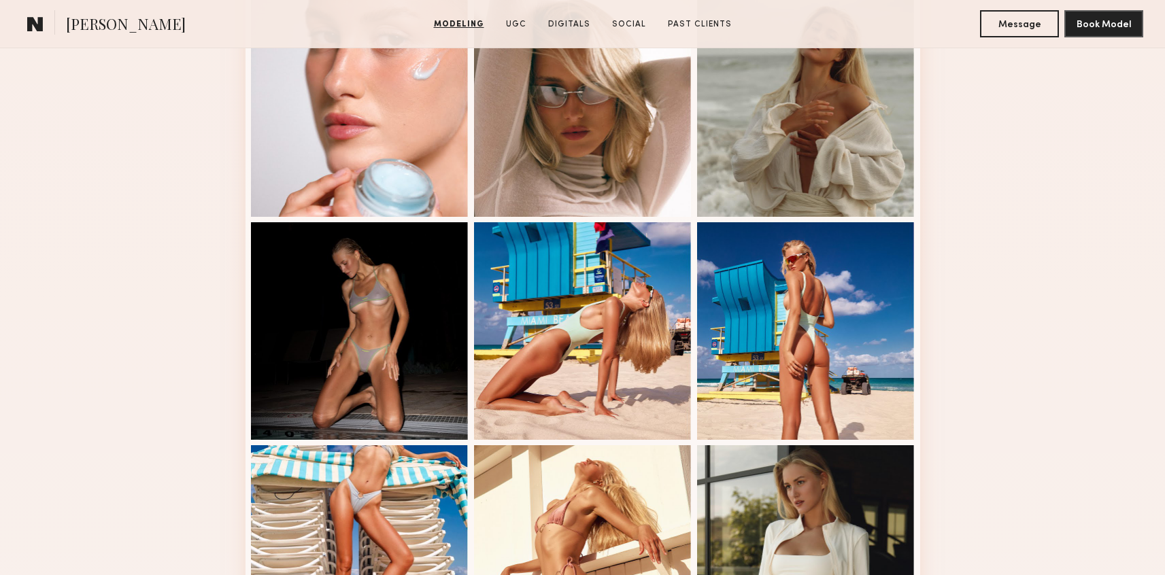
scroll to position [1520, 0]
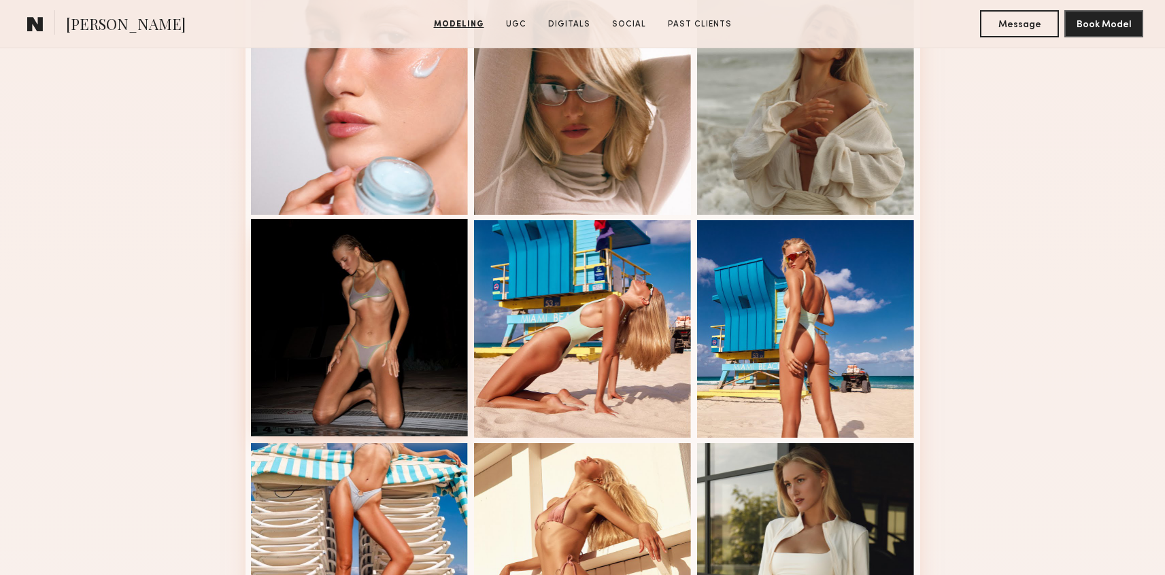
click at [362, 362] on div at bounding box center [360, 328] width 218 height 218
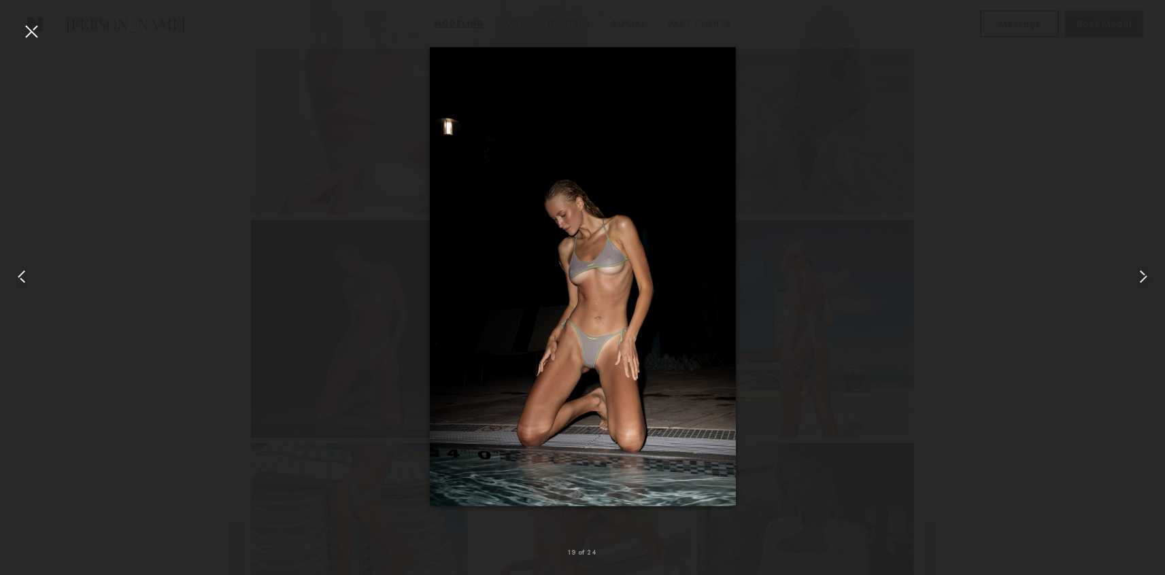
click at [35, 29] on div at bounding box center [31, 31] width 22 height 22
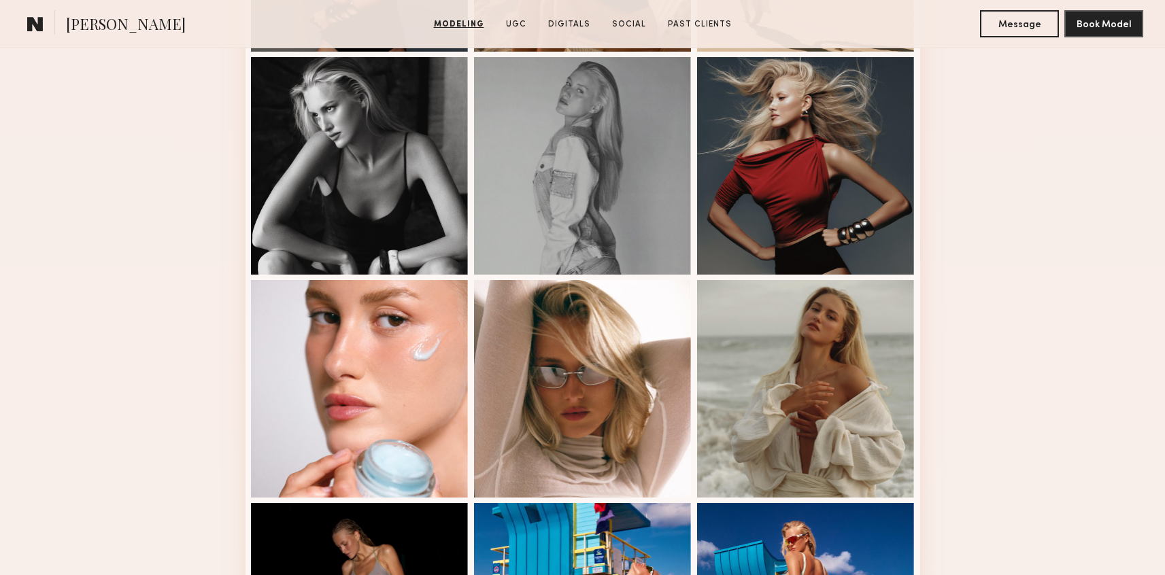
scroll to position [1158, 0]
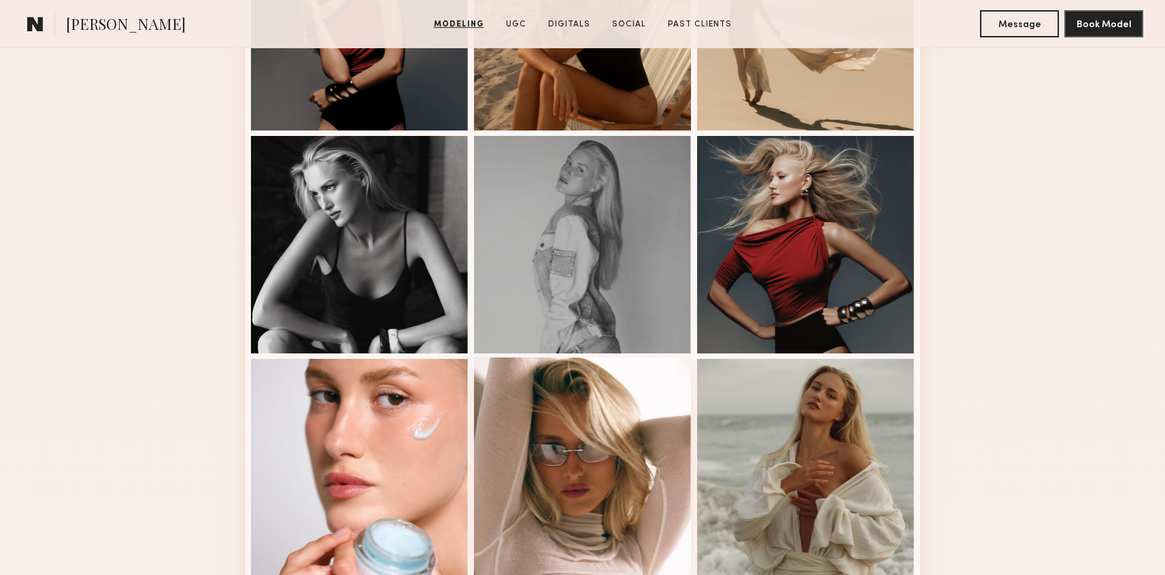
click at [616, 492] on div at bounding box center [583, 467] width 218 height 218
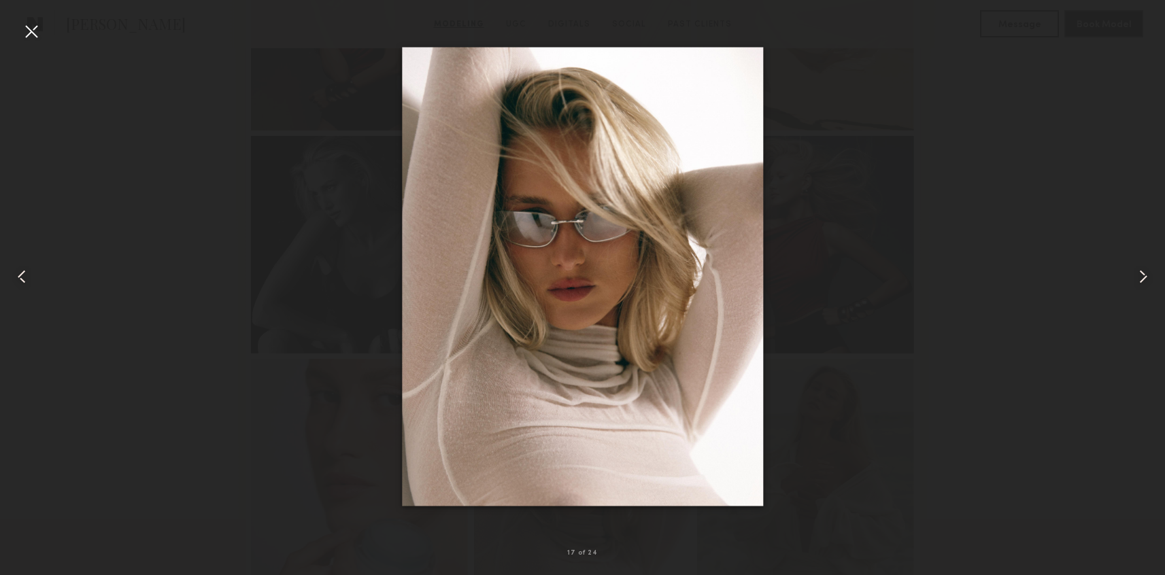
click at [854, 275] on div at bounding box center [582, 277] width 1165 height 510
click at [27, 35] on div at bounding box center [31, 31] width 22 height 22
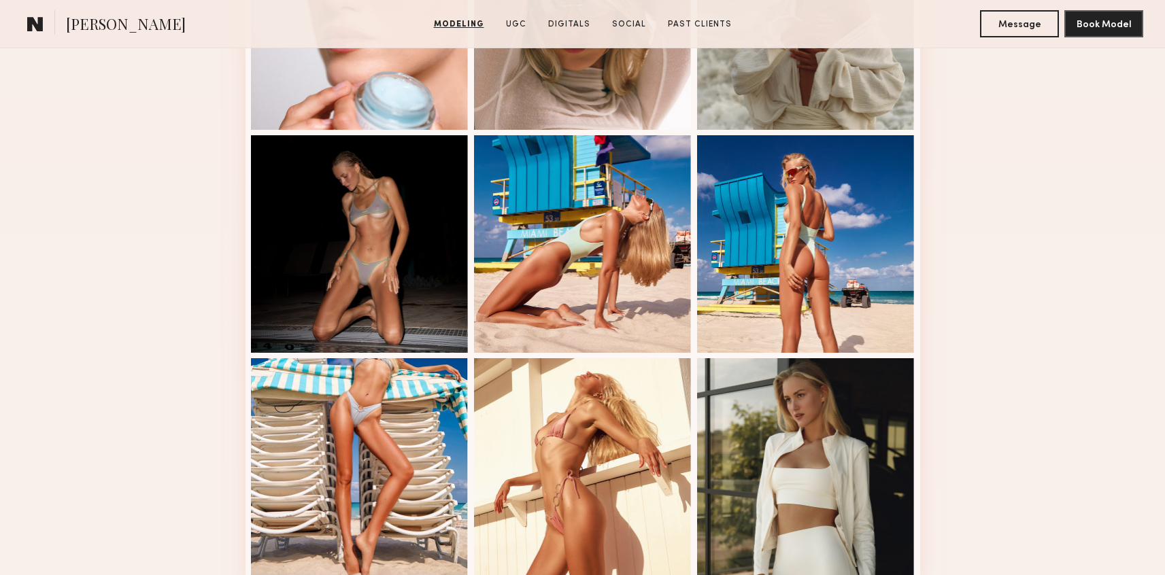
scroll to position [1598, 0]
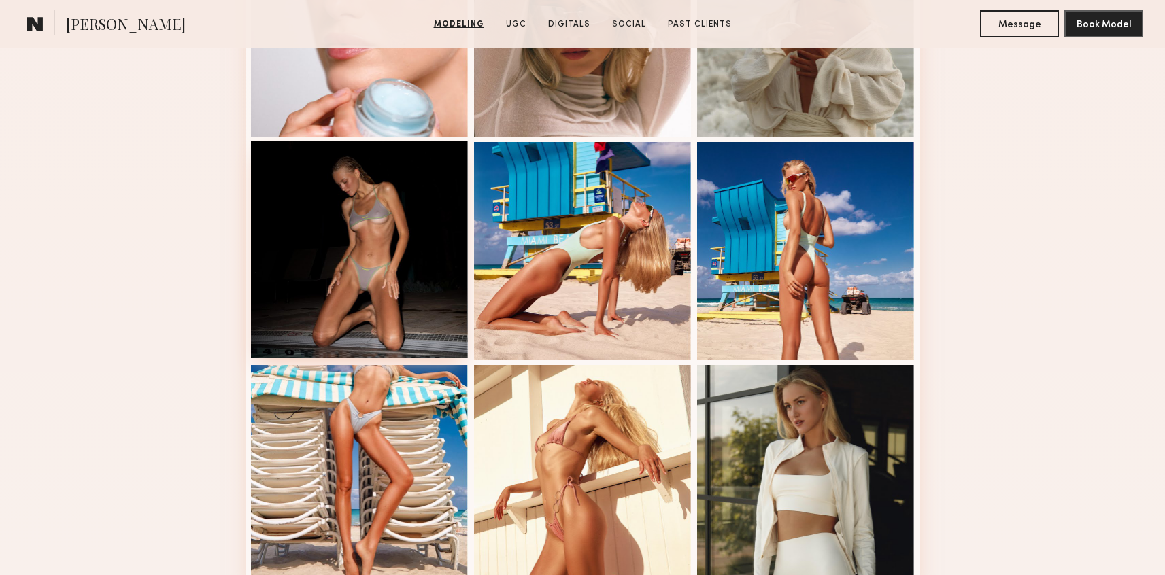
click at [349, 224] on div at bounding box center [360, 250] width 218 height 218
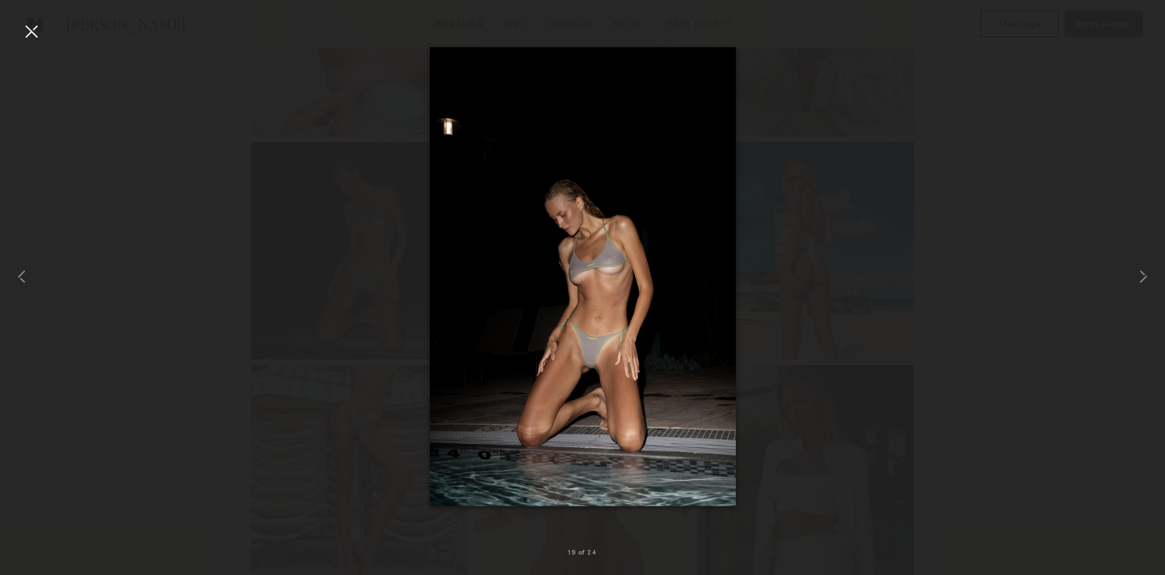
click at [33, 32] on div at bounding box center [31, 31] width 22 height 22
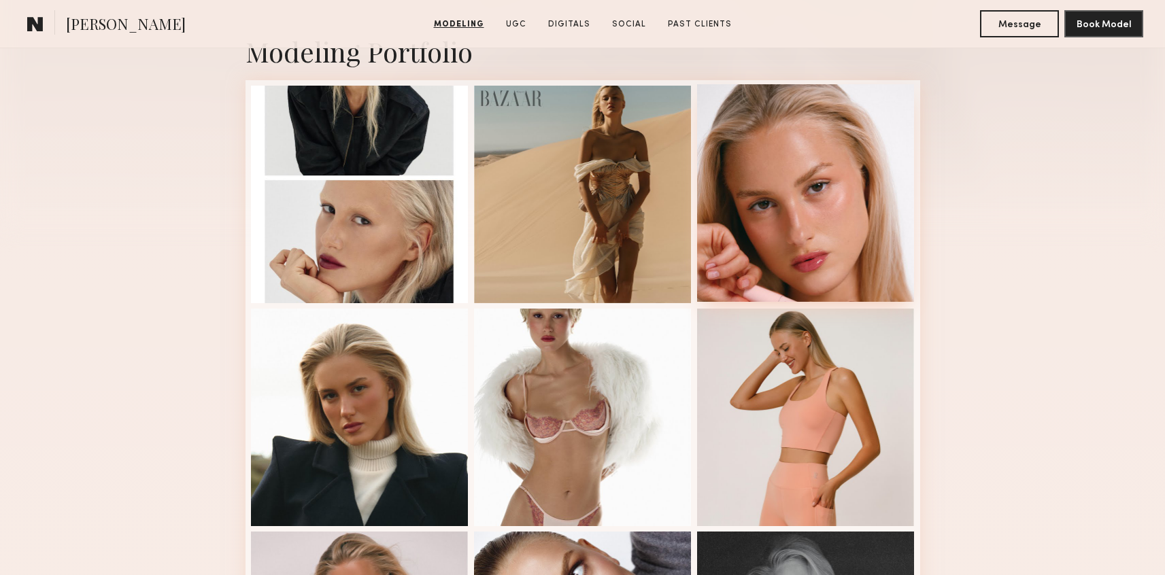
scroll to position [0, 0]
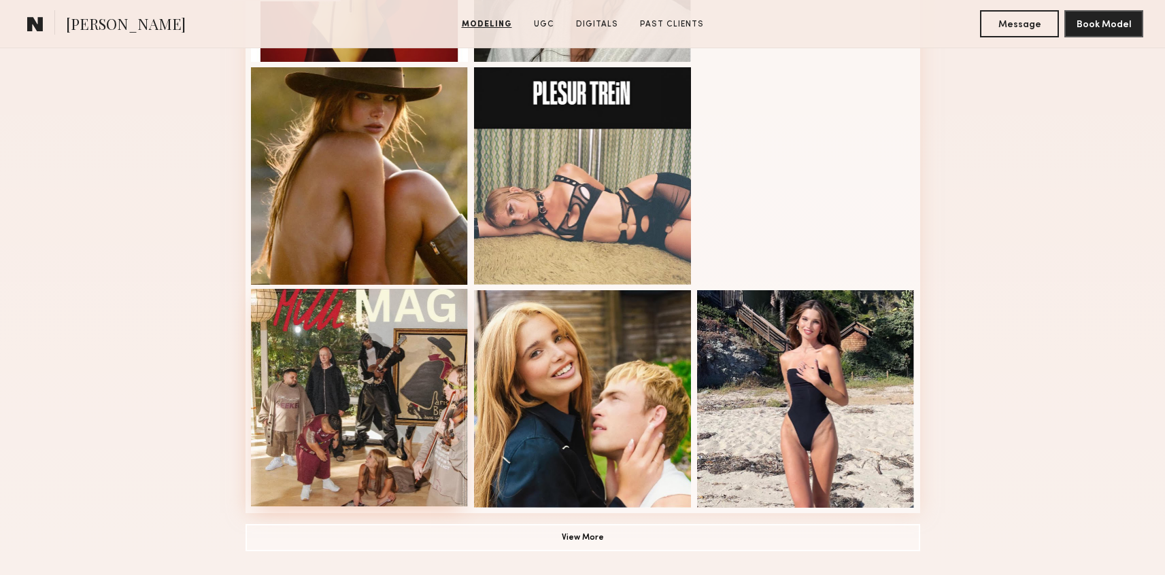
scroll to position [775, 0]
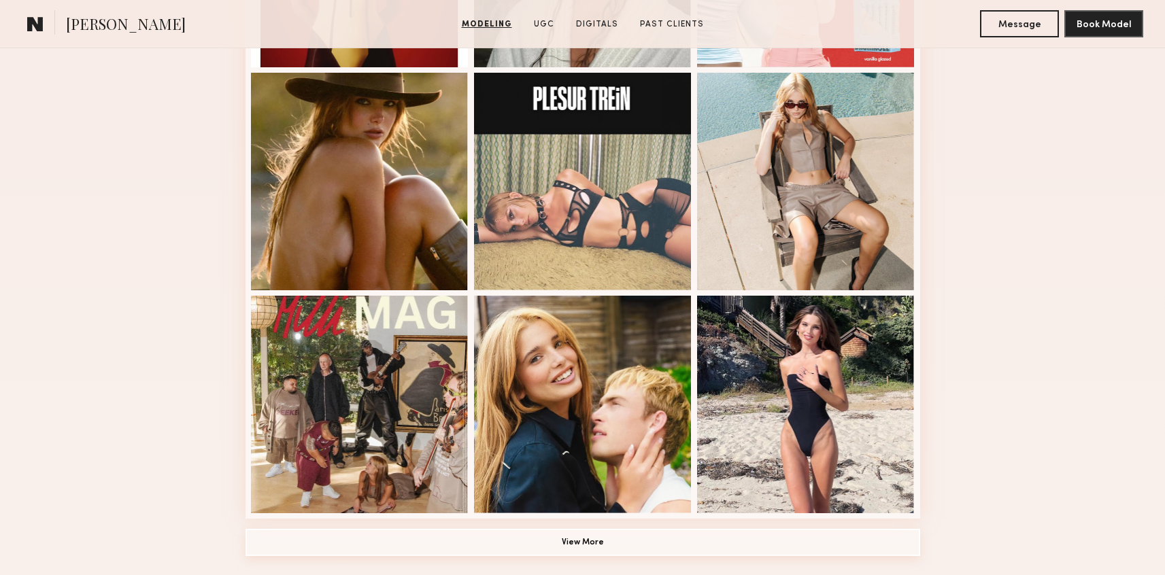
click at [296, 540] on button "View More" at bounding box center [582, 542] width 675 height 27
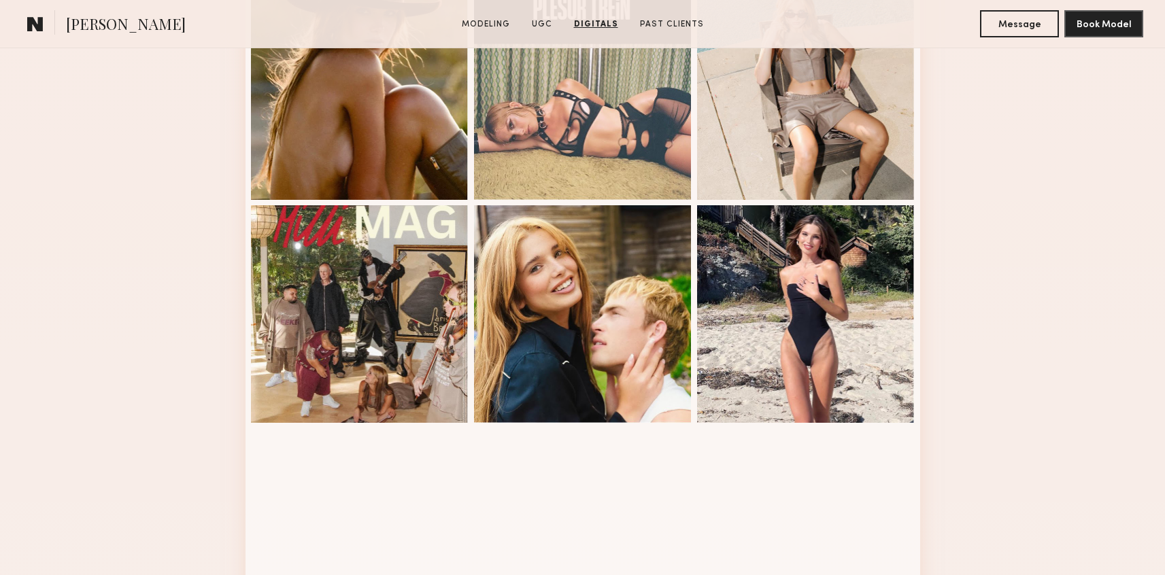
scroll to position [0, 0]
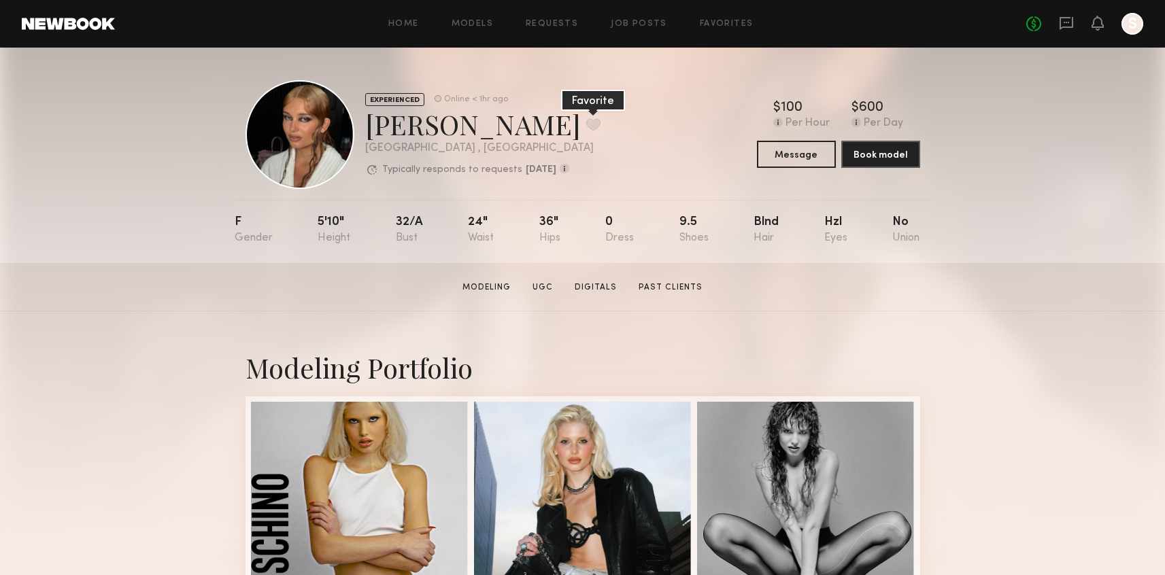
click at [586, 121] on button at bounding box center [593, 124] width 14 height 12
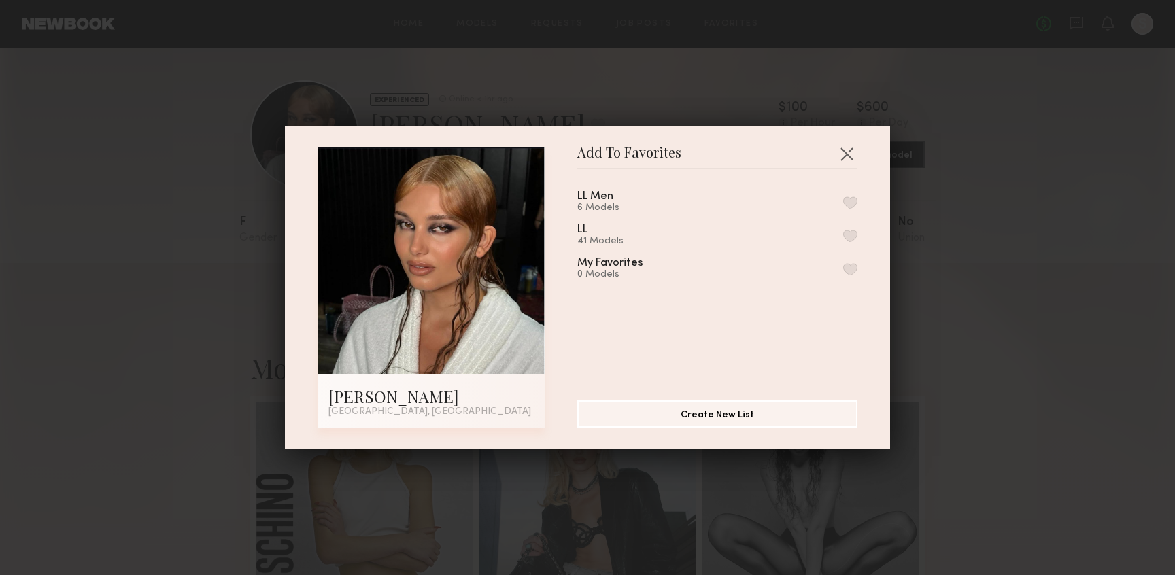
click at [833, 225] on div "LL 41 Models" at bounding box center [717, 235] width 280 height 22
click at [843, 232] on button "button" at bounding box center [850, 236] width 14 height 12
click at [840, 154] on button "button" at bounding box center [847, 154] width 22 height 22
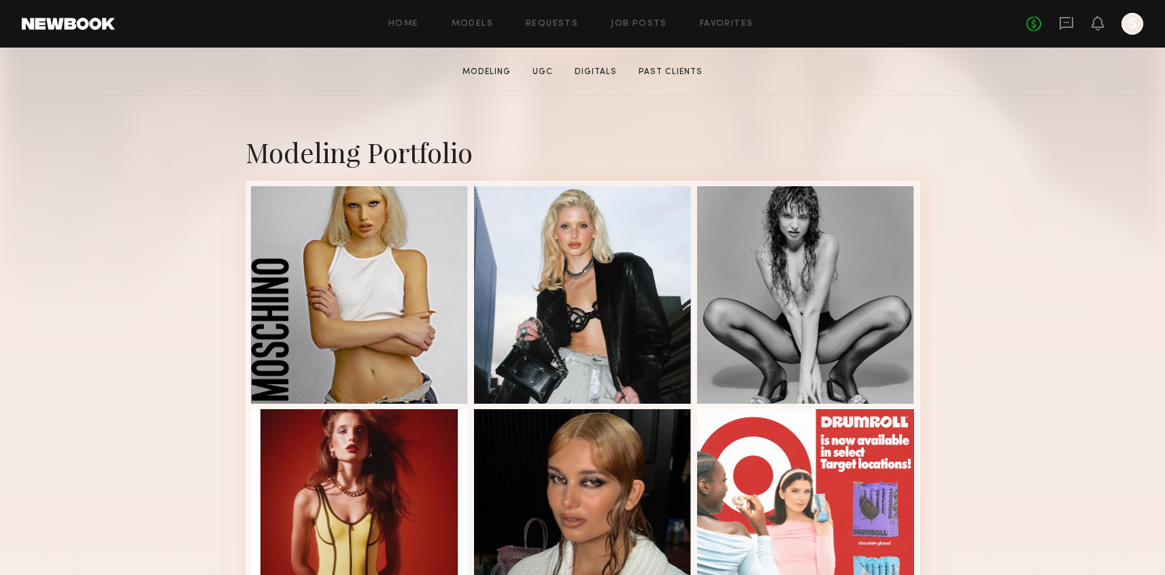
scroll to position [241, 0]
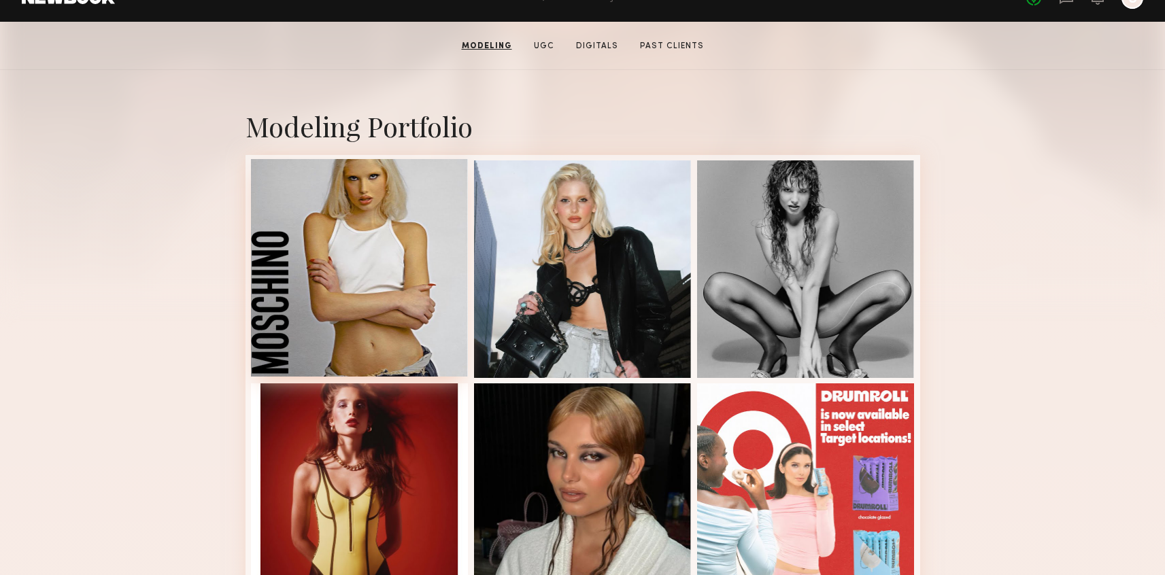
click at [371, 249] on div at bounding box center [360, 268] width 218 height 218
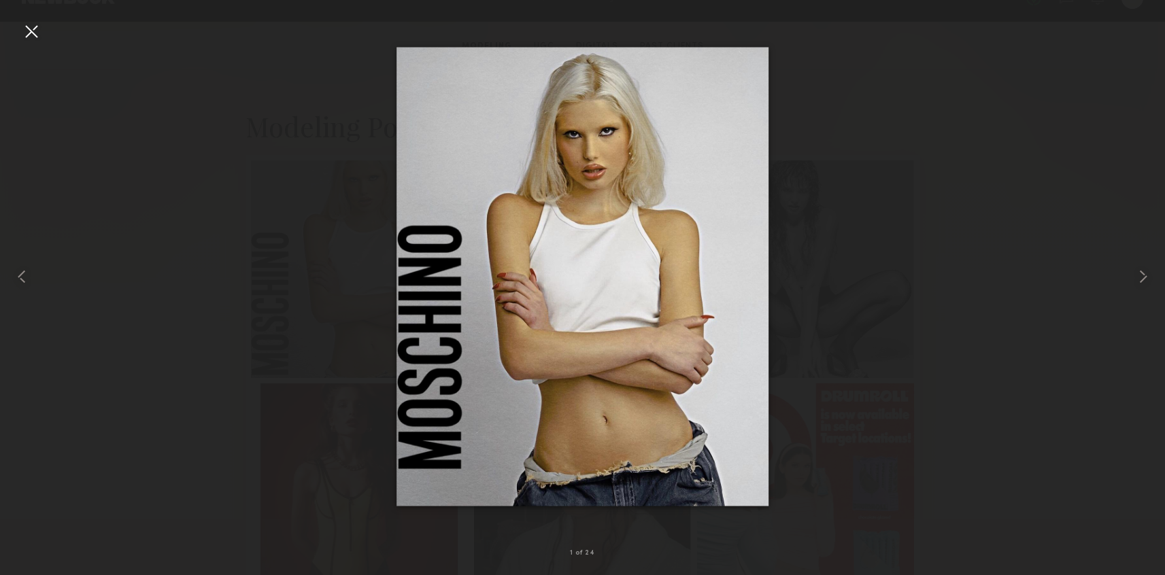
click at [36, 35] on div at bounding box center [31, 31] width 22 height 22
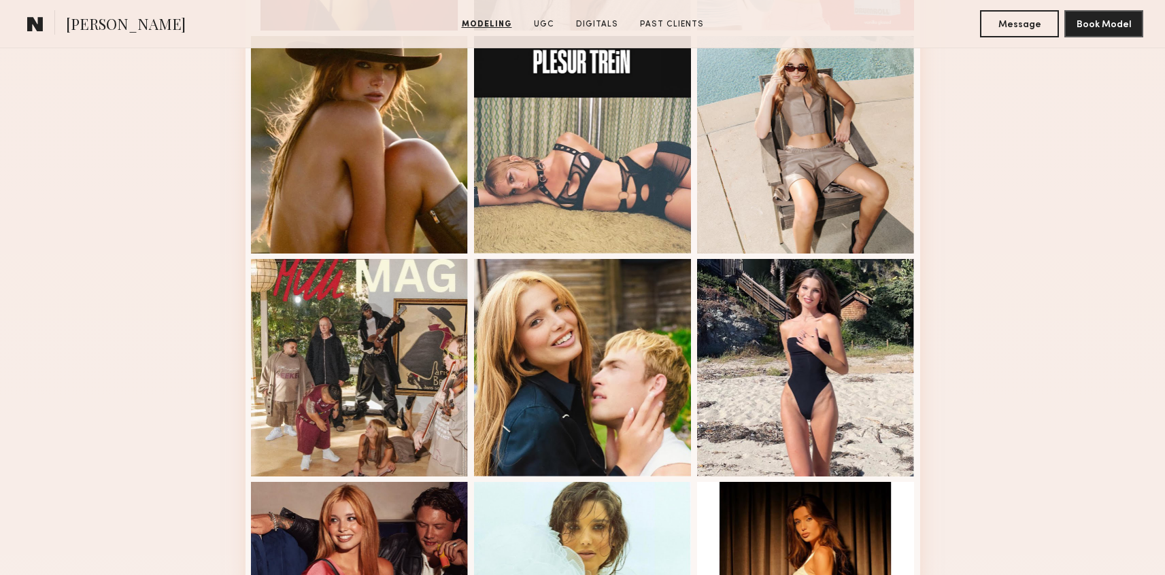
scroll to position [846, 0]
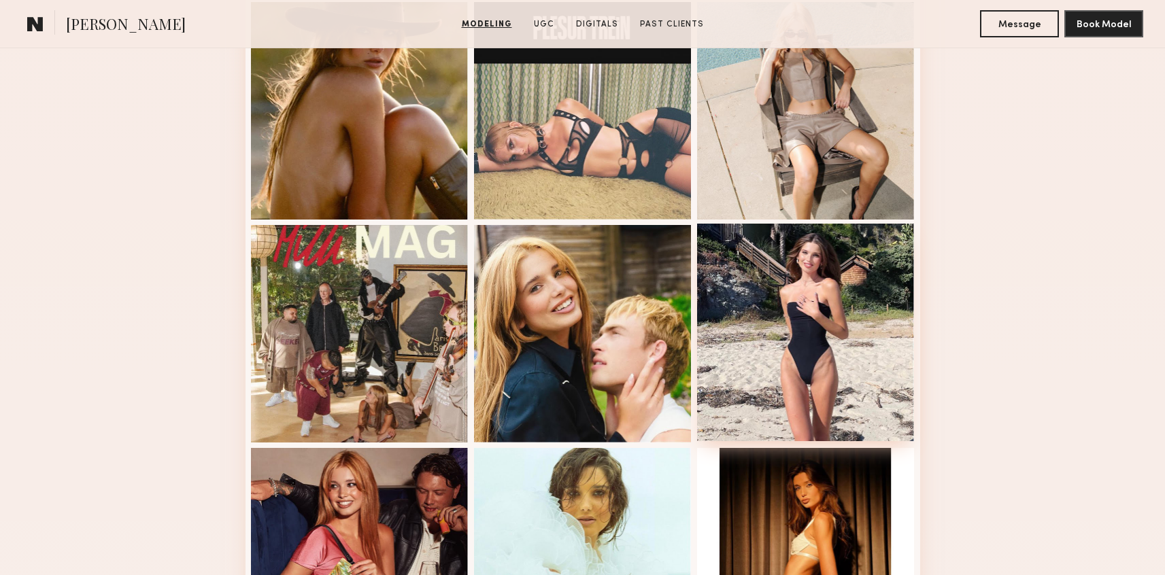
click at [881, 412] on div at bounding box center [806, 333] width 218 height 218
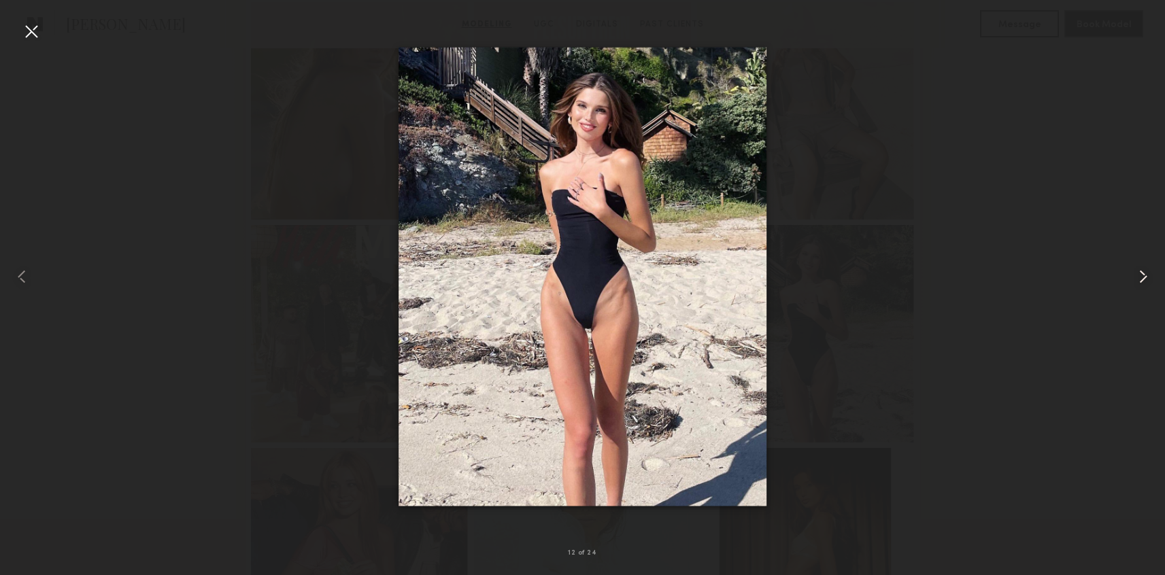
click at [1136, 283] on common-icon at bounding box center [1143, 277] width 22 height 22
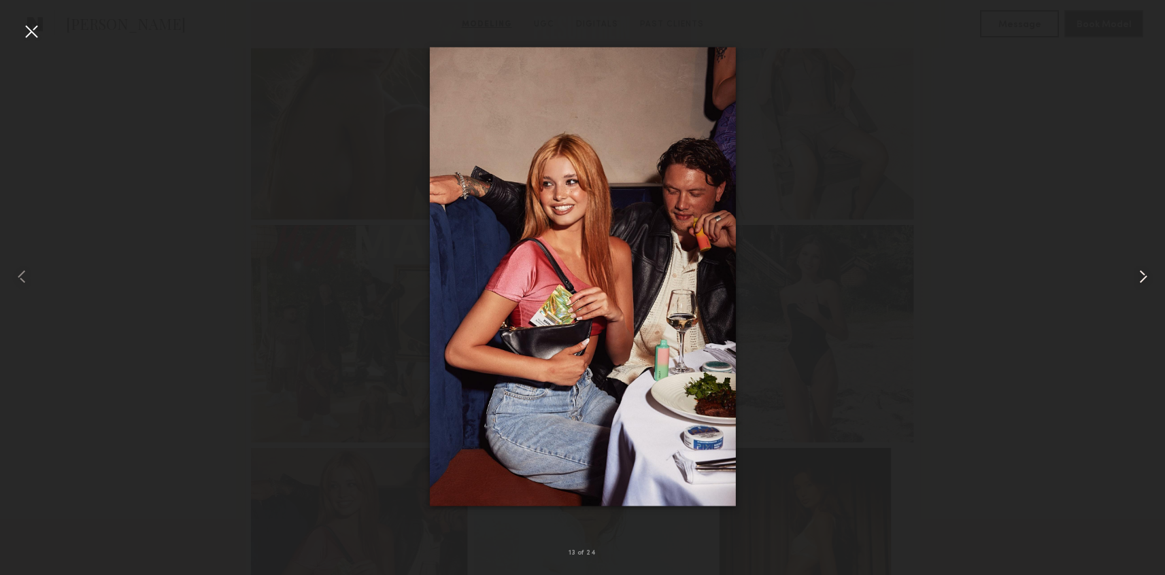
click at [1136, 284] on common-icon at bounding box center [1143, 277] width 22 height 22
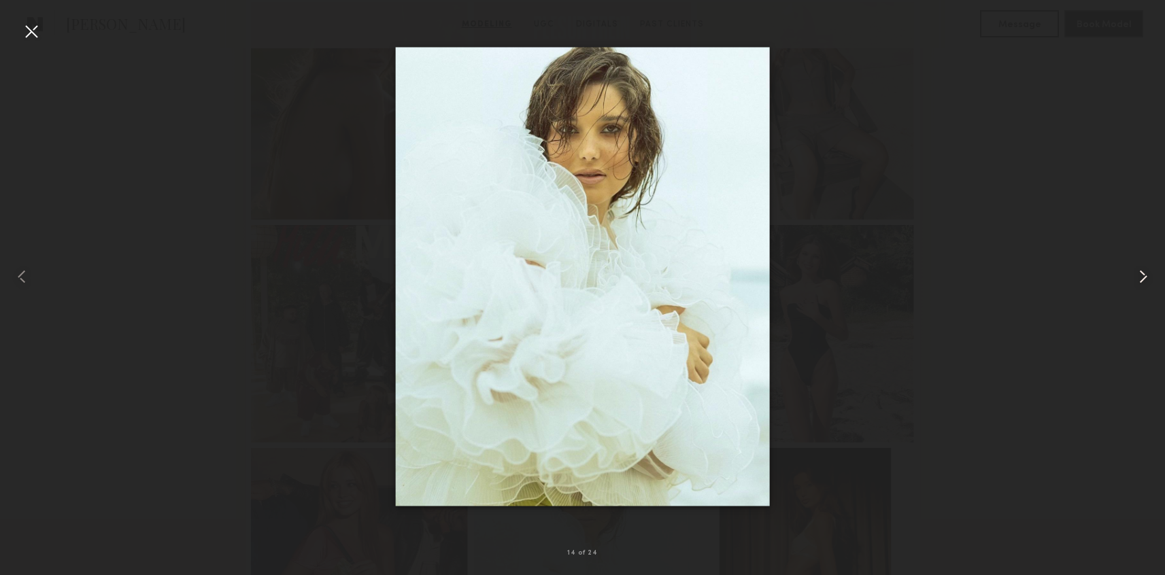
click at [1136, 284] on common-icon at bounding box center [1143, 277] width 22 height 22
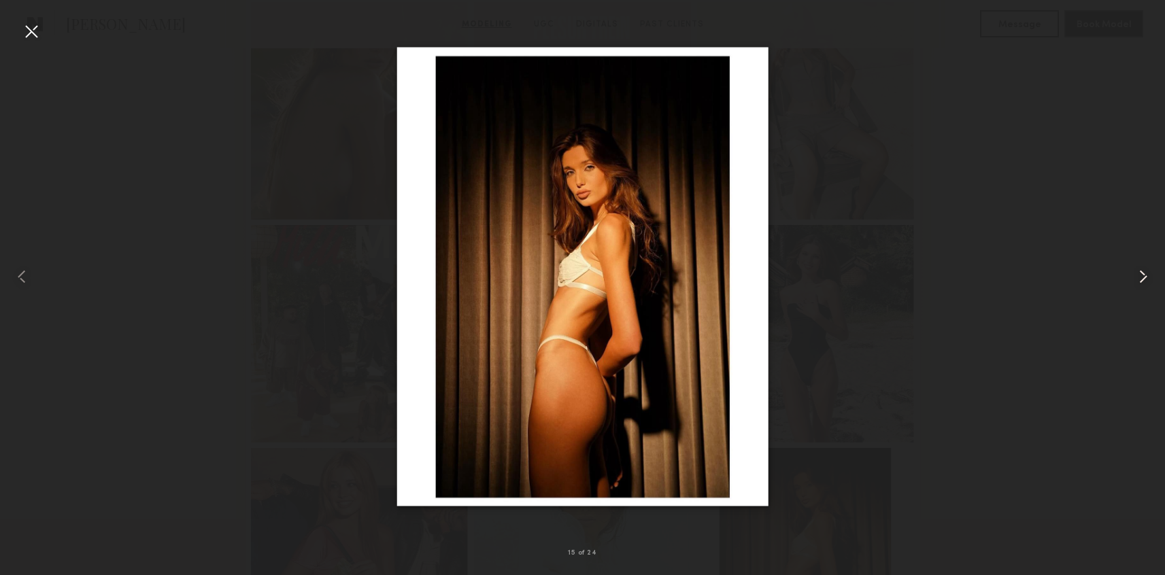
click at [1136, 284] on common-icon at bounding box center [1143, 277] width 22 height 22
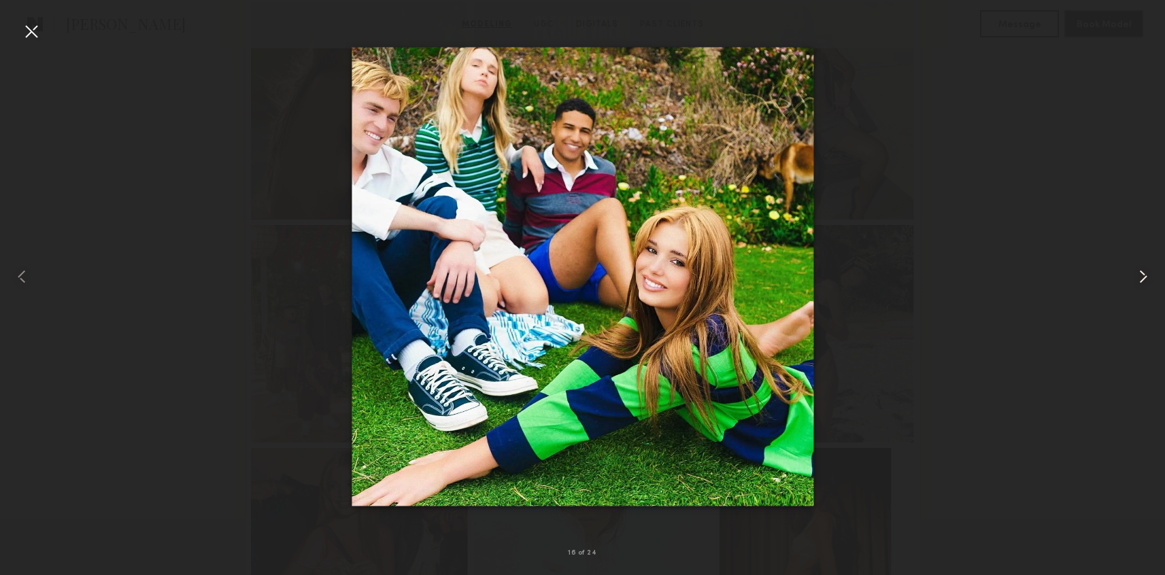
click at [1136, 284] on common-icon at bounding box center [1143, 277] width 22 height 22
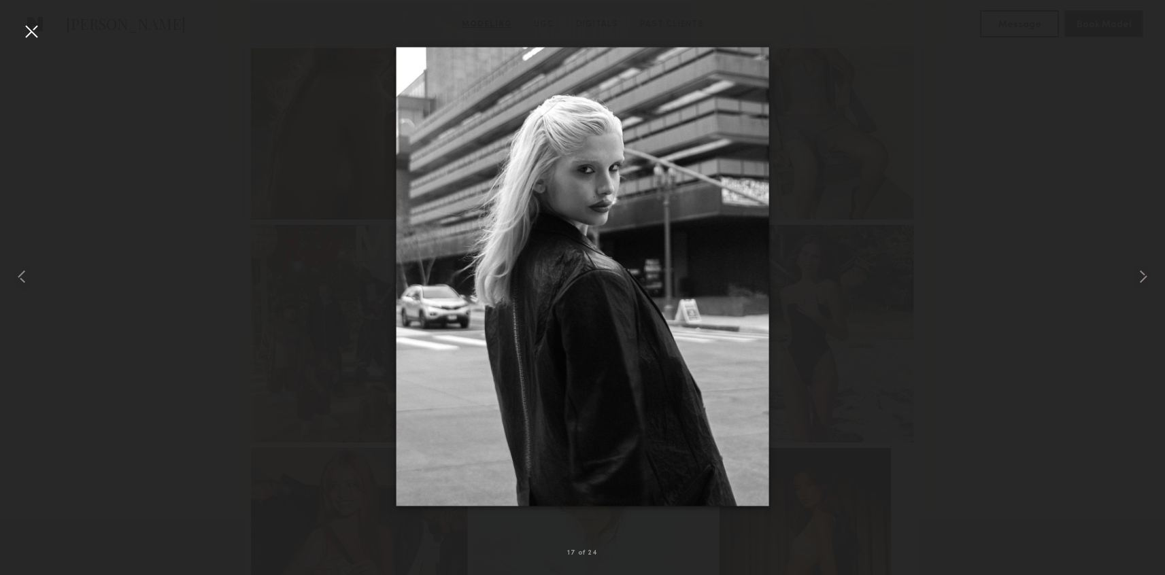
click at [1050, 210] on div at bounding box center [582, 277] width 1165 height 510
click at [1136, 268] on common-icon at bounding box center [1143, 277] width 22 height 22
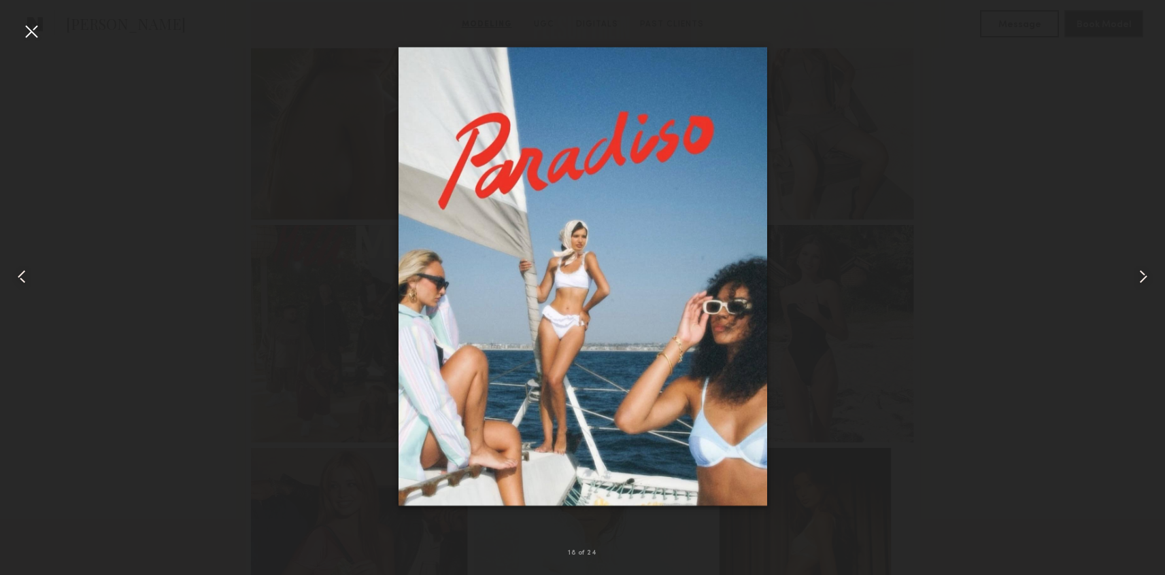
click at [1136, 268] on common-icon at bounding box center [1143, 277] width 22 height 22
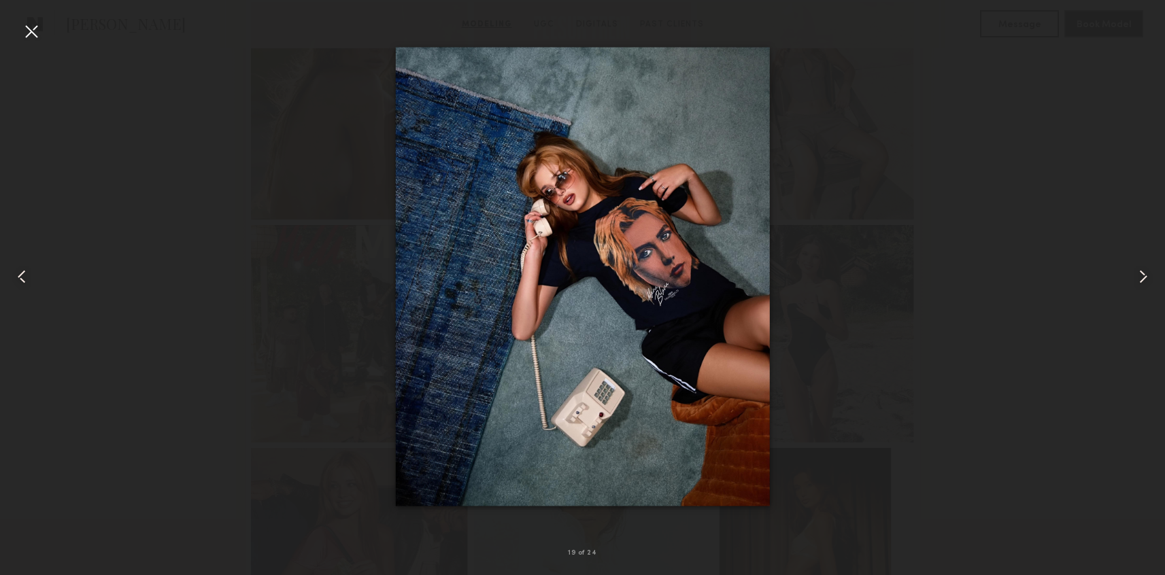
click at [1140, 273] on common-icon at bounding box center [1143, 277] width 22 height 22
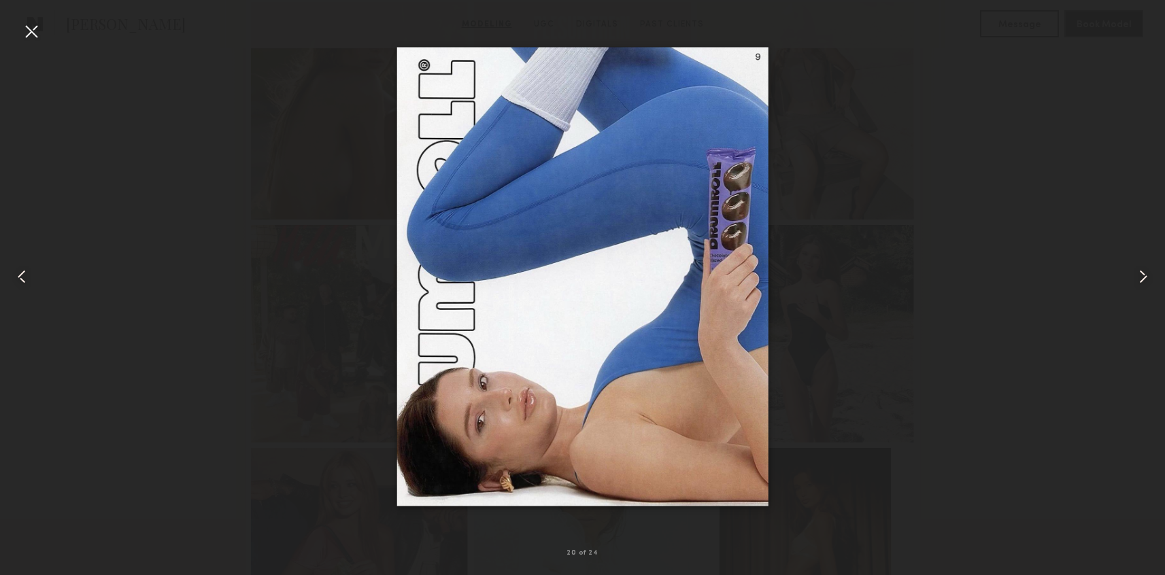
click at [1140, 273] on common-icon at bounding box center [1143, 277] width 22 height 22
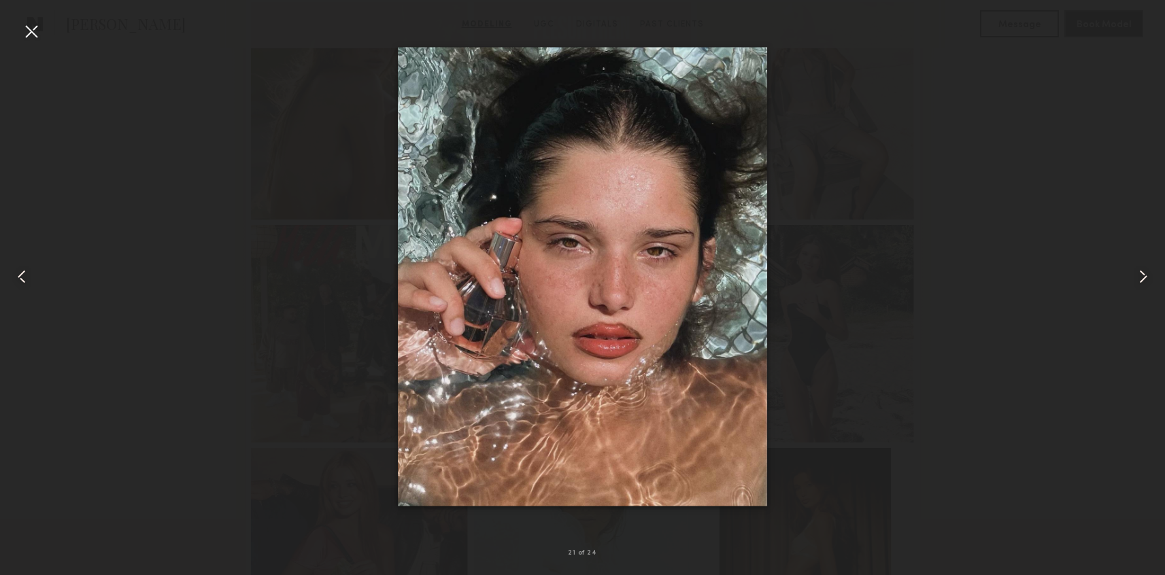
click at [1140, 273] on common-icon at bounding box center [1143, 277] width 22 height 22
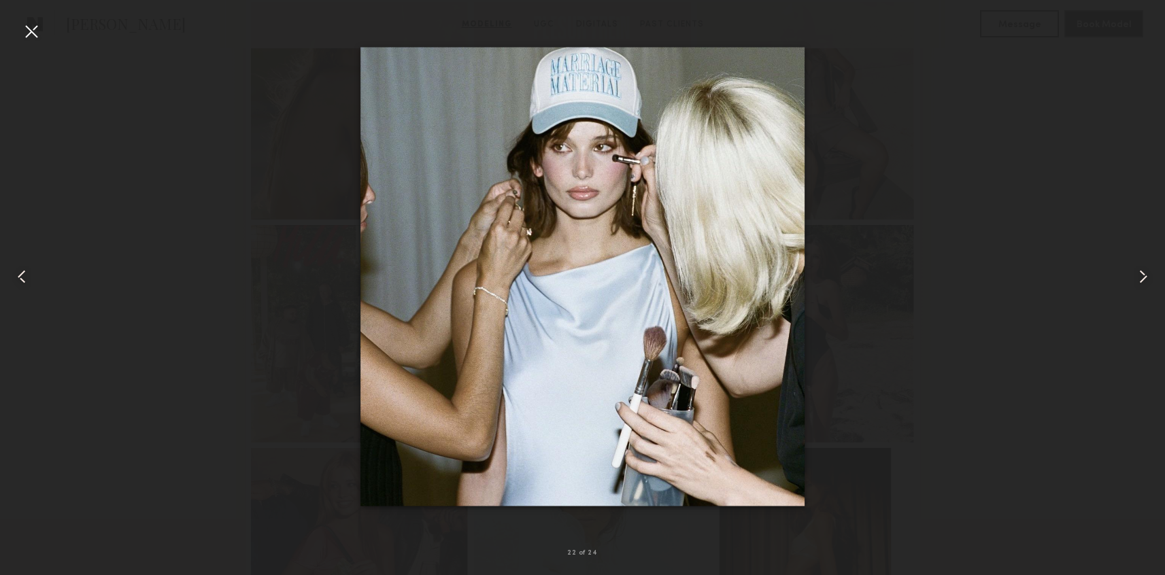
click at [1140, 273] on common-icon at bounding box center [1143, 277] width 22 height 22
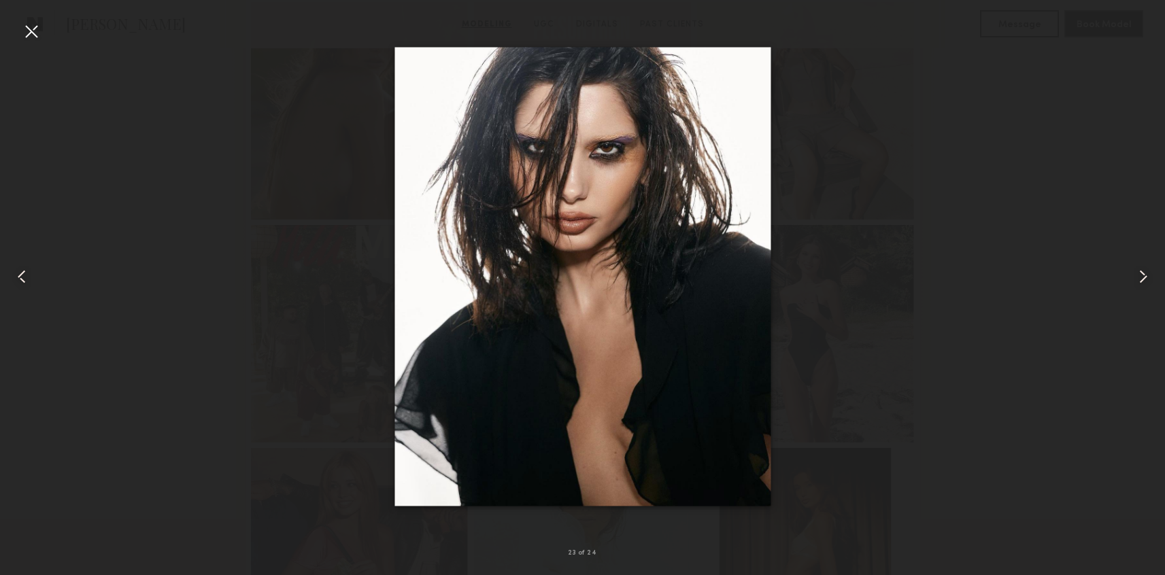
click at [1140, 273] on common-icon at bounding box center [1143, 277] width 22 height 22
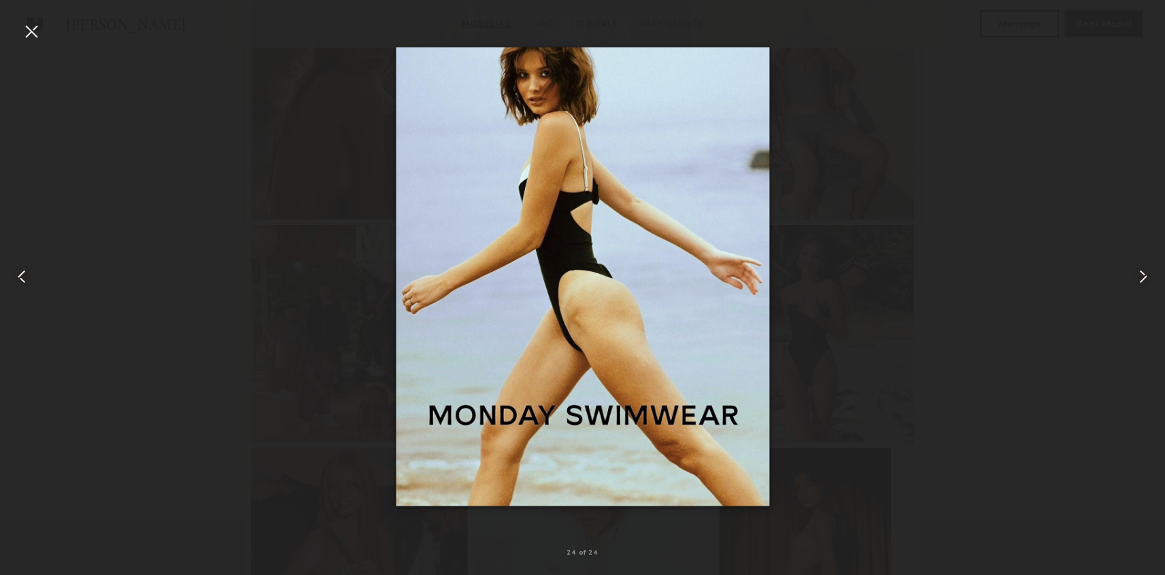
click at [1140, 273] on common-icon at bounding box center [1143, 277] width 22 height 22
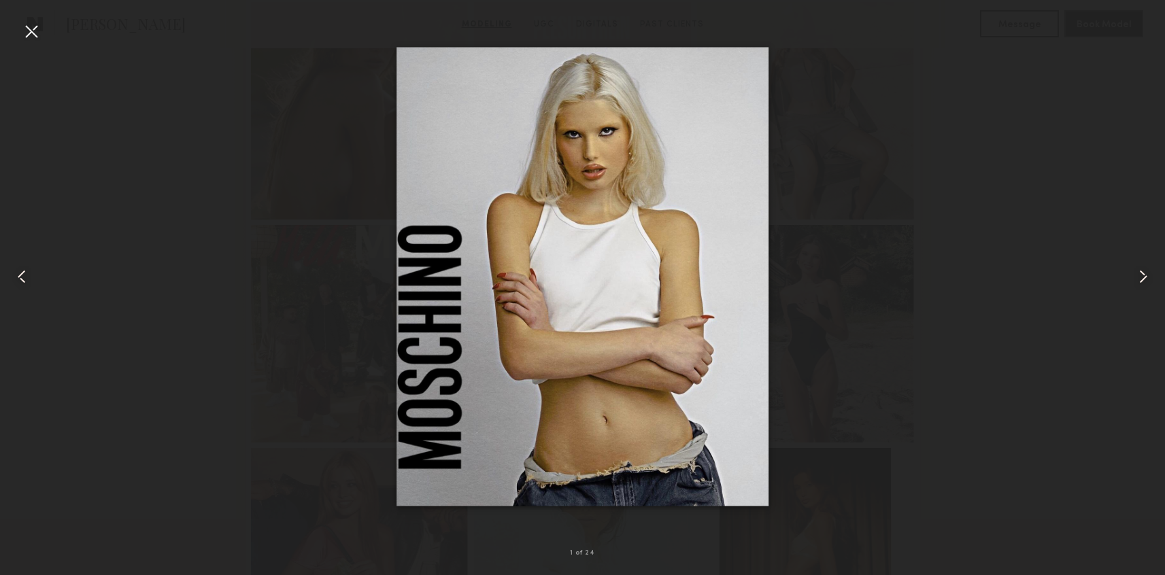
click at [25, 30] on div at bounding box center [31, 31] width 22 height 22
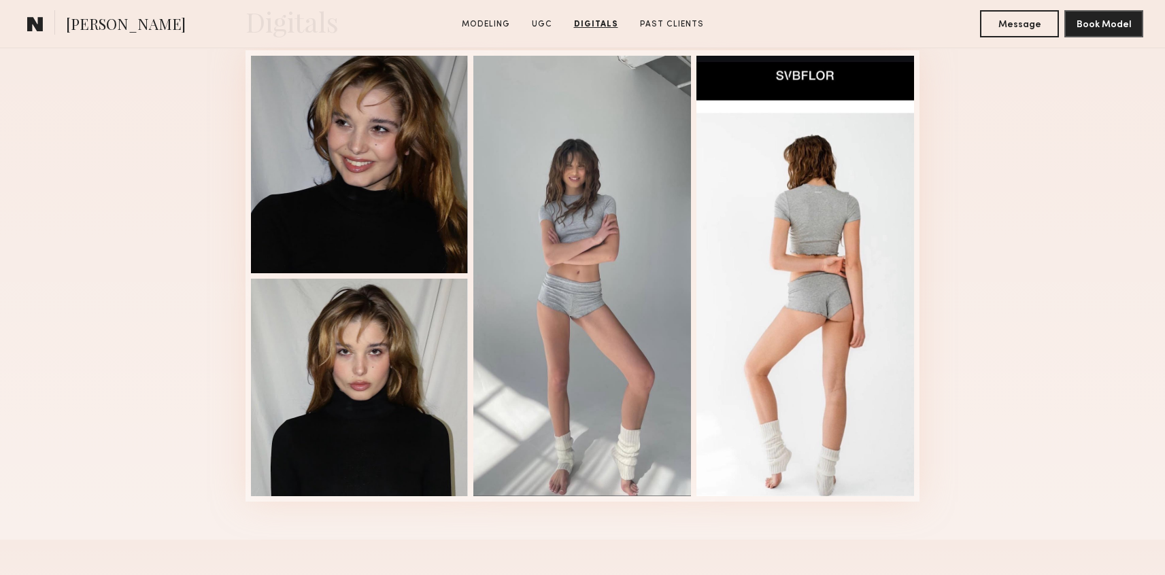
scroll to position [3316, 0]
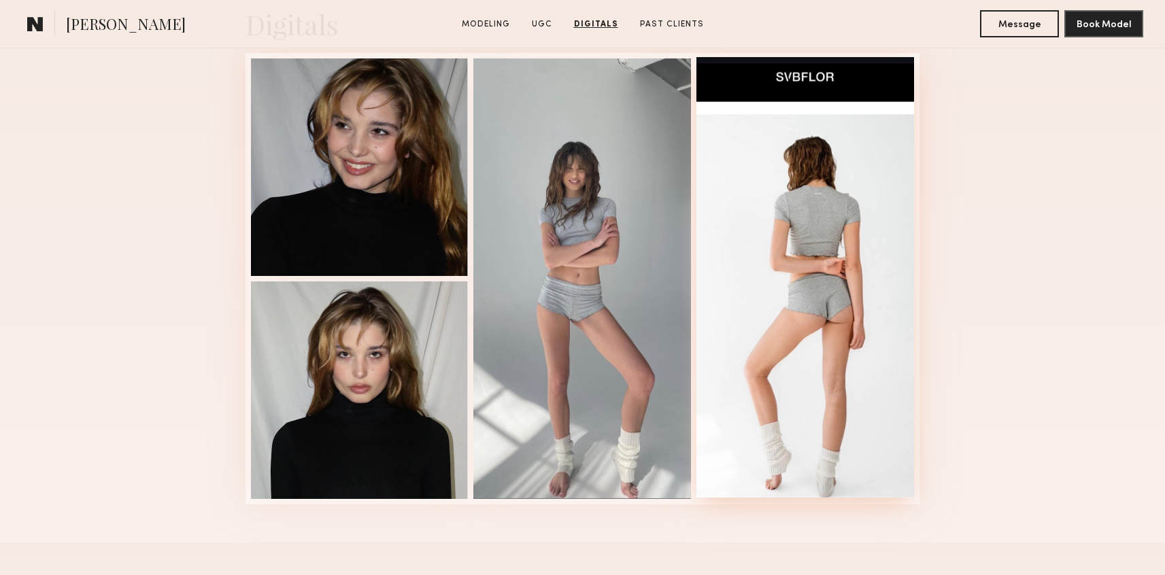
click at [738, 282] on div at bounding box center [805, 277] width 218 height 441
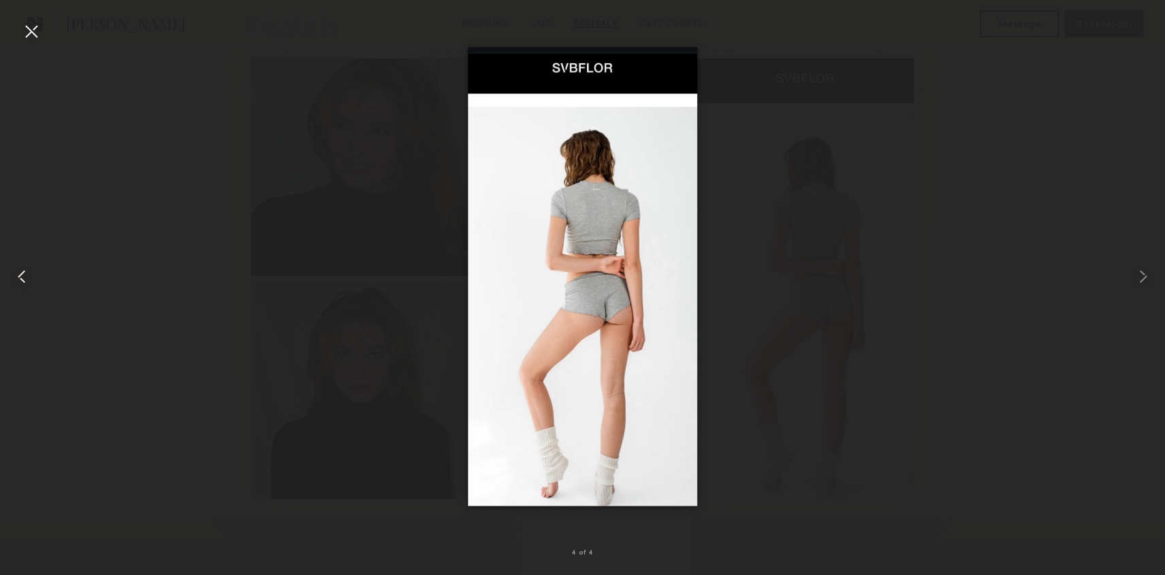
click at [23, 275] on common-icon at bounding box center [22, 277] width 22 height 22
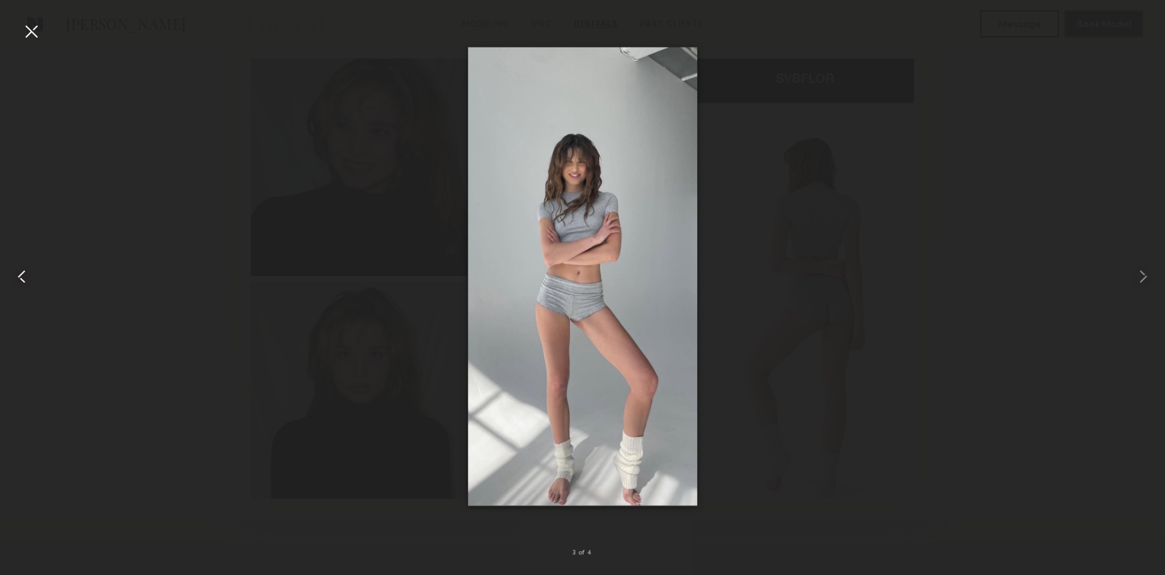
click at [23, 275] on common-icon at bounding box center [22, 277] width 22 height 22
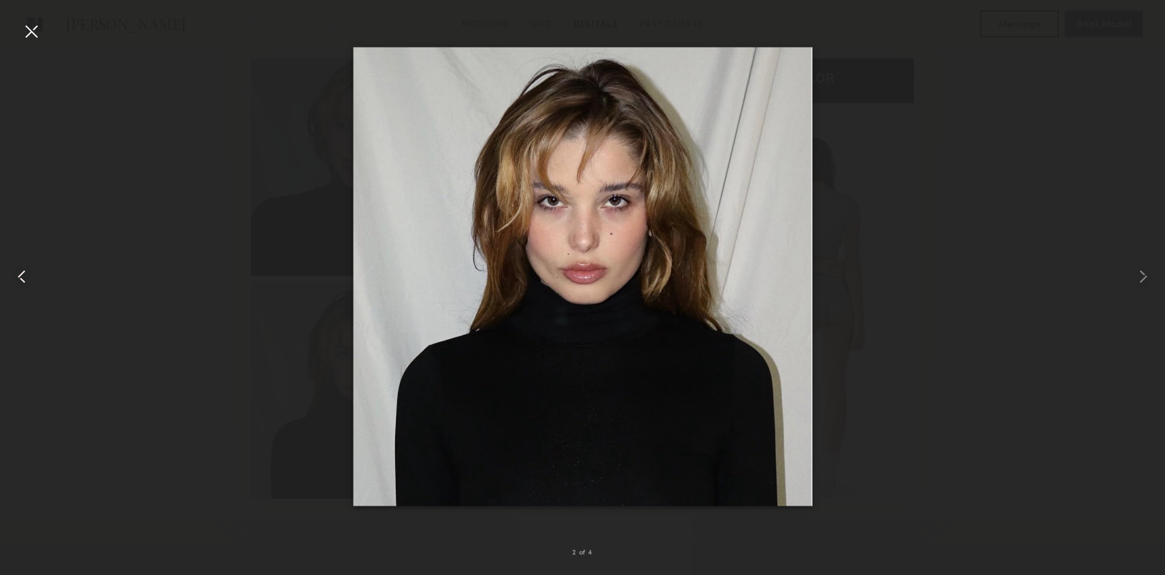
click at [23, 275] on common-icon at bounding box center [22, 277] width 22 height 22
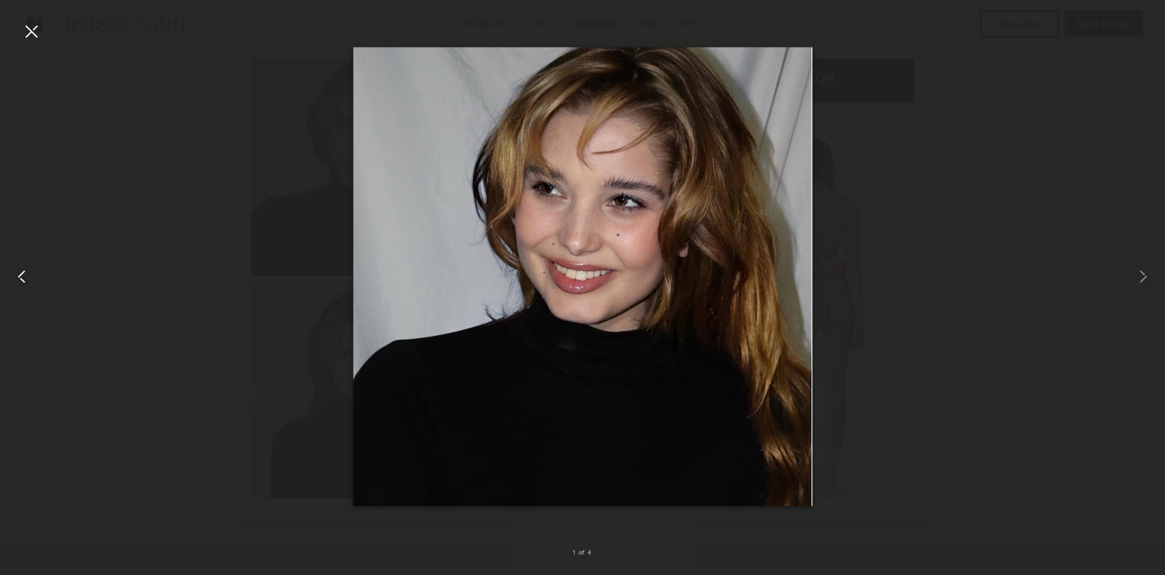
click at [23, 275] on common-icon at bounding box center [22, 277] width 22 height 22
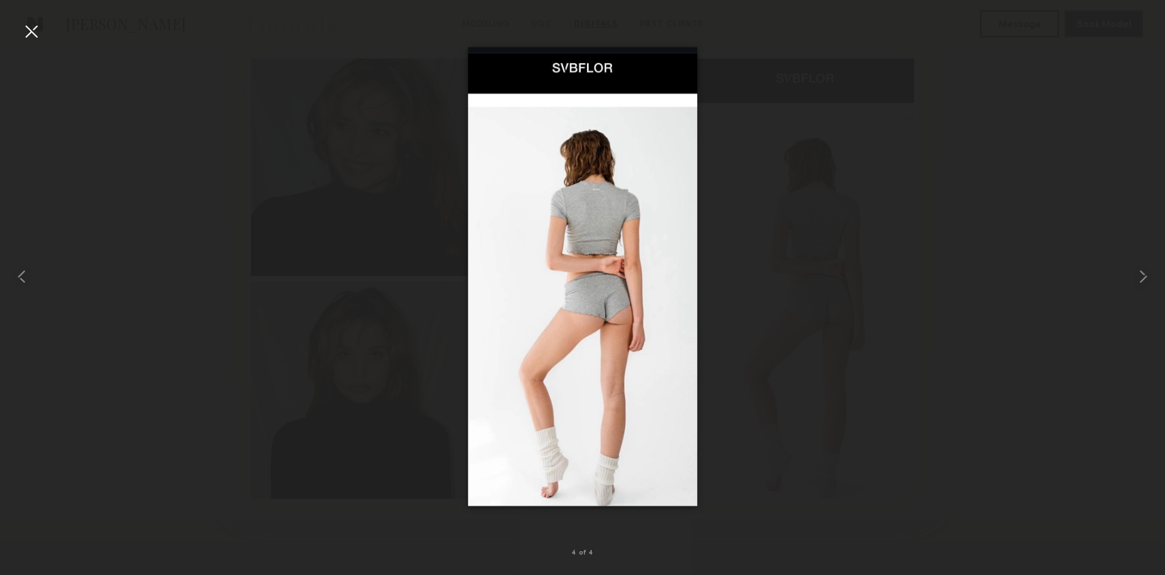
click at [103, 222] on div at bounding box center [582, 277] width 1165 height 510
click at [27, 24] on div at bounding box center [31, 31] width 22 height 22
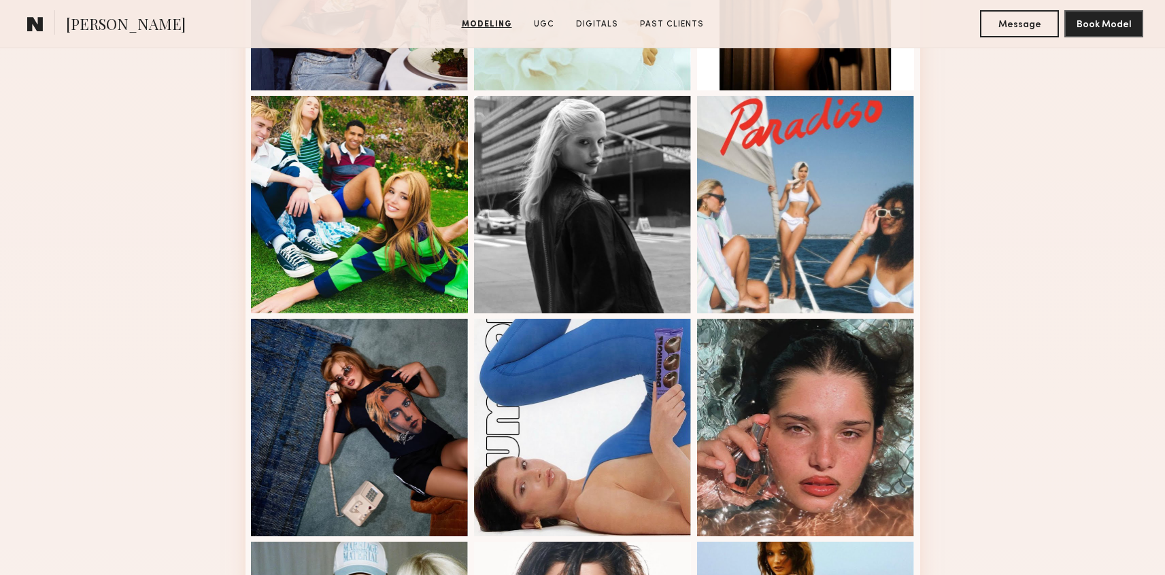
scroll to position [1420, 0]
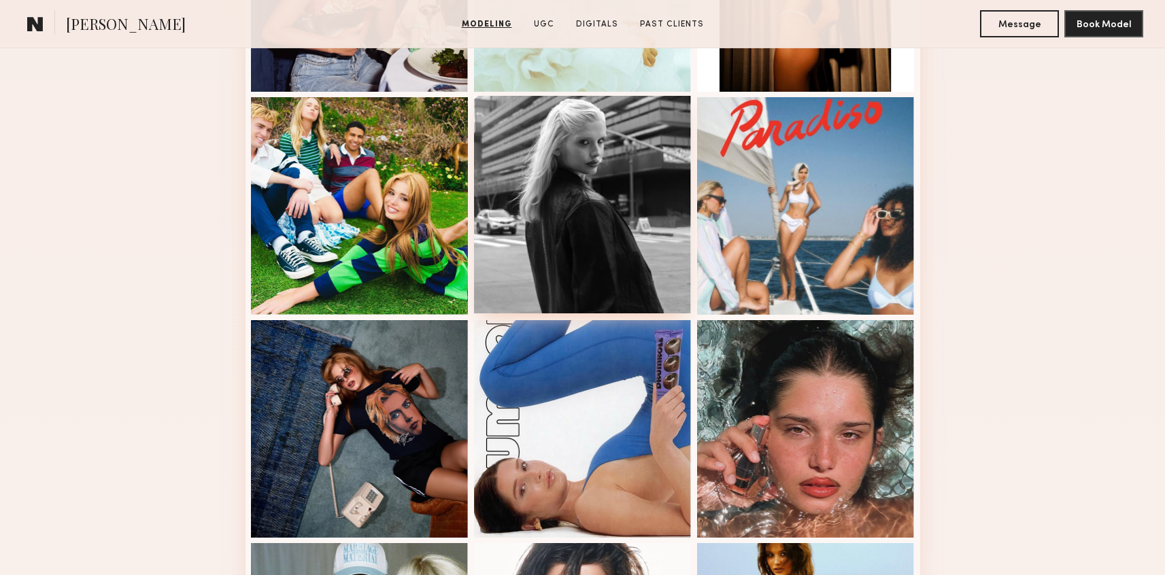
click at [539, 203] on div at bounding box center [583, 205] width 218 height 218
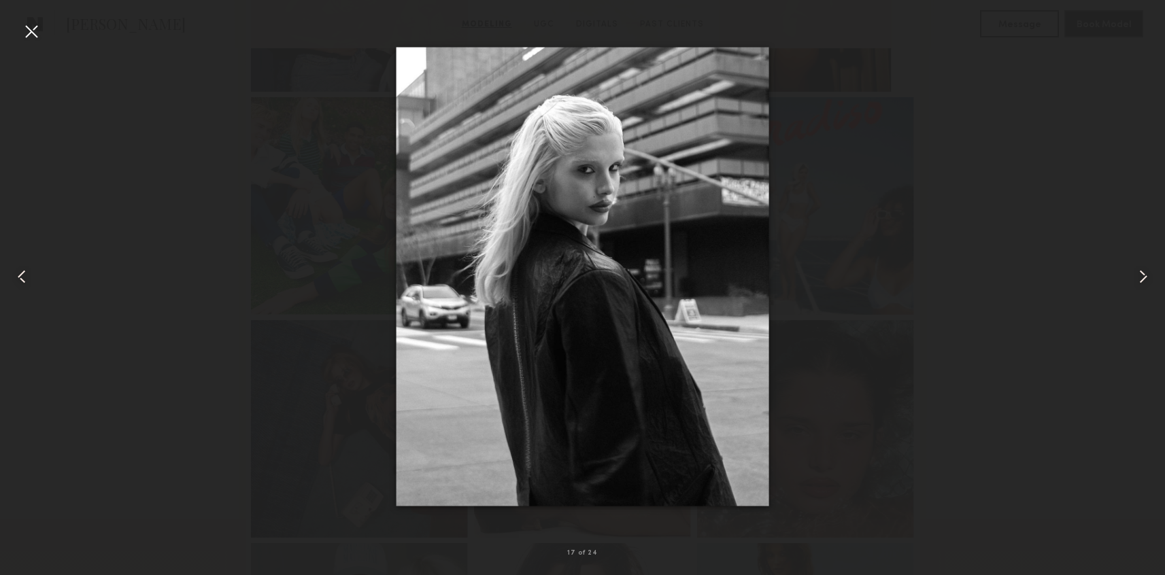
click at [319, 294] on div at bounding box center [582, 277] width 1165 height 510
click at [35, 33] on div at bounding box center [31, 31] width 22 height 22
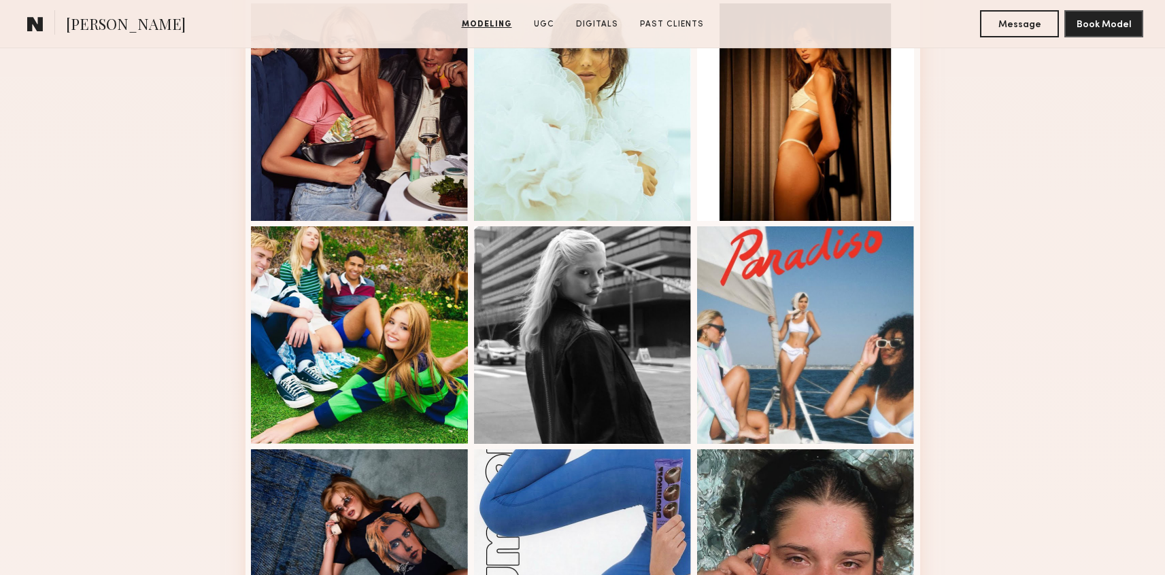
scroll to position [1128, 0]
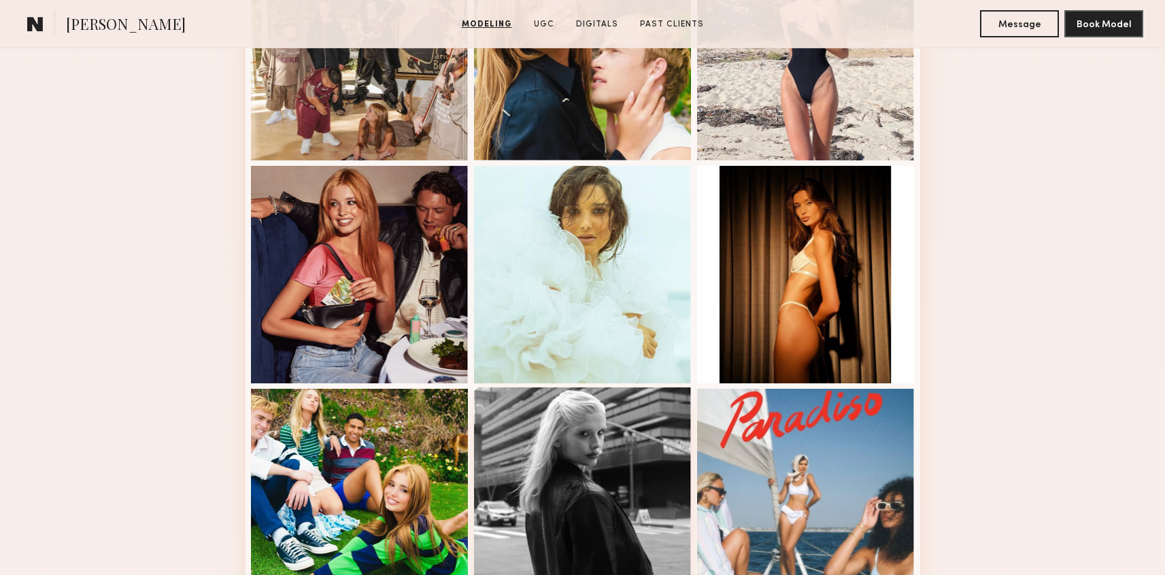
click at [603, 480] on div at bounding box center [583, 497] width 218 height 218
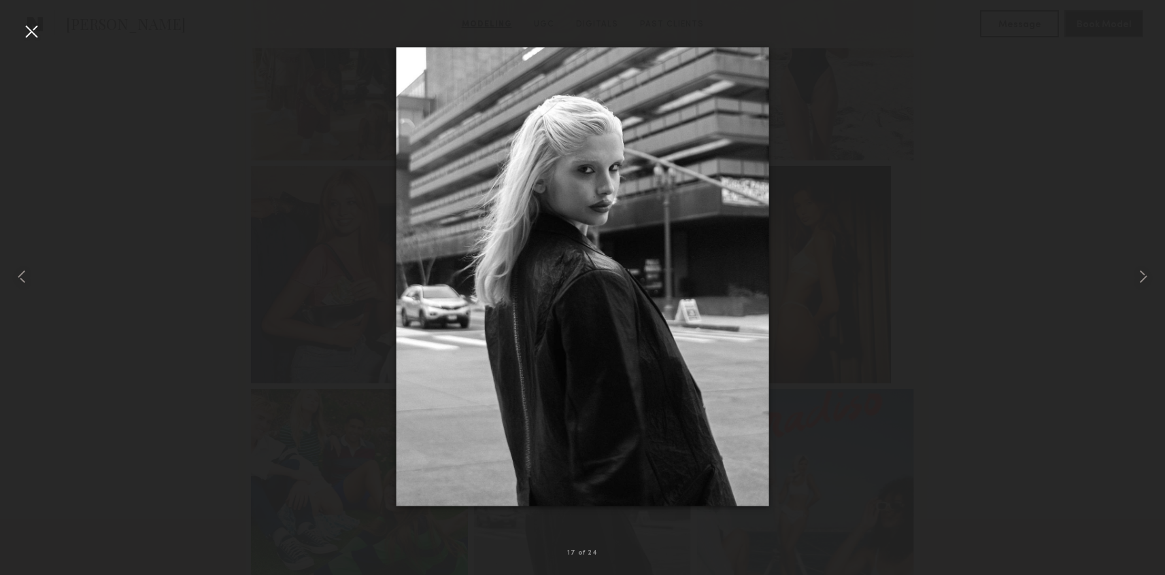
click at [1054, 224] on div at bounding box center [582, 277] width 1165 height 510
click at [34, 29] on div at bounding box center [31, 31] width 22 height 22
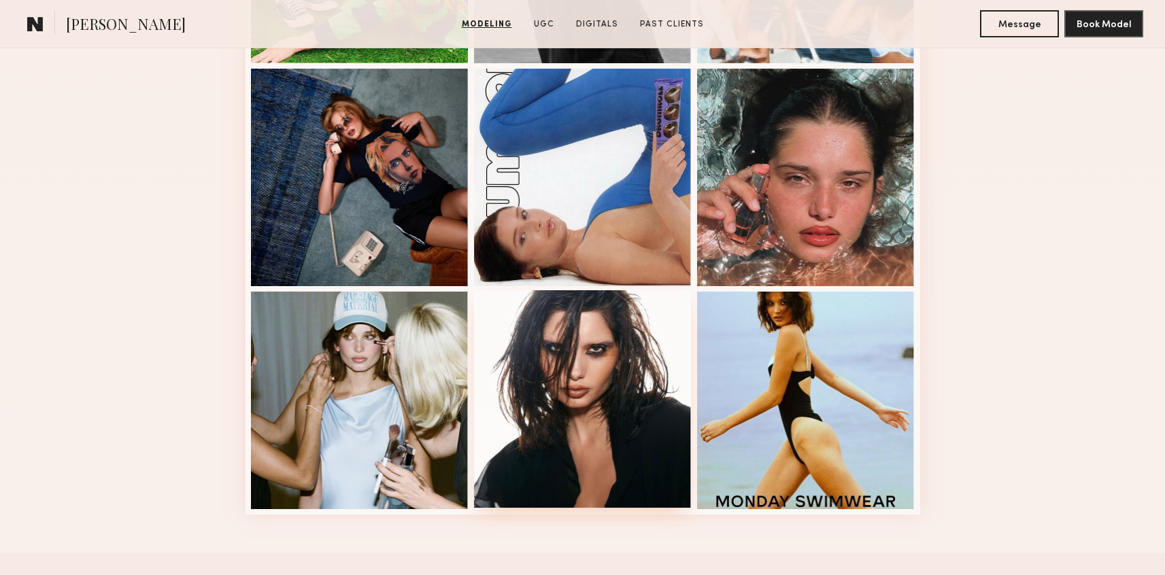
scroll to position [1684, 0]
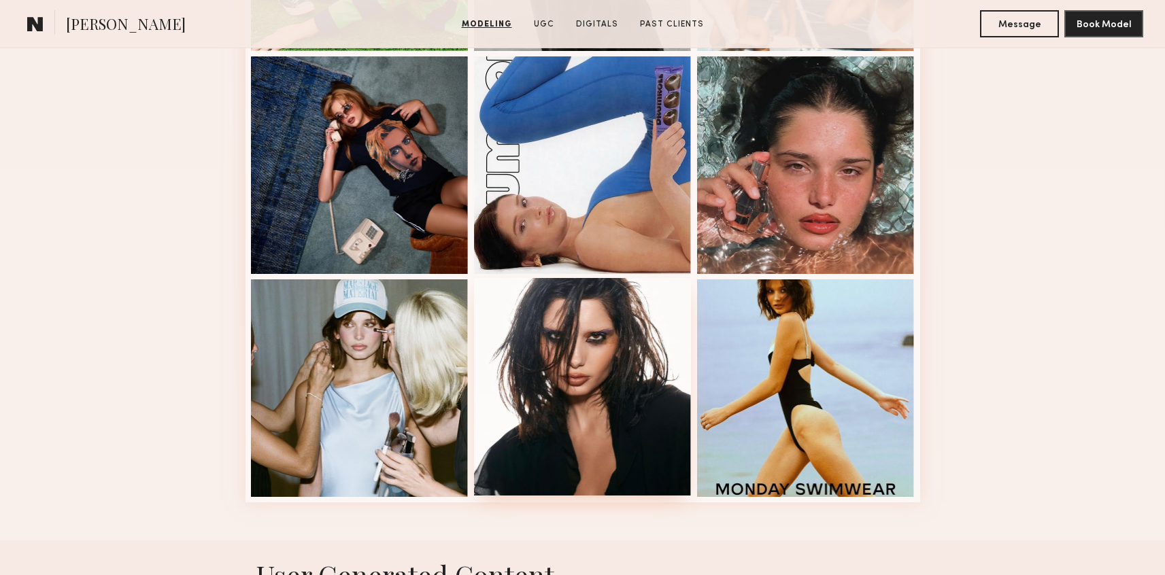
click at [574, 422] on div at bounding box center [583, 387] width 218 height 218
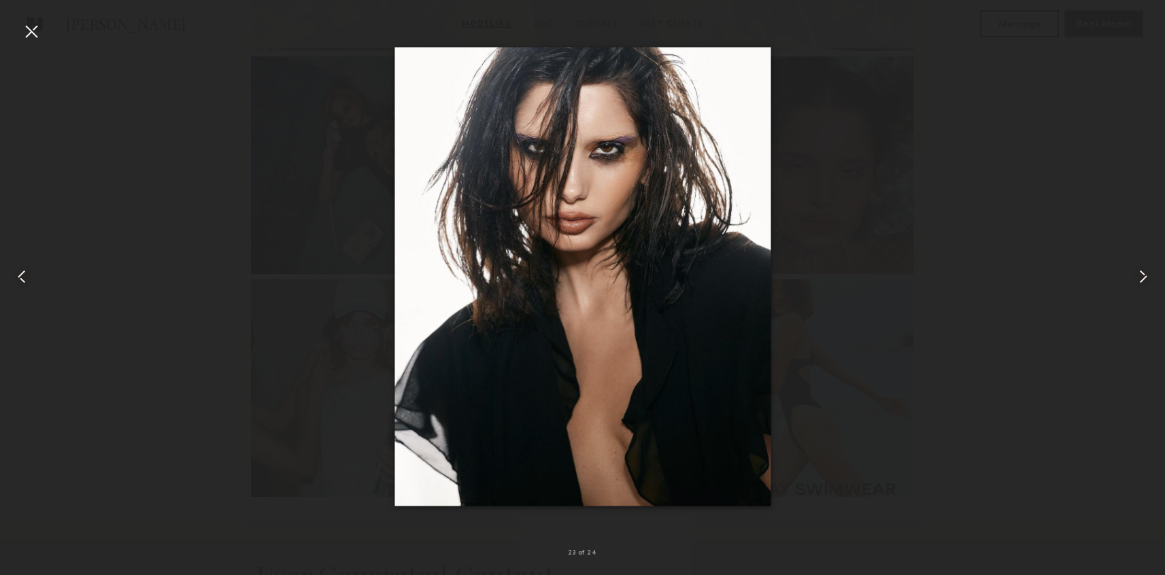
drag, startPoint x: 28, startPoint y: 26, endPoint x: 37, endPoint y: 26, distance: 8.8
click at [28, 25] on div at bounding box center [31, 31] width 22 height 22
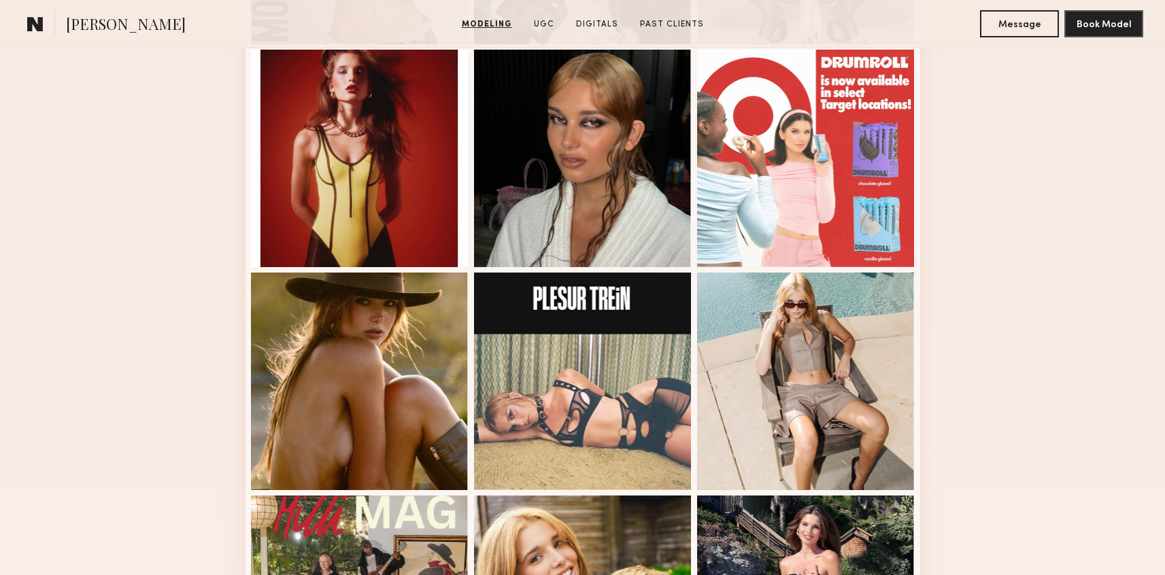
scroll to position [577, 0]
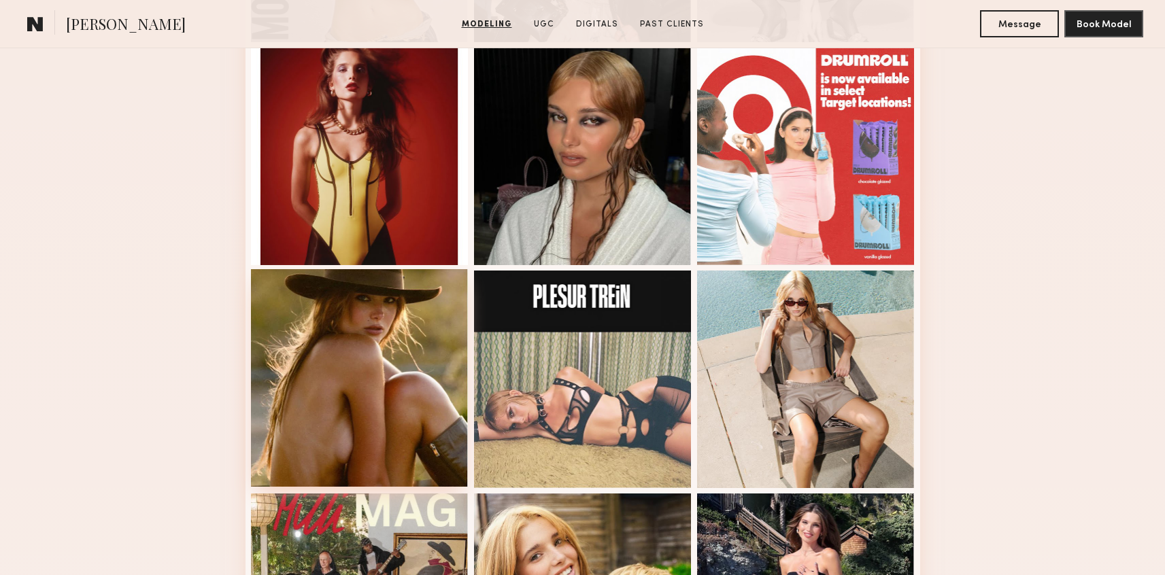
click at [370, 354] on div at bounding box center [360, 378] width 218 height 218
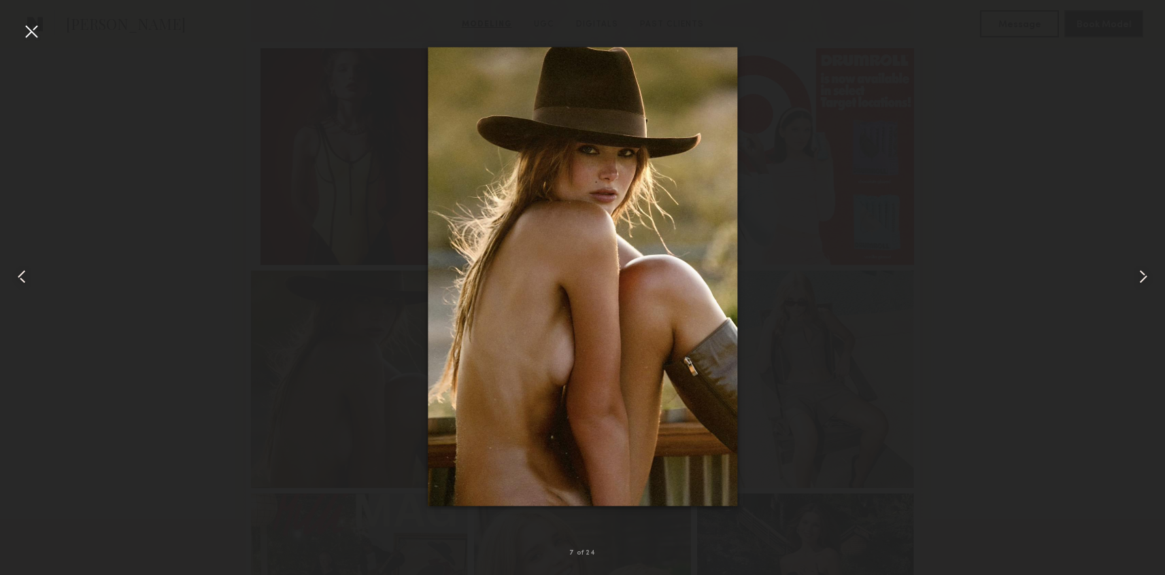
click at [1016, 345] on div at bounding box center [582, 277] width 1165 height 510
drag, startPoint x: 29, startPoint y: 22, endPoint x: 16, endPoint y: 15, distance: 14.9
click at [29, 22] on div at bounding box center [31, 31] width 22 height 22
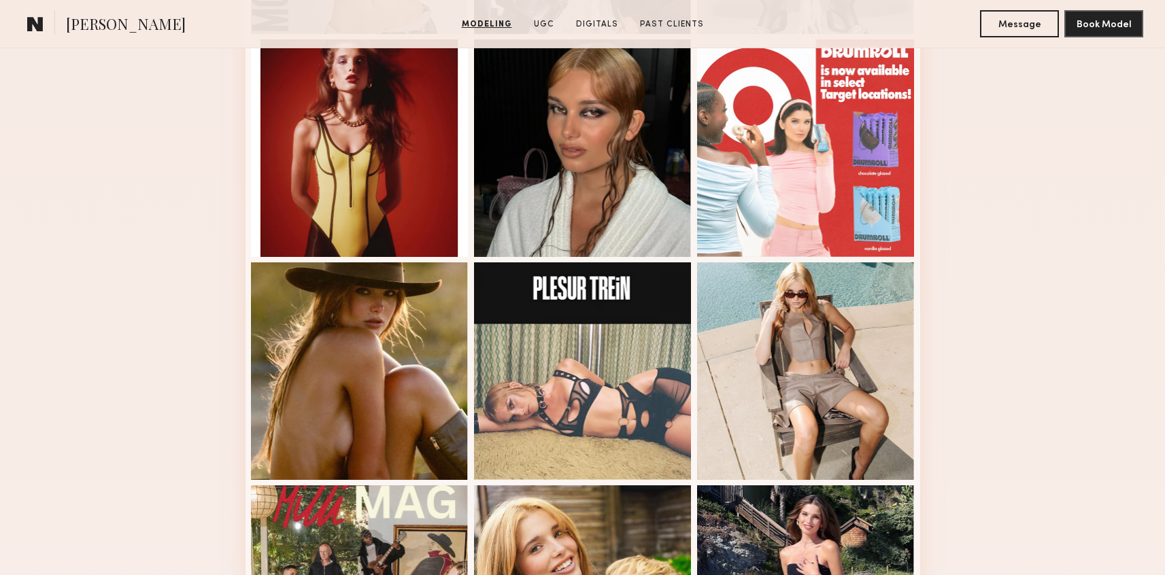
scroll to position [594, 0]
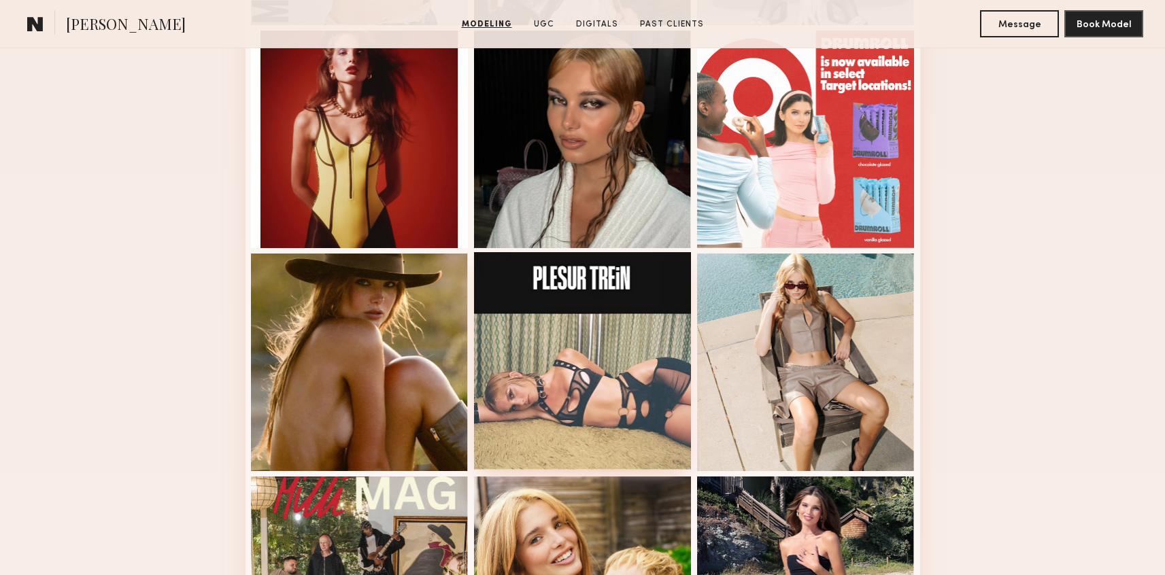
click at [540, 369] on div at bounding box center [583, 361] width 218 height 218
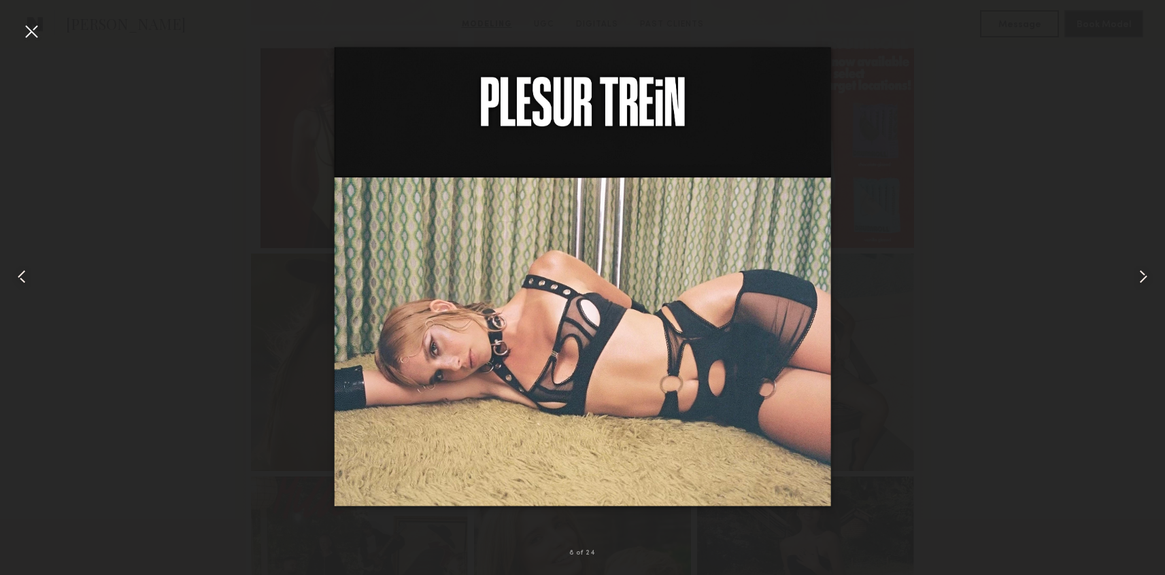
click at [1142, 276] on common-icon at bounding box center [1143, 277] width 22 height 22
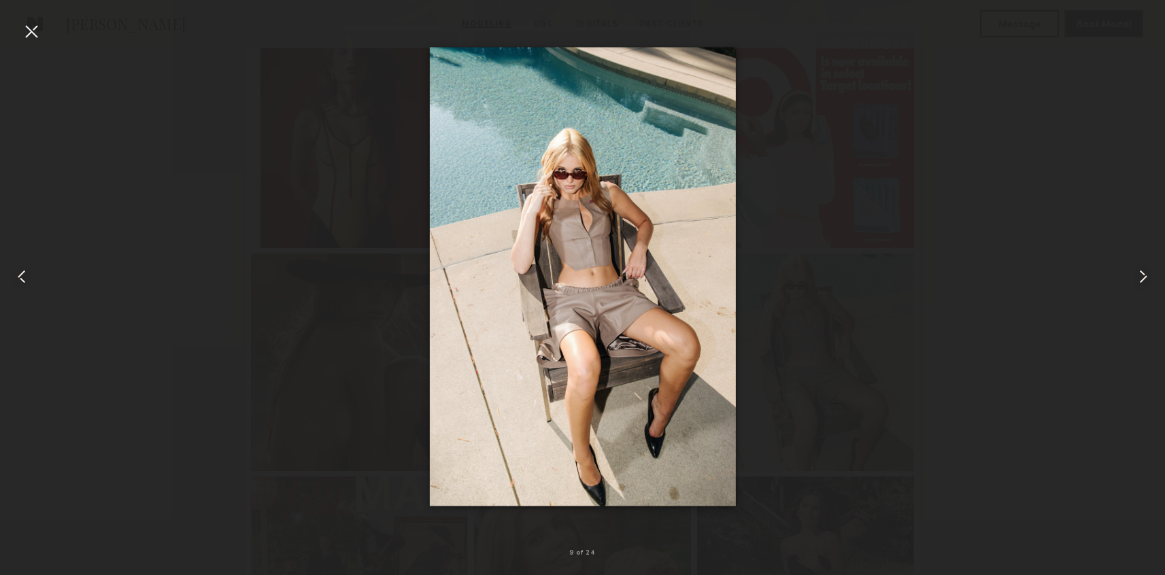
click at [1142, 276] on common-icon at bounding box center [1143, 277] width 22 height 22
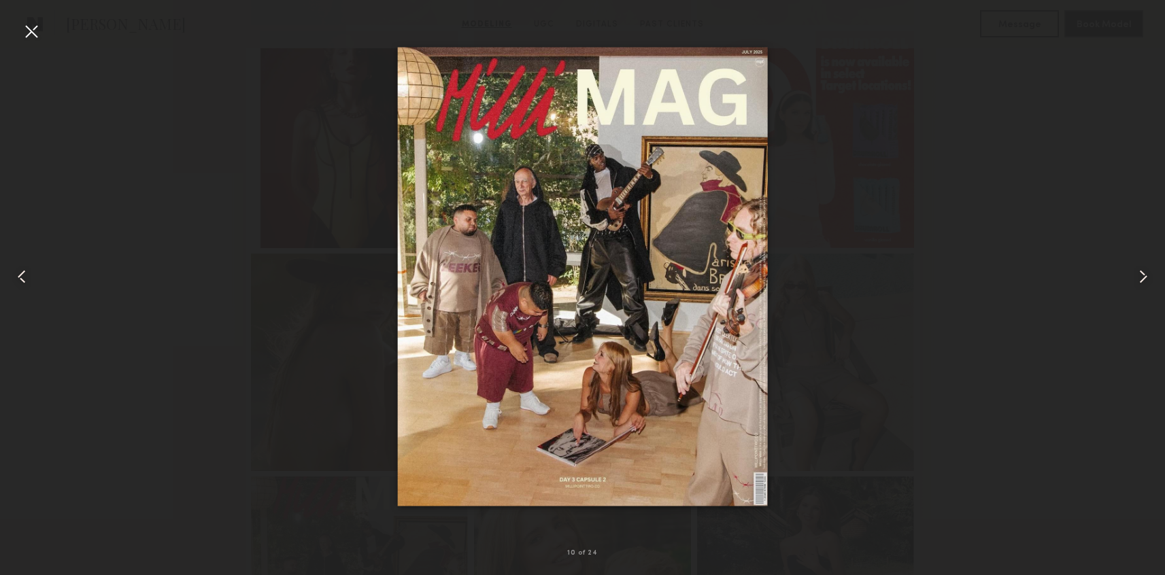
click at [1142, 276] on common-icon at bounding box center [1143, 277] width 22 height 22
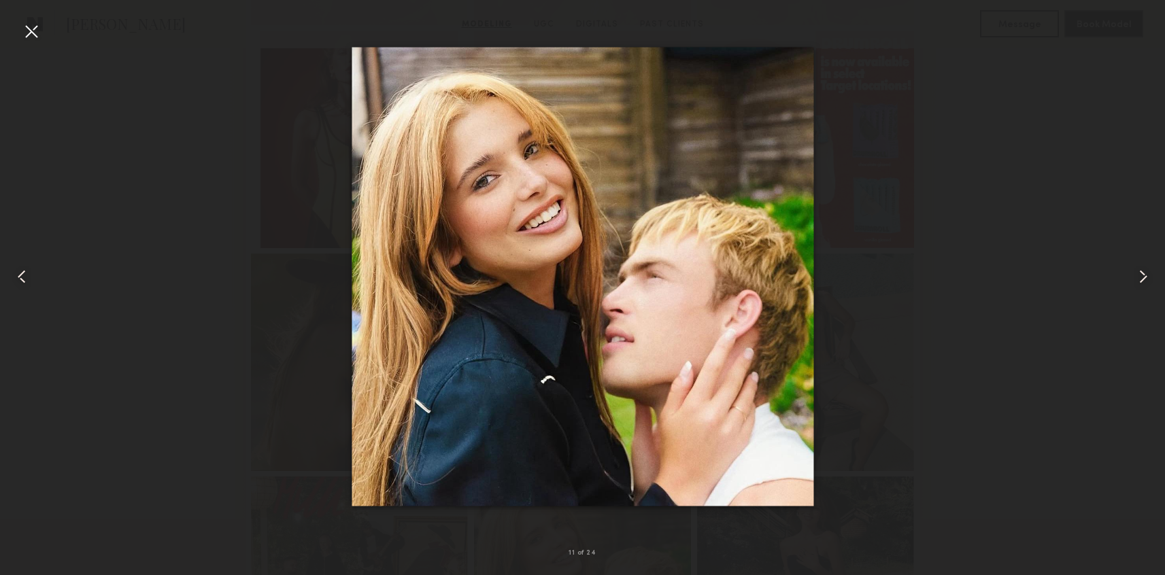
click at [1142, 277] on common-icon at bounding box center [1143, 277] width 22 height 22
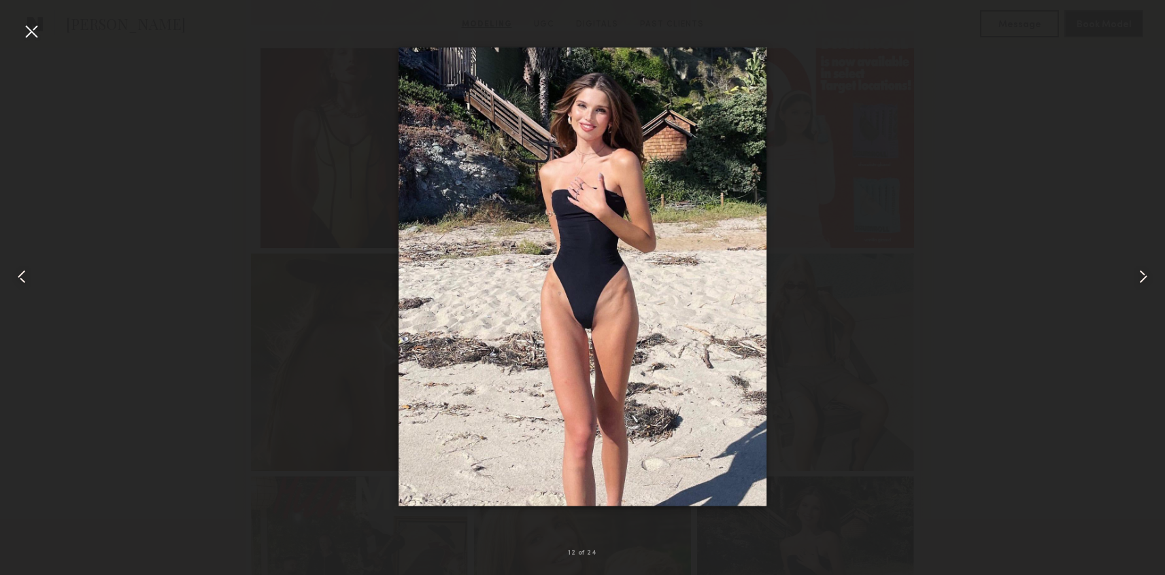
click at [1142, 277] on common-icon at bounding box center [1143, 277] width 22 height 22
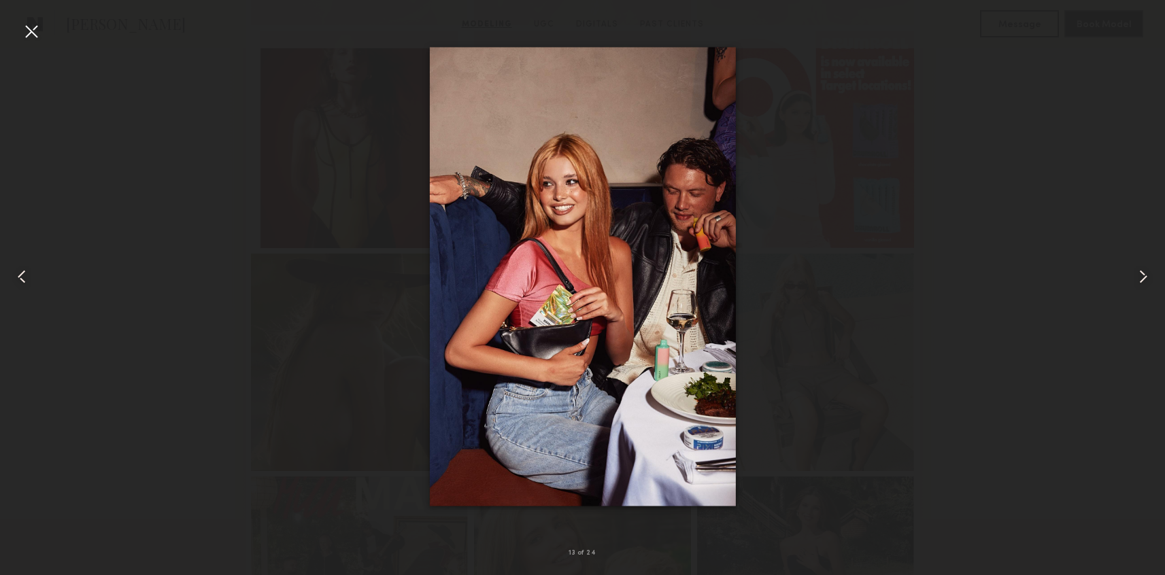
click at [1142, 277] on common-icon at bounding box center [1143, 277] width 22 height 22
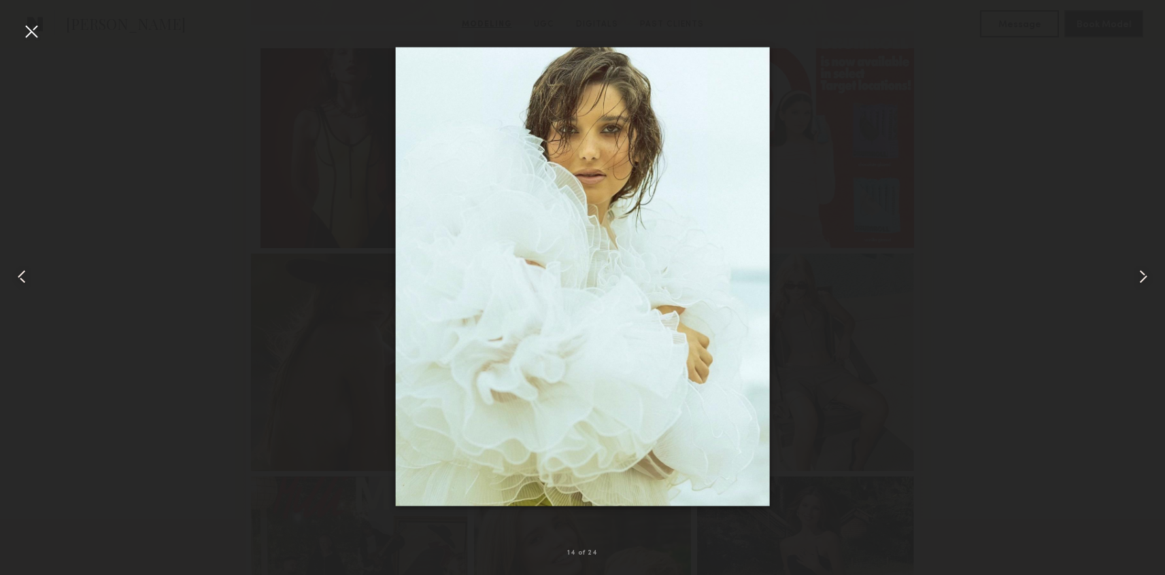
click at [1142, 277] on common-icon at bounding box center [1143, 277] width 22 height 22
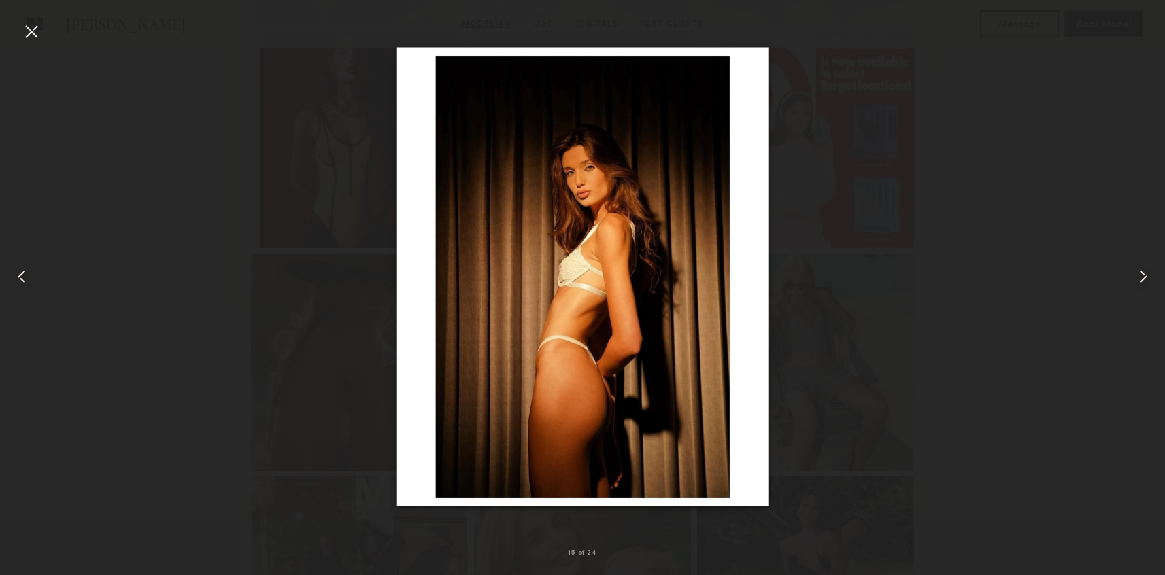
click at [1142, 277] on common-icon at bounding box center [1143, 277] width 22 height 22
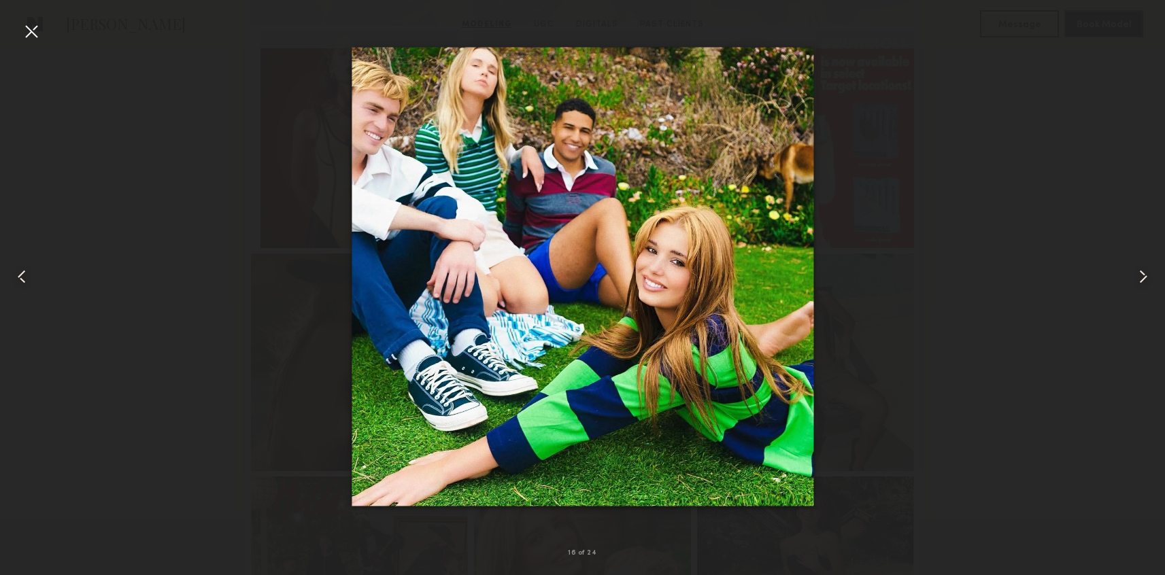
click at [1142, 277] on common-icon at bounding box center [1143, 277] width 22 height 22
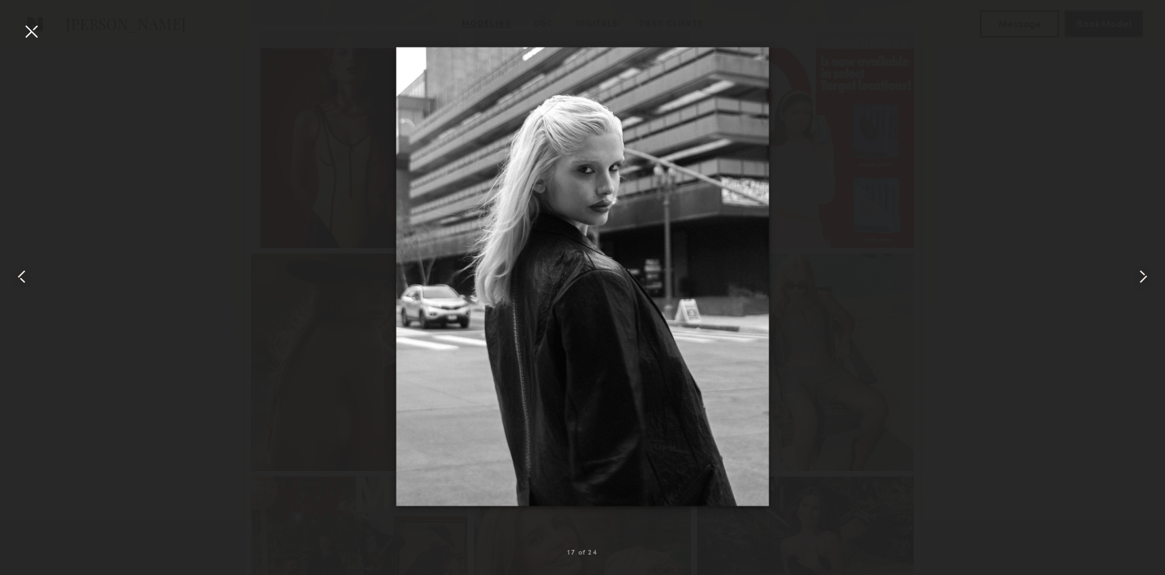
click at [1142, 277] on common-icon at bounding box center [1143, 277] width 22 height 22
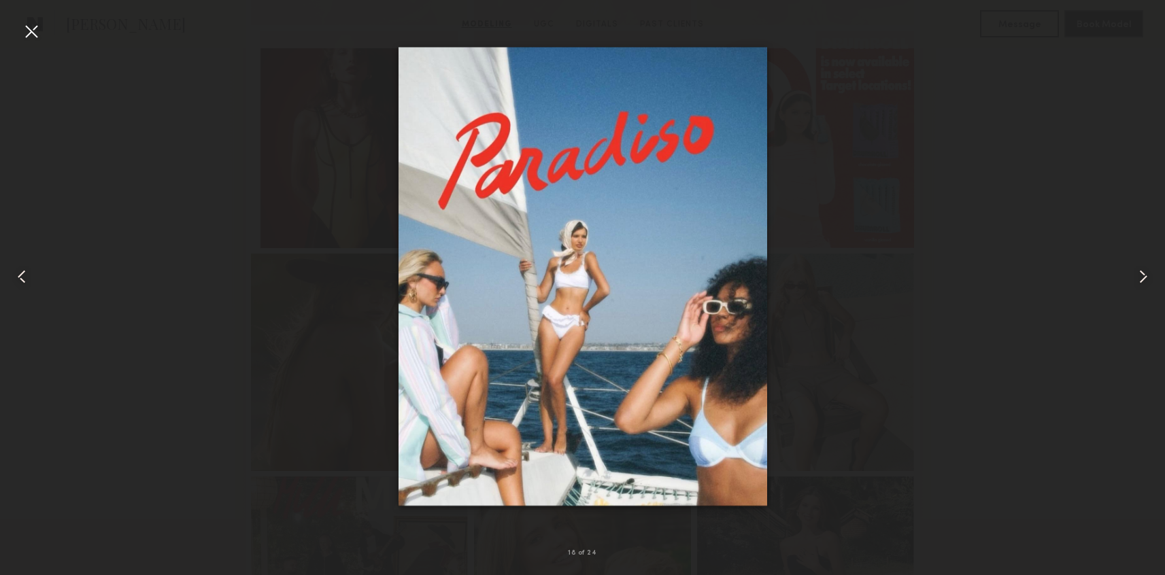
click at [1072, 269] on div at bounding box center [582, 277] width 1165 height 510
click at [27, 32] on div at bounding box center [31, 31] width 22 height 22
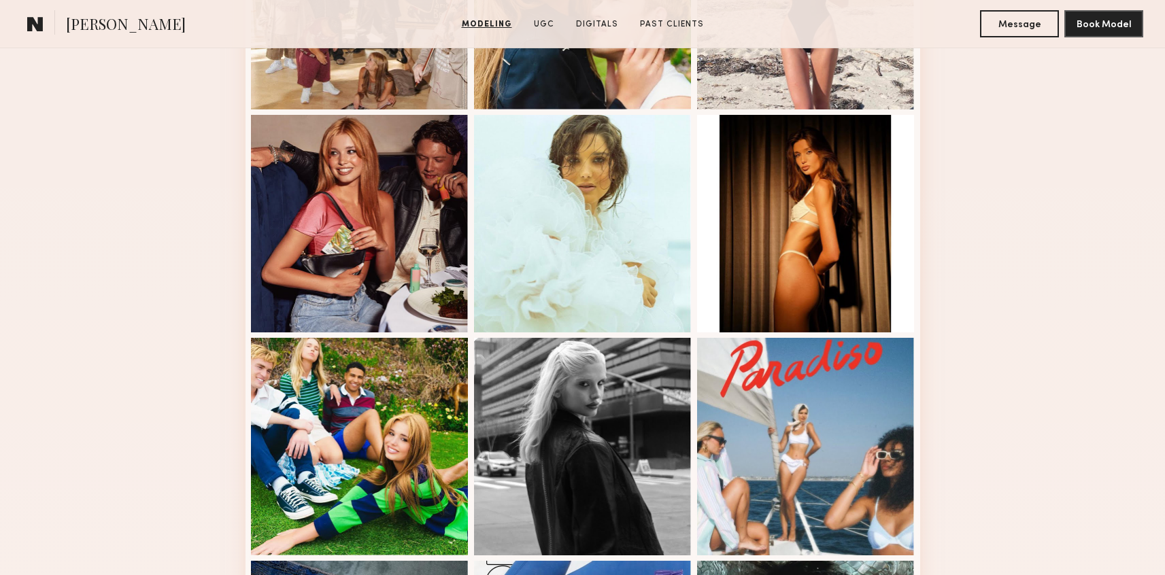
scroll to position [1709, 0]
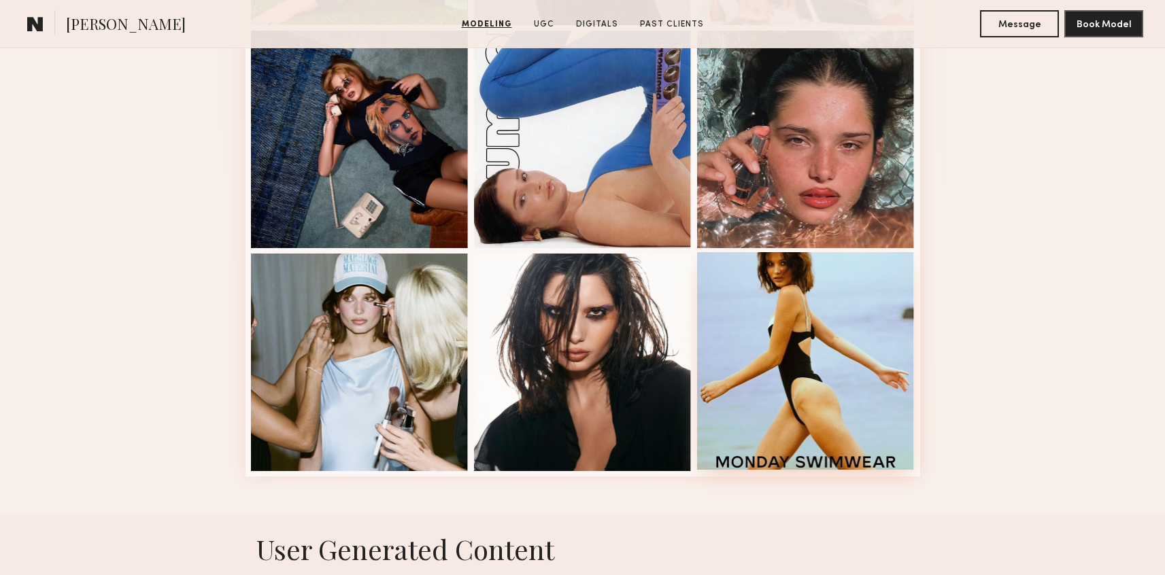
click at [825, 354] on div at bounding box center [806, 361] width 218 height 218
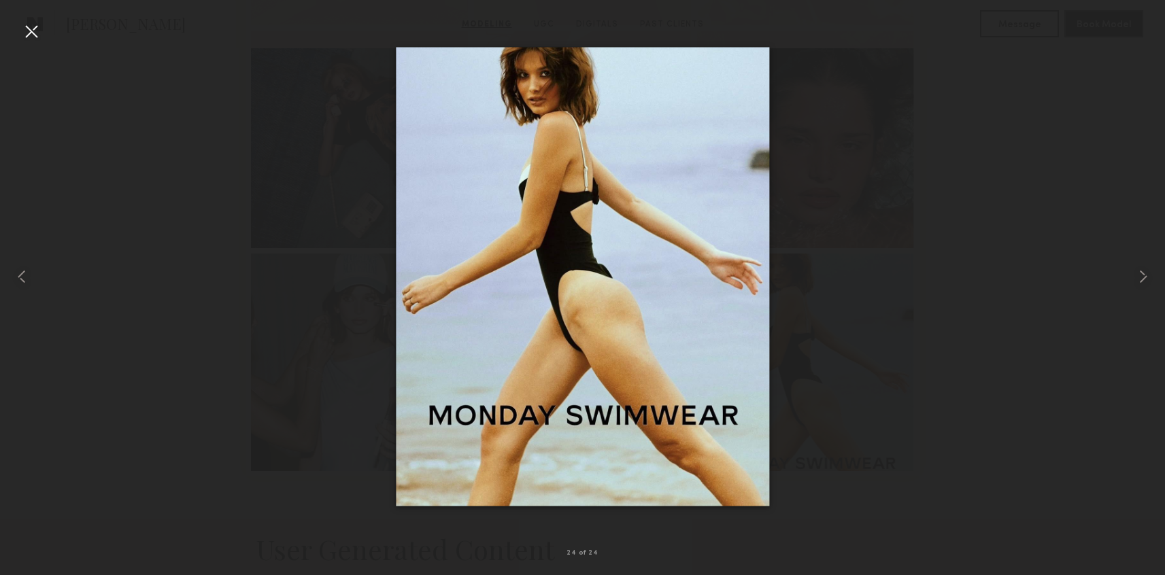
click at [27, 36] on div at bounding box center [31, 31] width 22 height 22
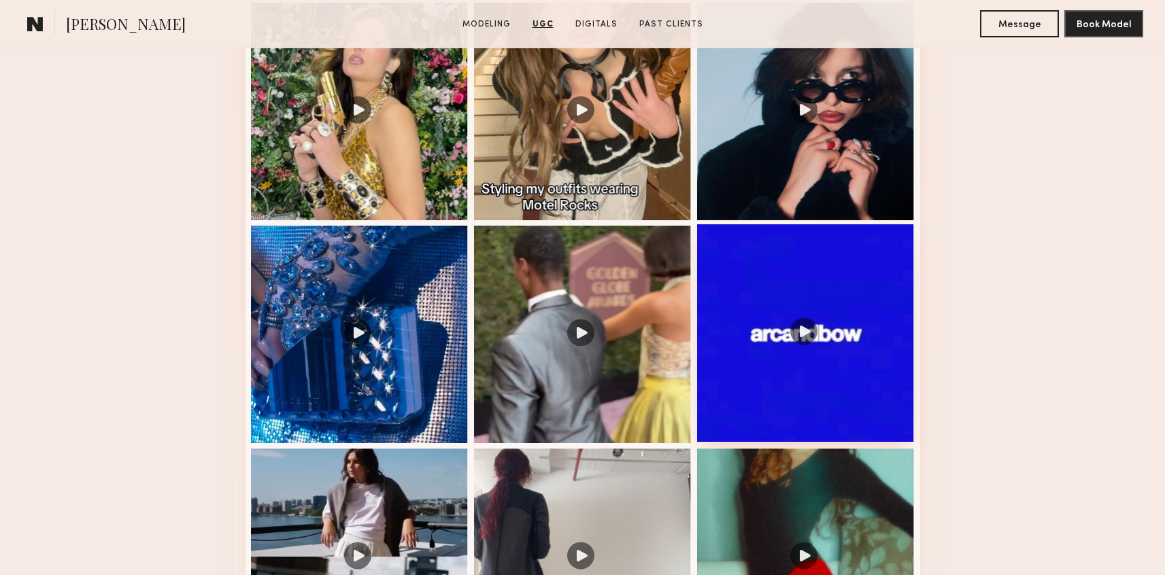
scroll to position [2338, 0]
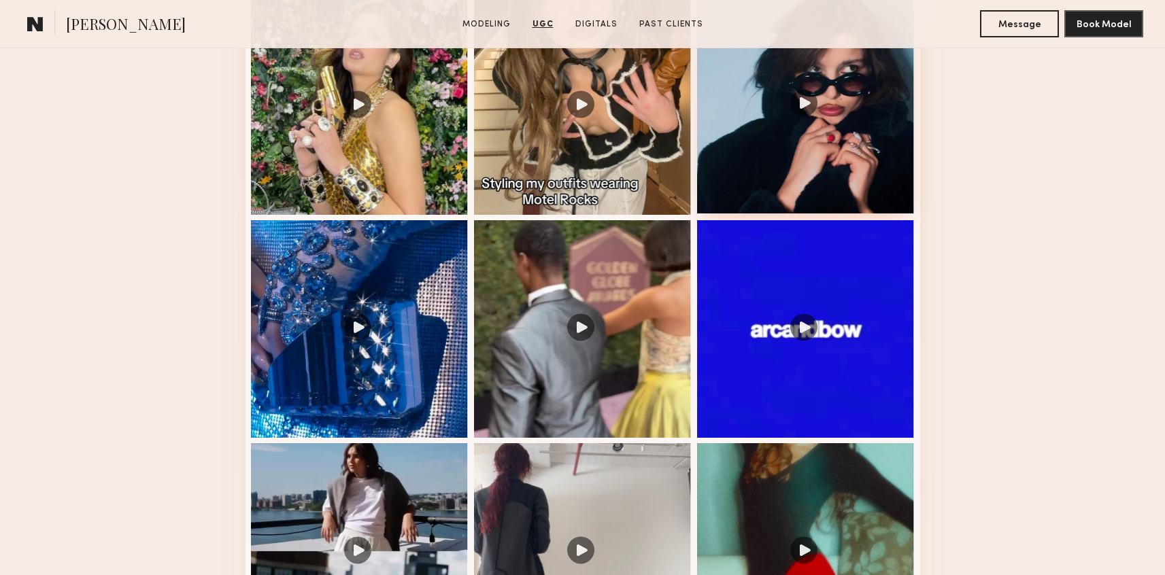
click at [782, 114] on div at bounding box center [806, 105] width 218 height 218
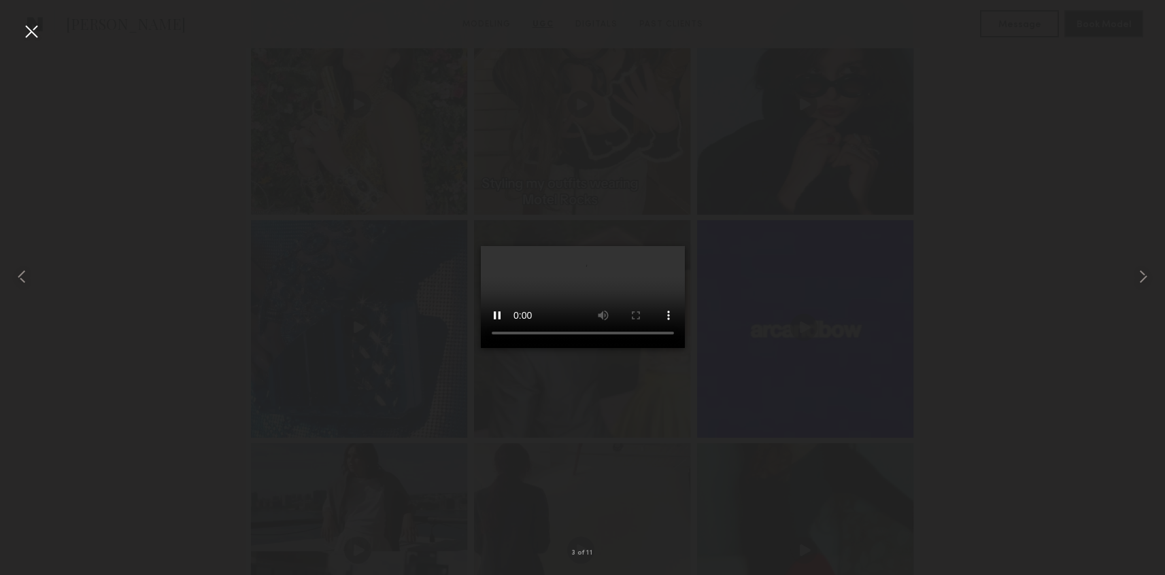
click at [41, 35] on div at bounding box center [31, 31] width 22 height 22
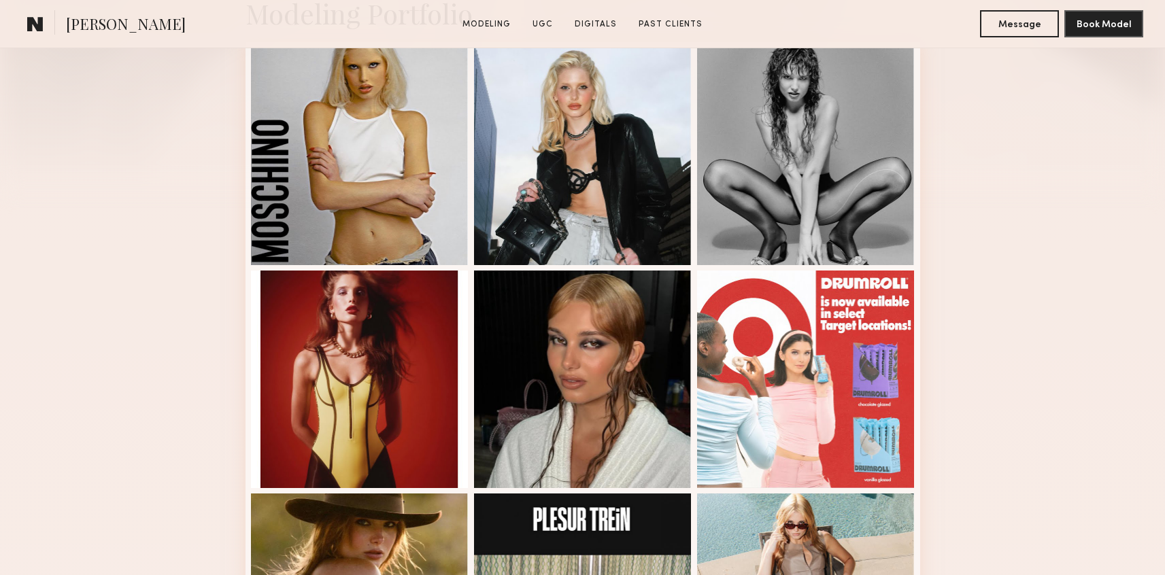
scroll to position [358, 0]
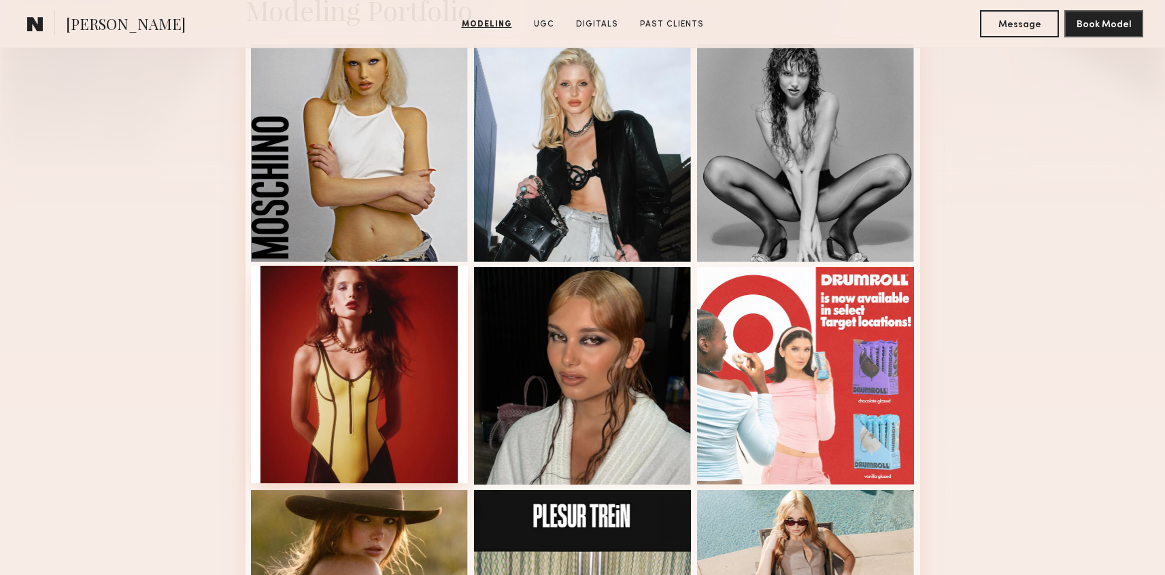
click at [336, 358] on div at bounding box center [360, 375] width 218 height 218
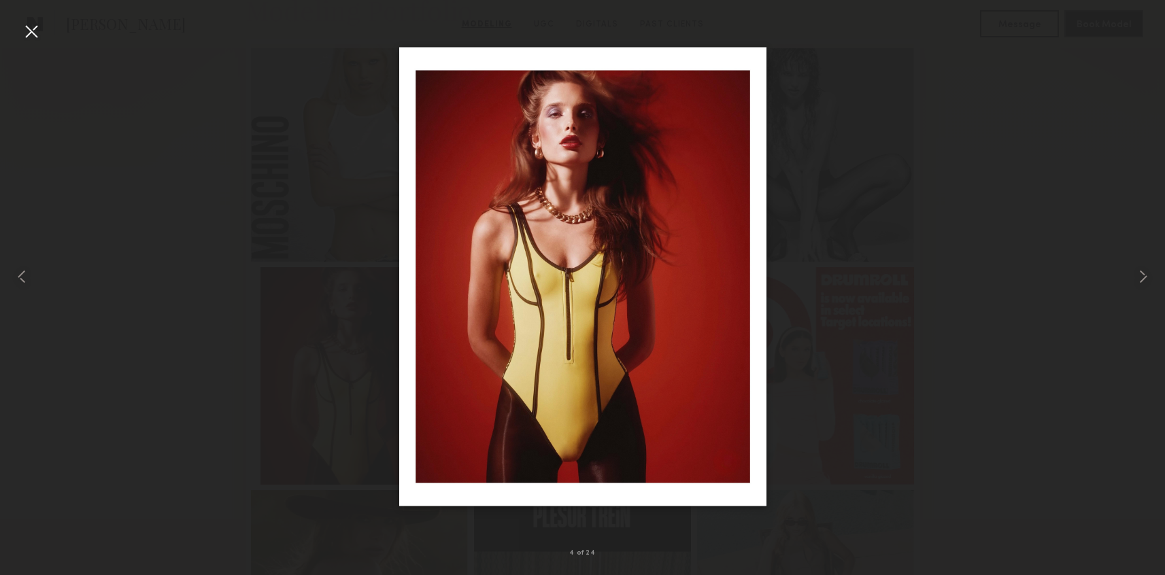
click at [564, 150] on img at bounding box center [582, 277] width 367 height 459
click at [316, 170] on div at bounding box center [582, 277] width 1165 height 510
click at [38, 20] on div at bounding box center [31, 31] width 22 height 22
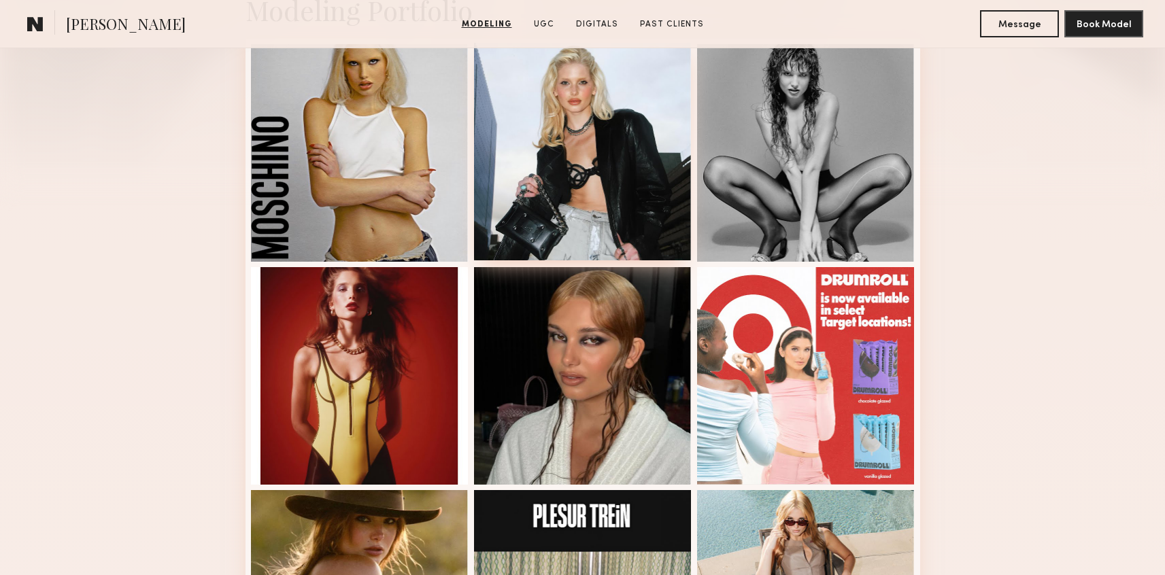
click at [579, 190] on div at bounding box center [583, 152] width 218 height 218
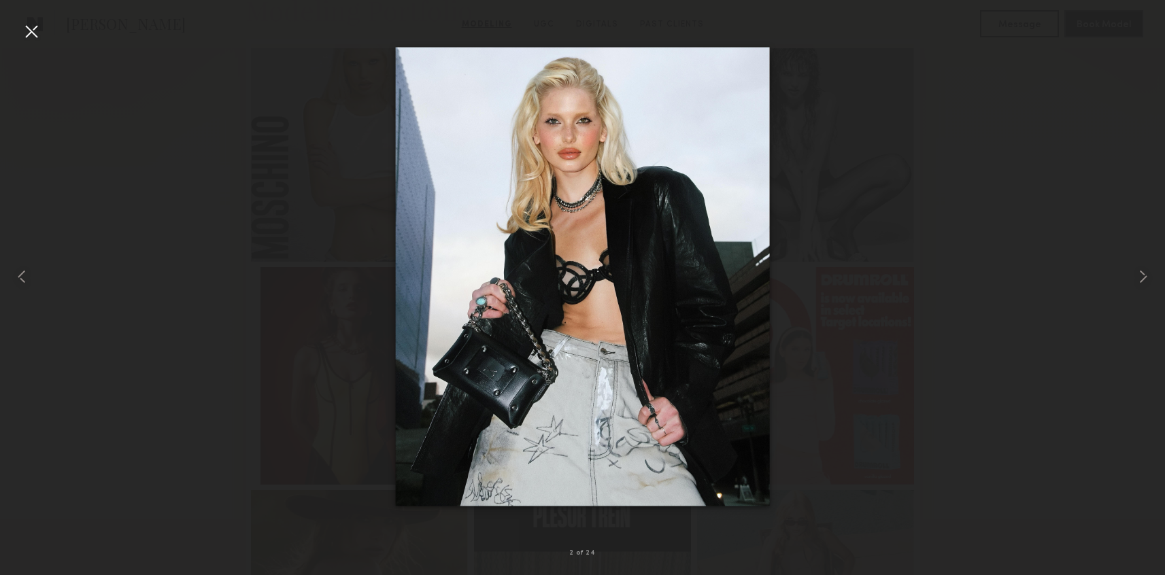
click at [41, 32] on div at bounding box center [31, 31] width 22 height 22
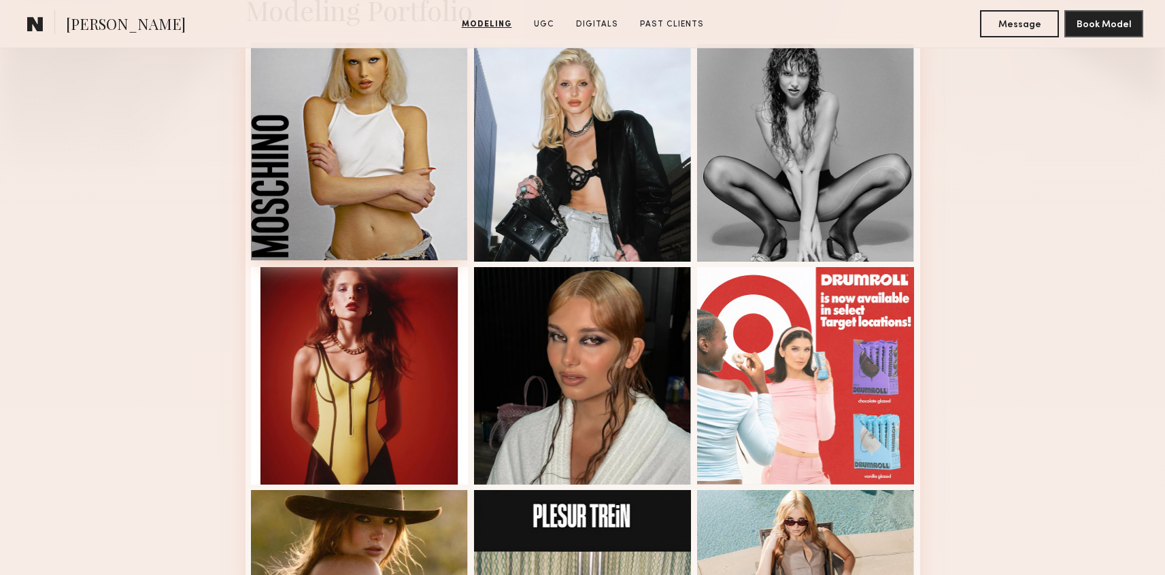
click at [422, 163] on div at bounding box center [360, 152] width 218 height 218
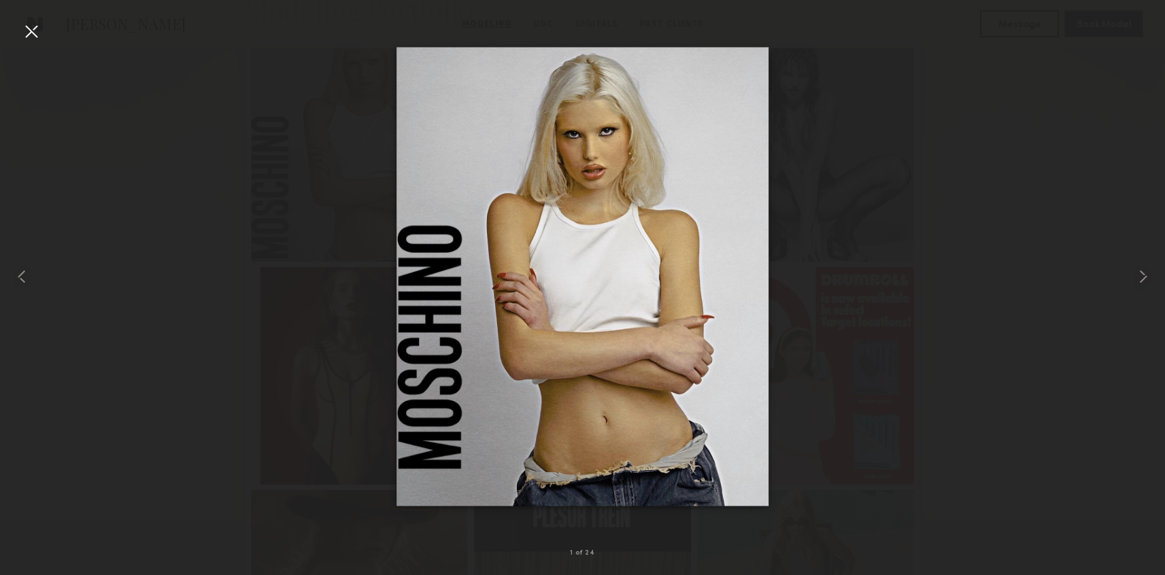
click at [38, 36] on div at bounding box center [31, 31] width 22 height 22
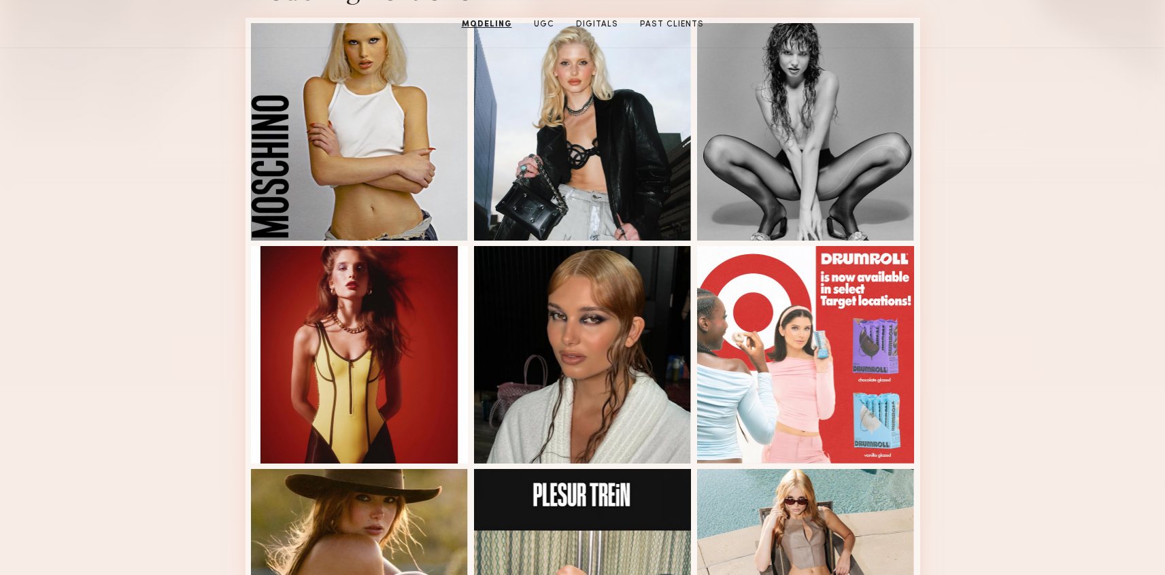
scroll to position [239, 0]
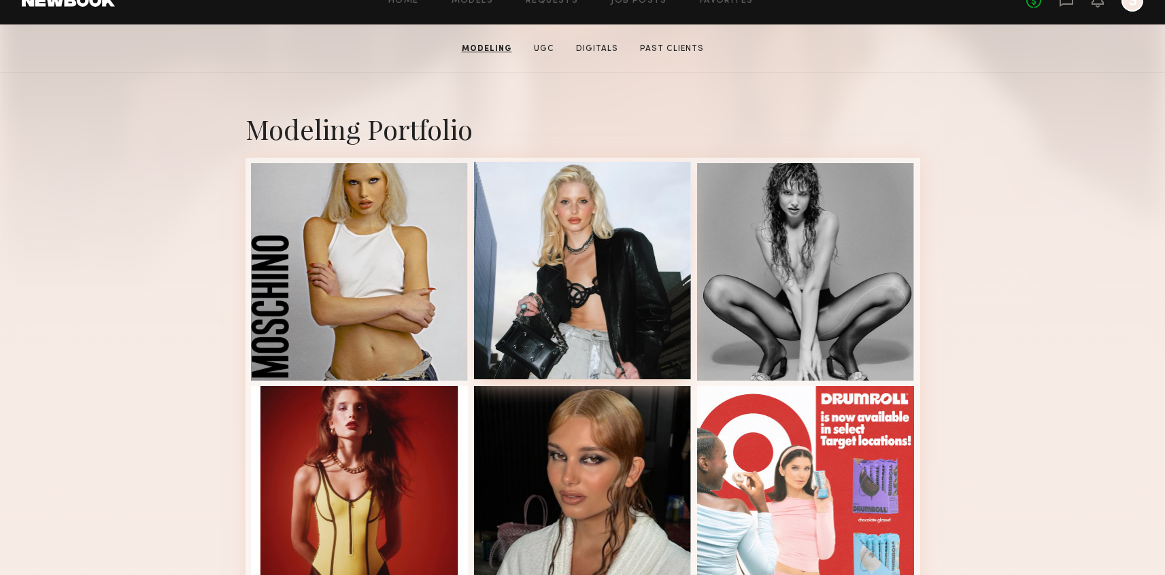
click at [523, 305] on div at bounding box center [583, 271] width 218 height 218
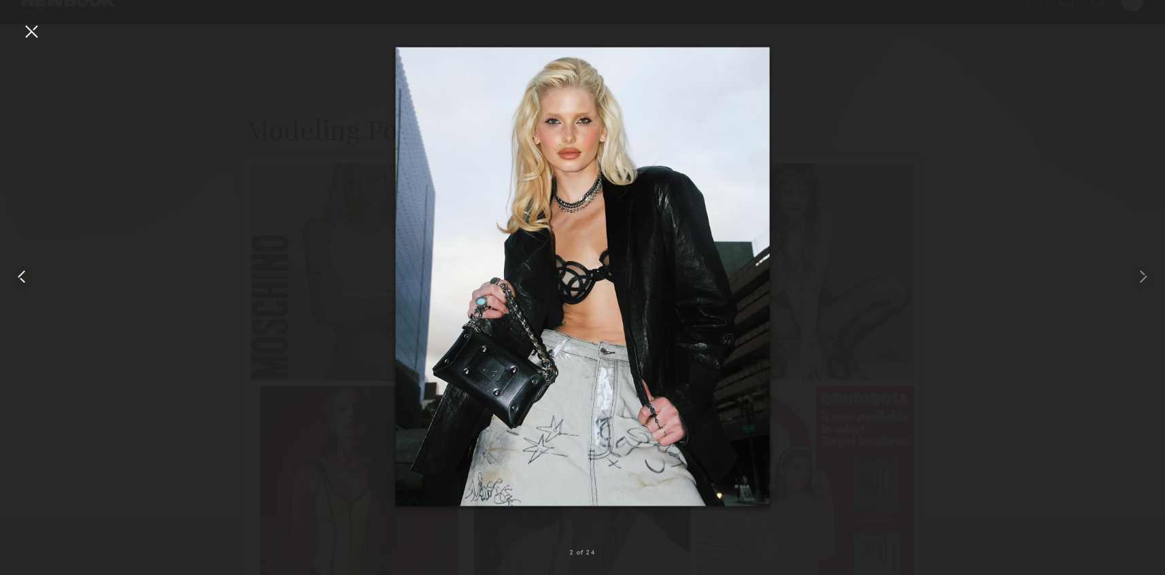
click at [31, 279] on common-icon at bounding box center [22, 277] width 22 height 22
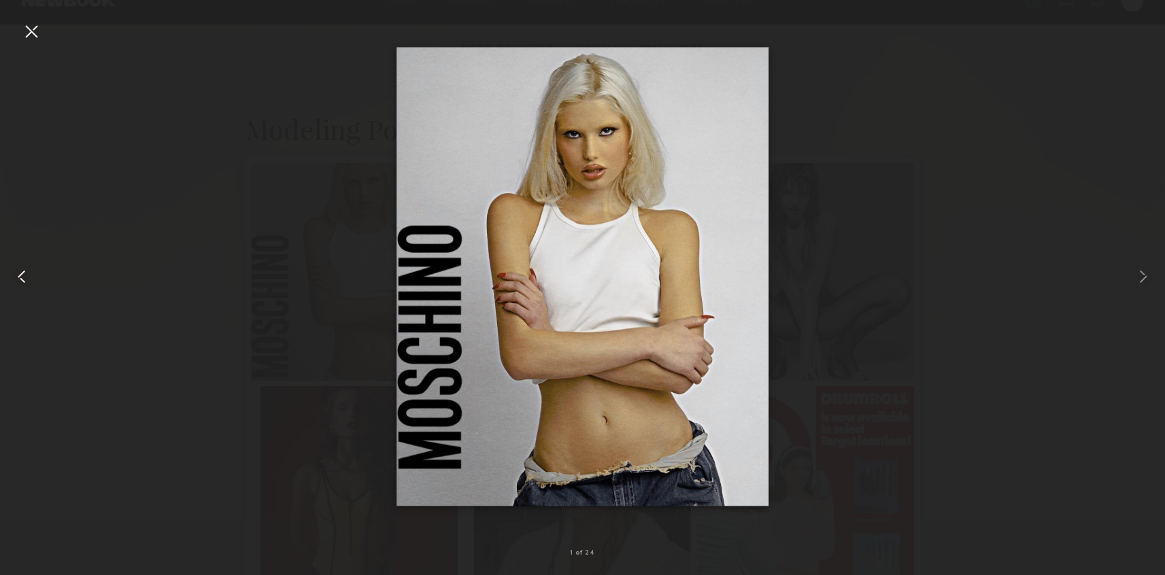
click at [42, 23] on div at bounding box center [23, 277] width 47 height 510
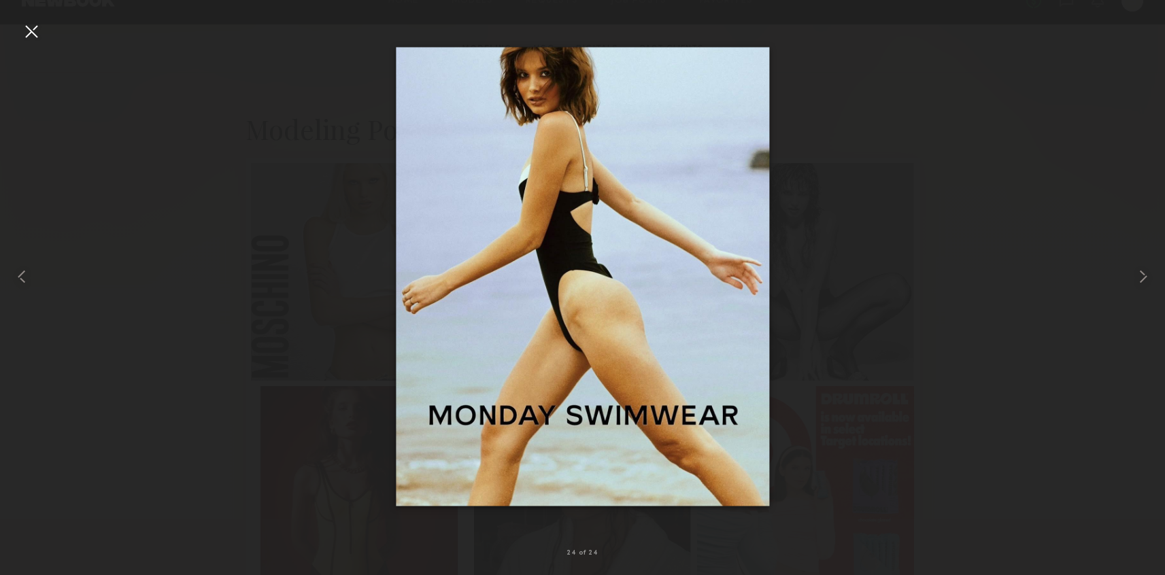
click at [28, 29] on div at bounding box center [31, 31] width 22 height 22
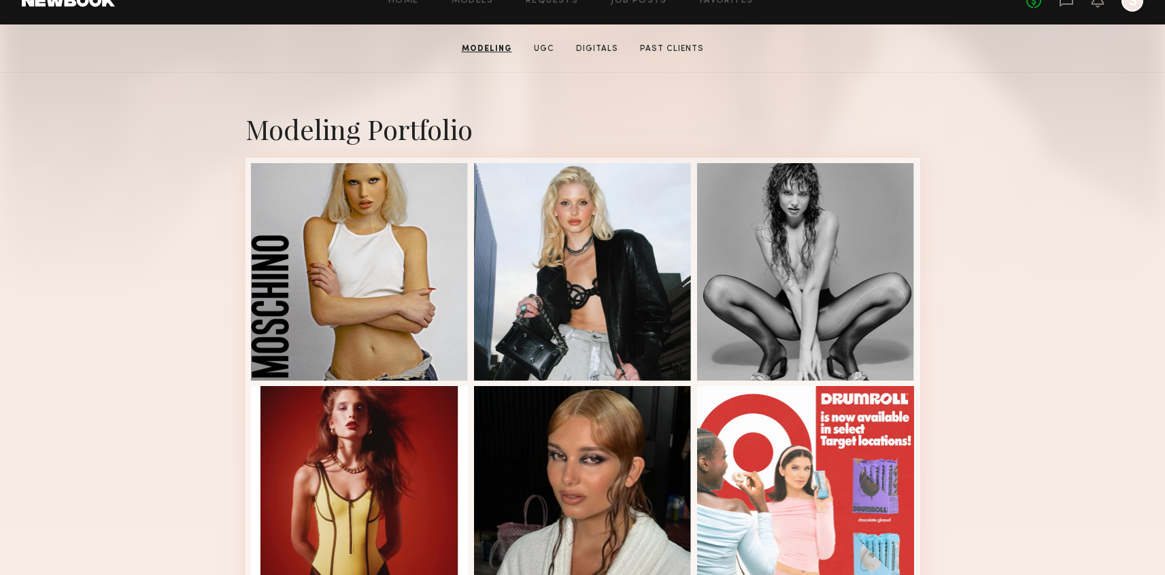
scroll to position [0, 0]
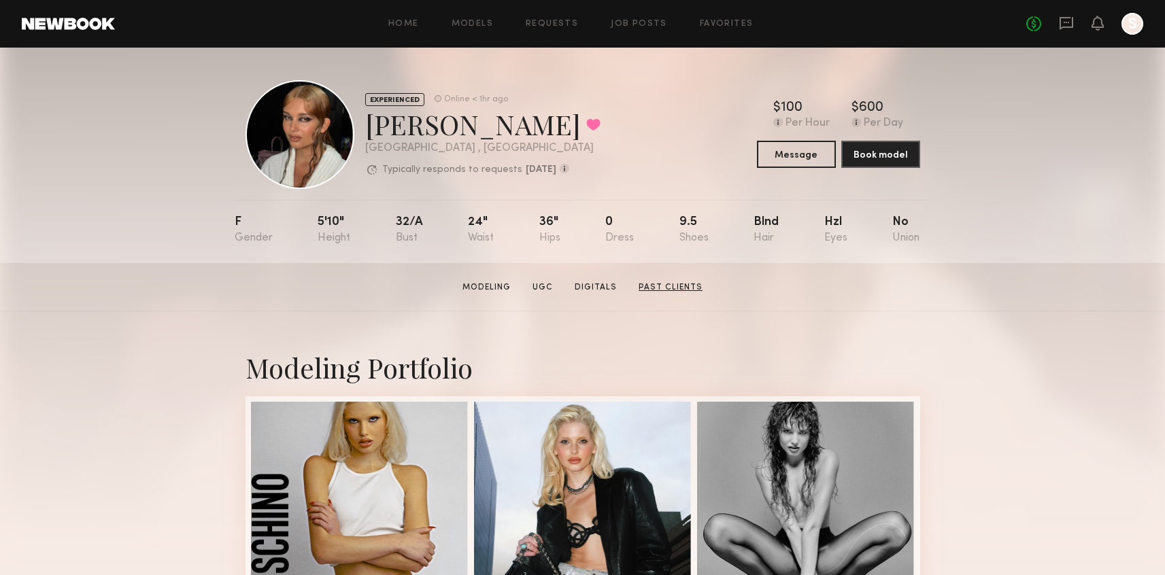
click at [655, 286] on link "Past Clients" at bounding box center [670, 288] width 75 height 12
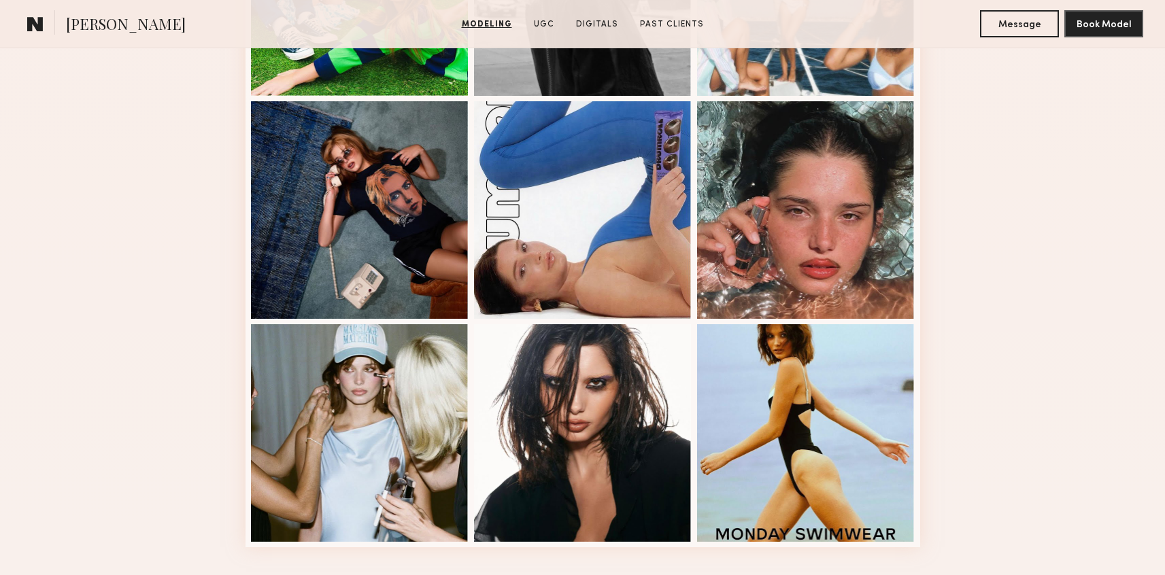
scroll to position [1635, 0]
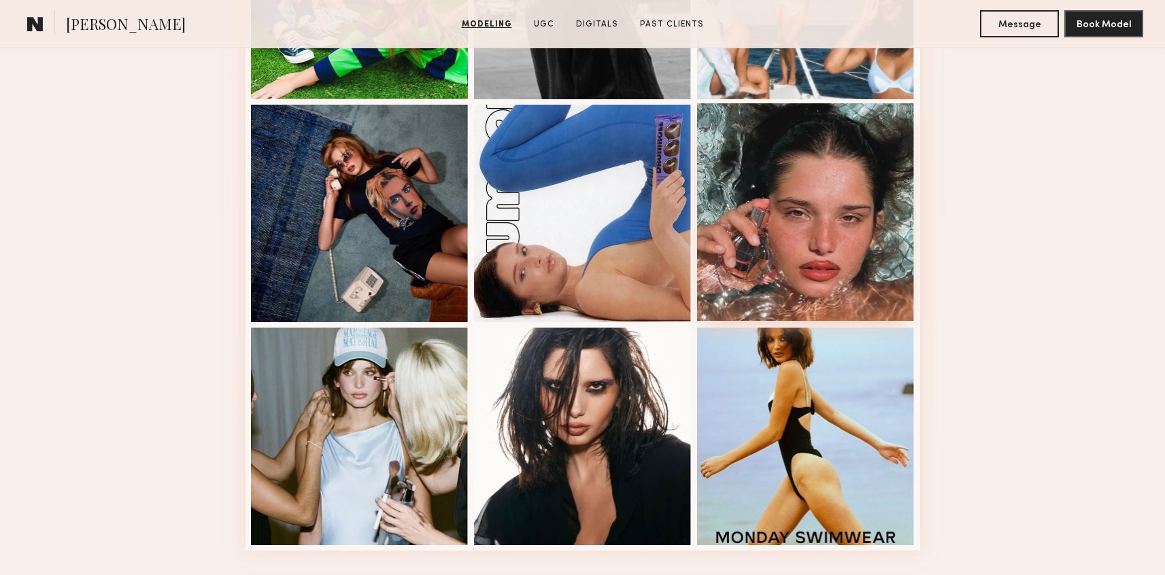
click at [852, 269] on div at bounding box center [806, 212] width 218 height 218
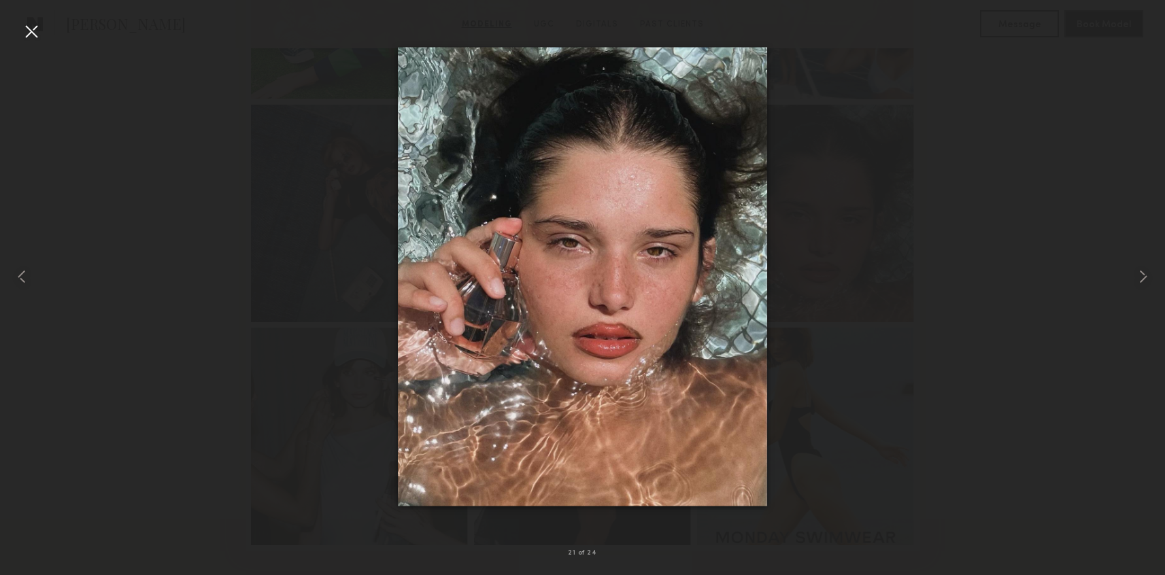
click at [847, 247] on div at bounding box center [582, 277] width 1165 height 510
click at [36, 29] on div at bounding box center [31, 31] width 22 height 22
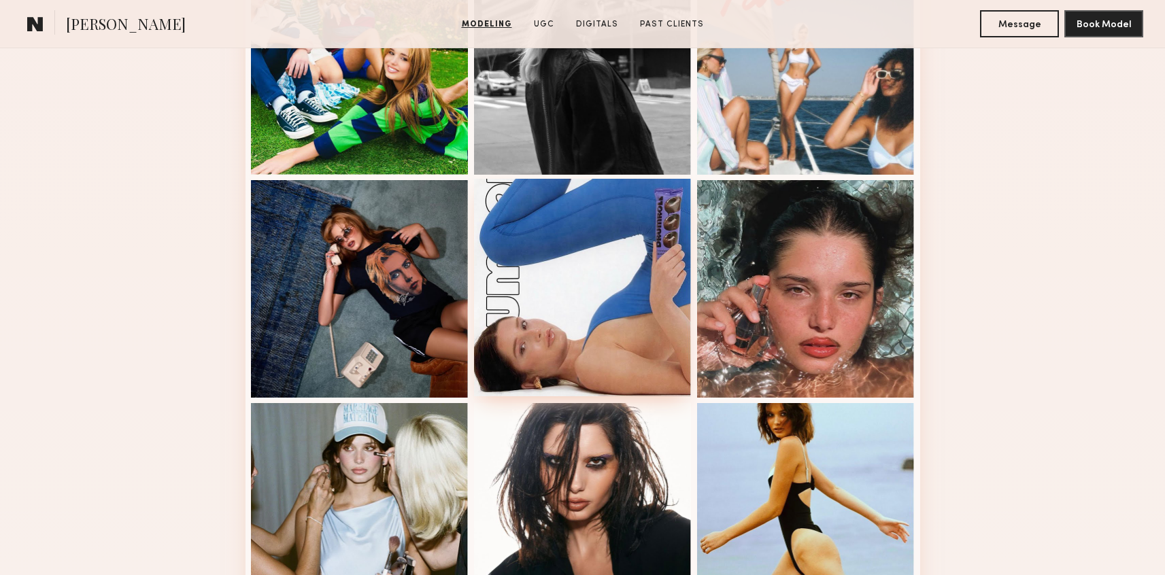
scroll to position [1546, 0]
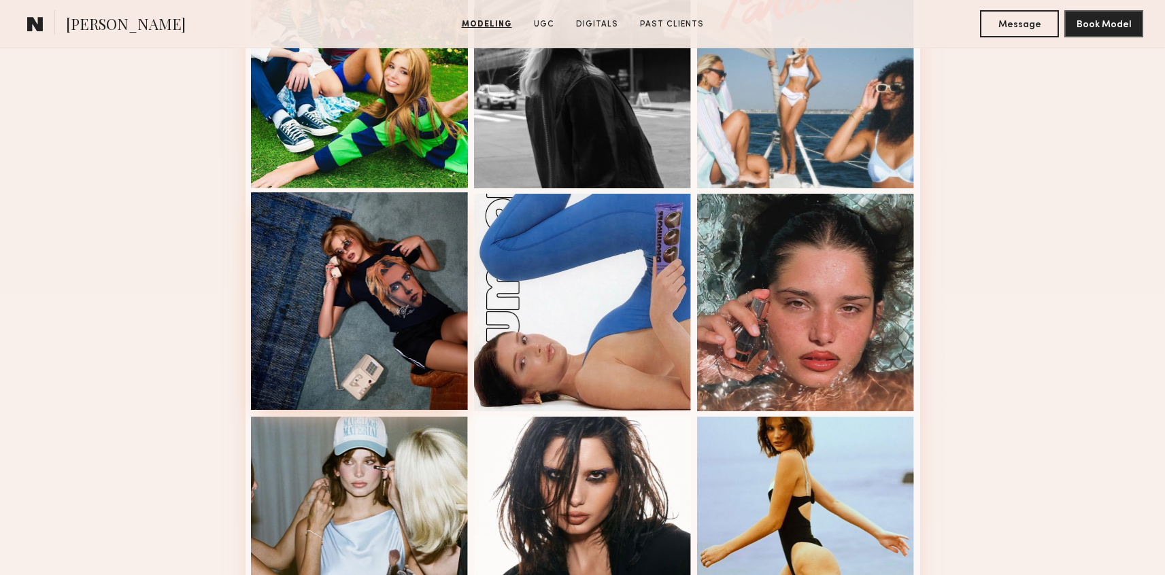
click at [426, 270] on div at bounding box center [360, 301] width 218 height 218
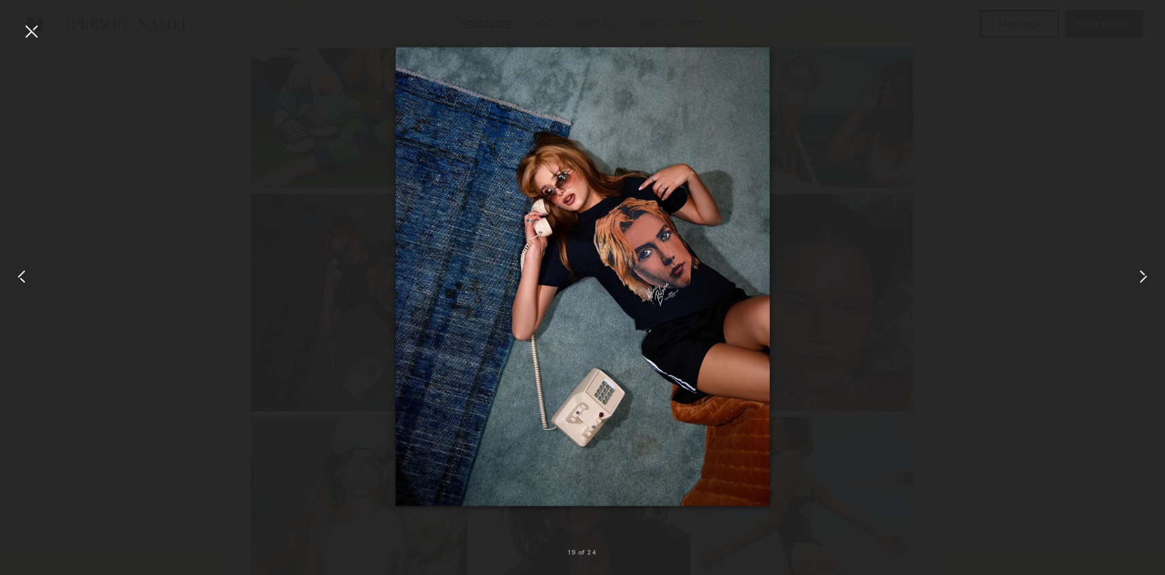
click at [26, 22] on div at bounding box center [31, 31] width 22 height 22
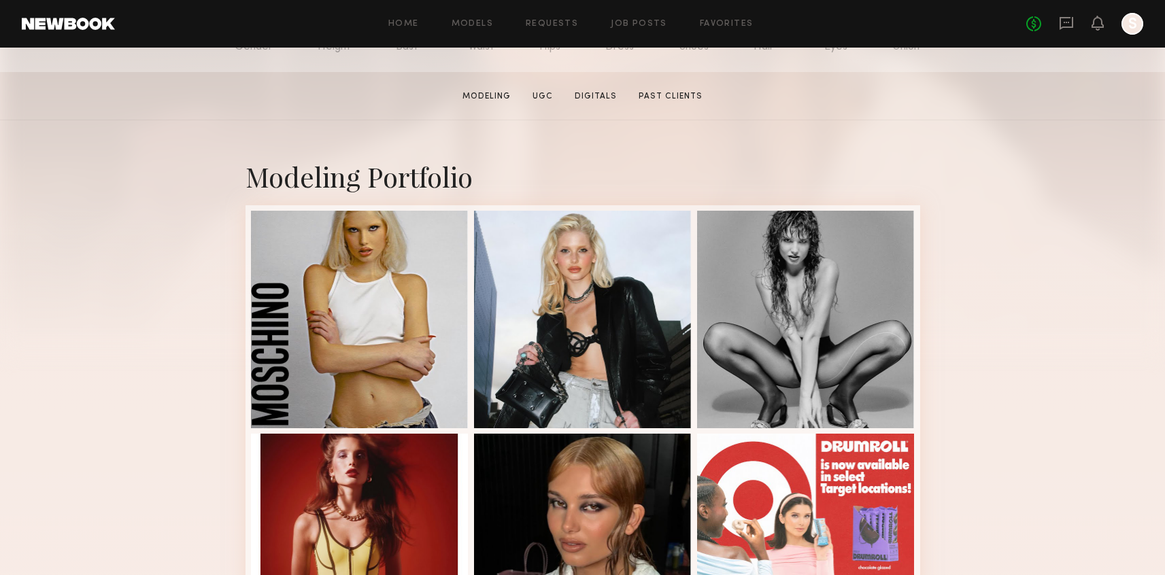
scroll to position [230, 0]
